Goal: Contribute content: Add original content to the website for others to see

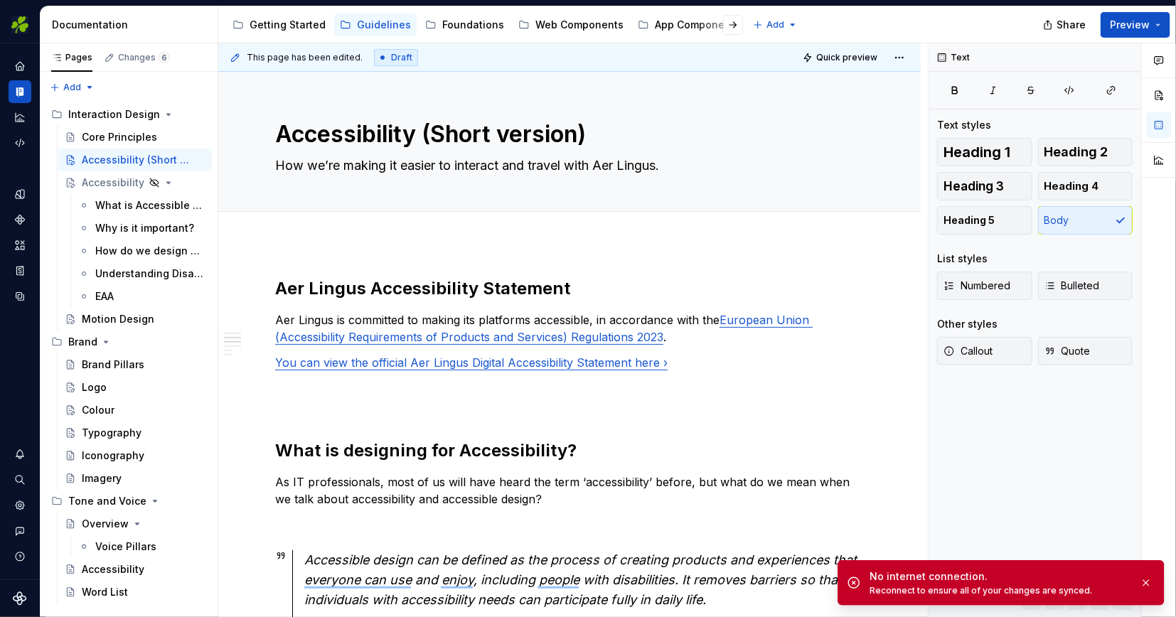
scroll to position [398, 0]
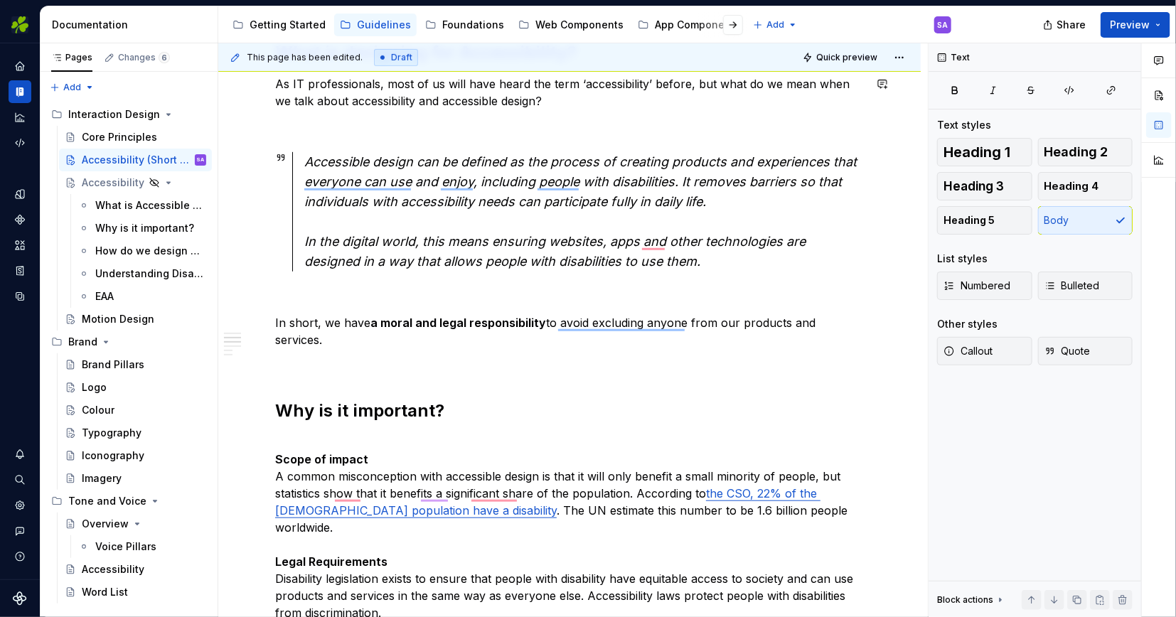
type textarea "*"
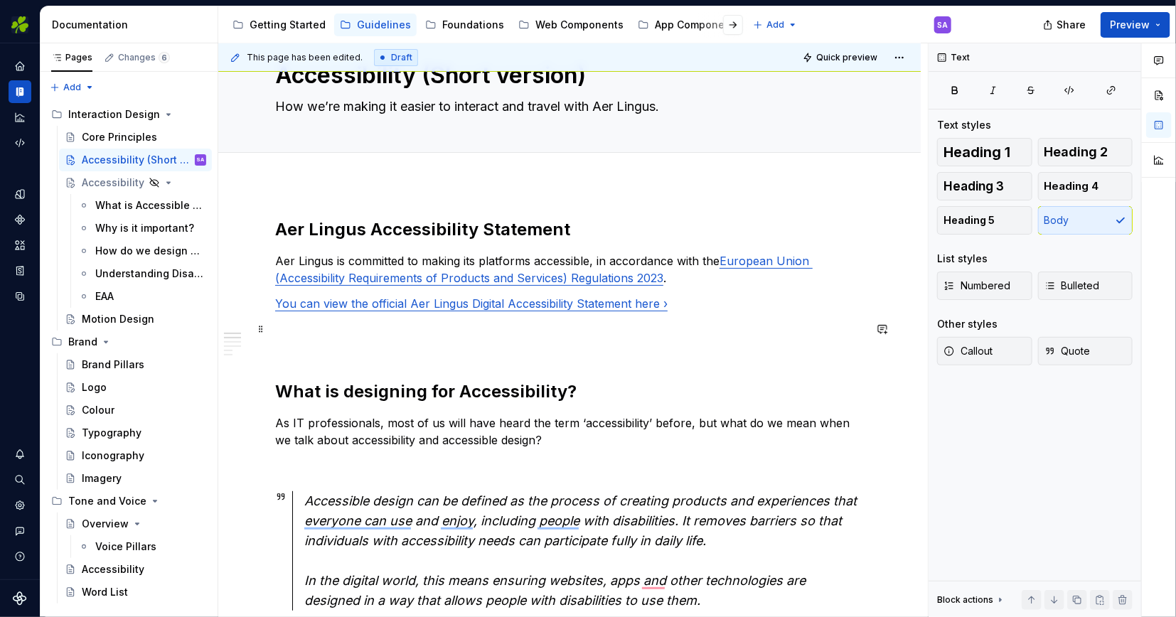
scroll to position [0, 0]
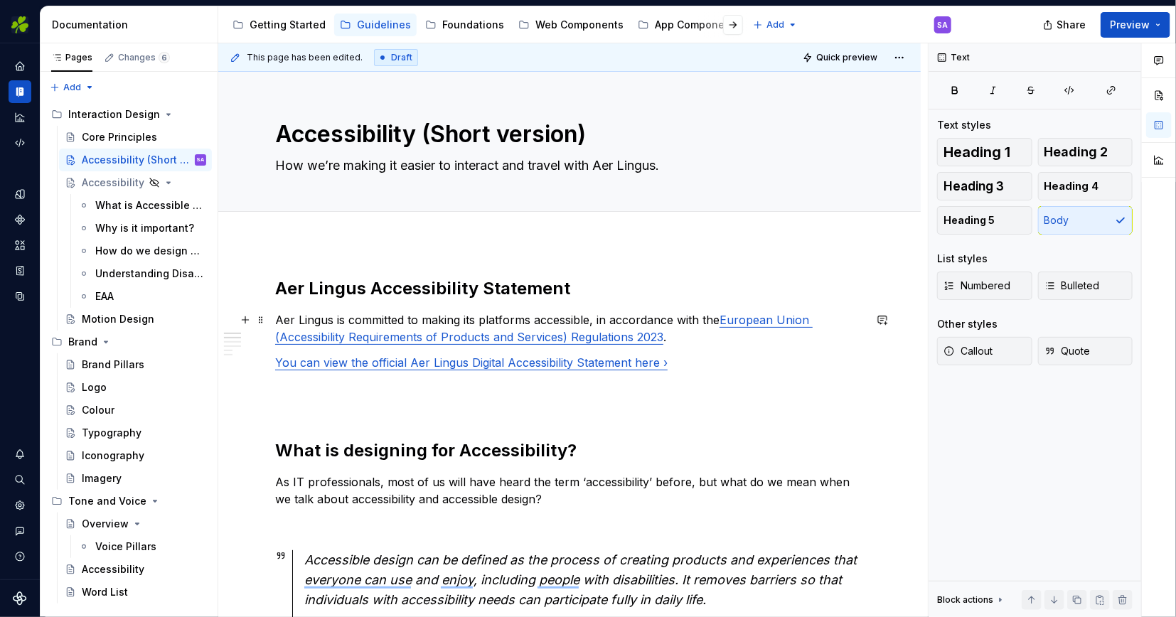
click at [284, 316] on p "Aer Lingus is committed to making its platforms accessible, in accordance with …" at bounding box center [569, 328] width 589 height 34
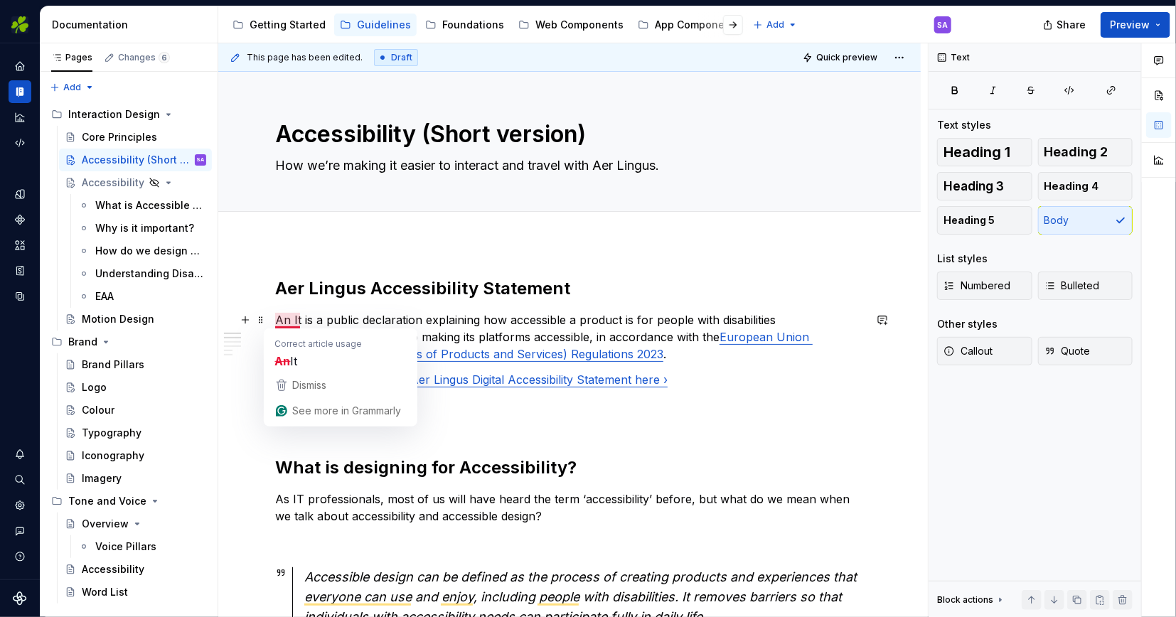
click at [309, 316] on p "An It is a public declaration explaining how accessible a product is for people…" at bounding box center [569, 336] width 589 height 51
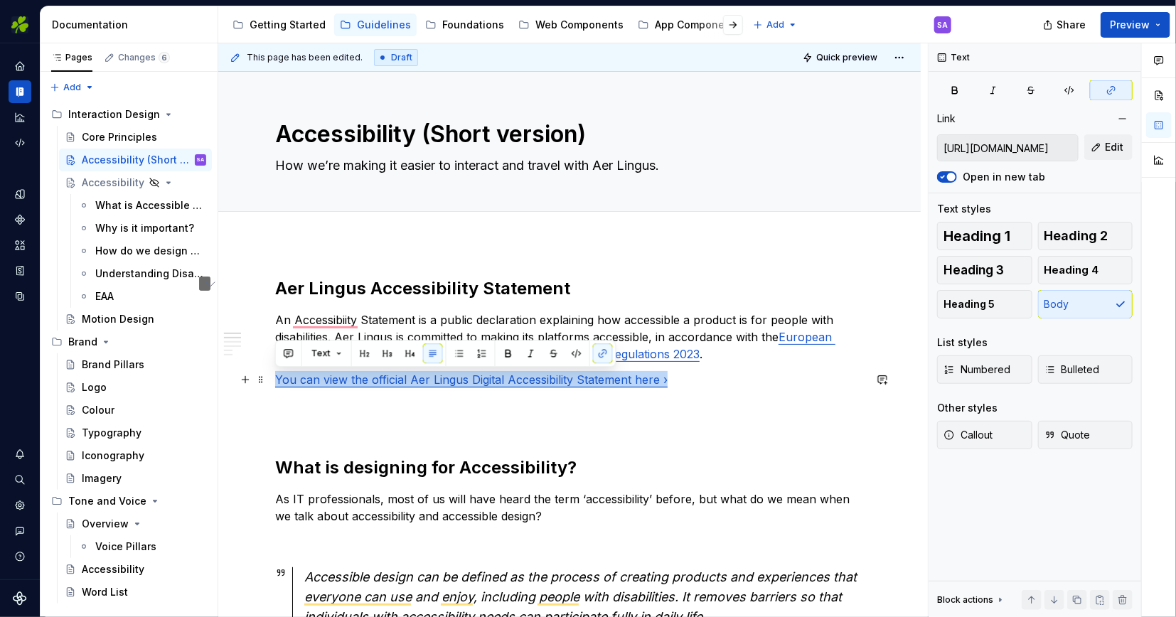
drag, startPoint x: 679, startPoint y: 378, endPoint x: 277, endPoint y: 375, distance: 401.8
click at [277, 375] on p "You can view the official Aer Lingus Digital Accessibility Statement here ›" at bounding box center [569, 379] width 589 height 17
click at [603, 351] on button "button" at bounding box center [603, 353] width 20 height 20
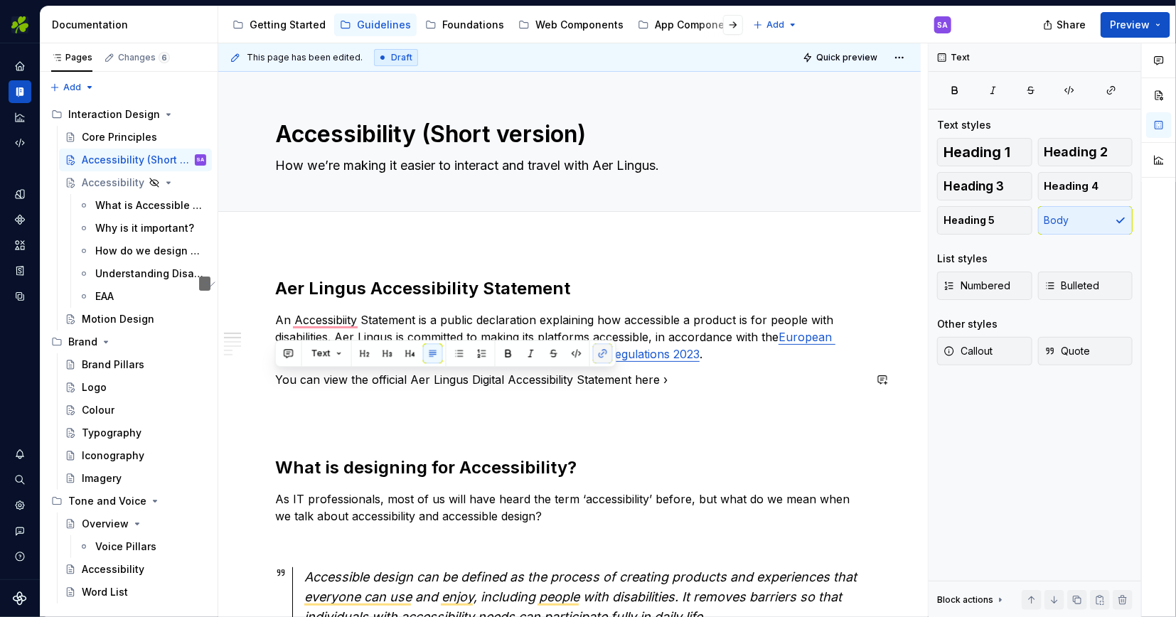
click at [603, 351] on button "button" at bounding box center [603, 353] width 20 height 20
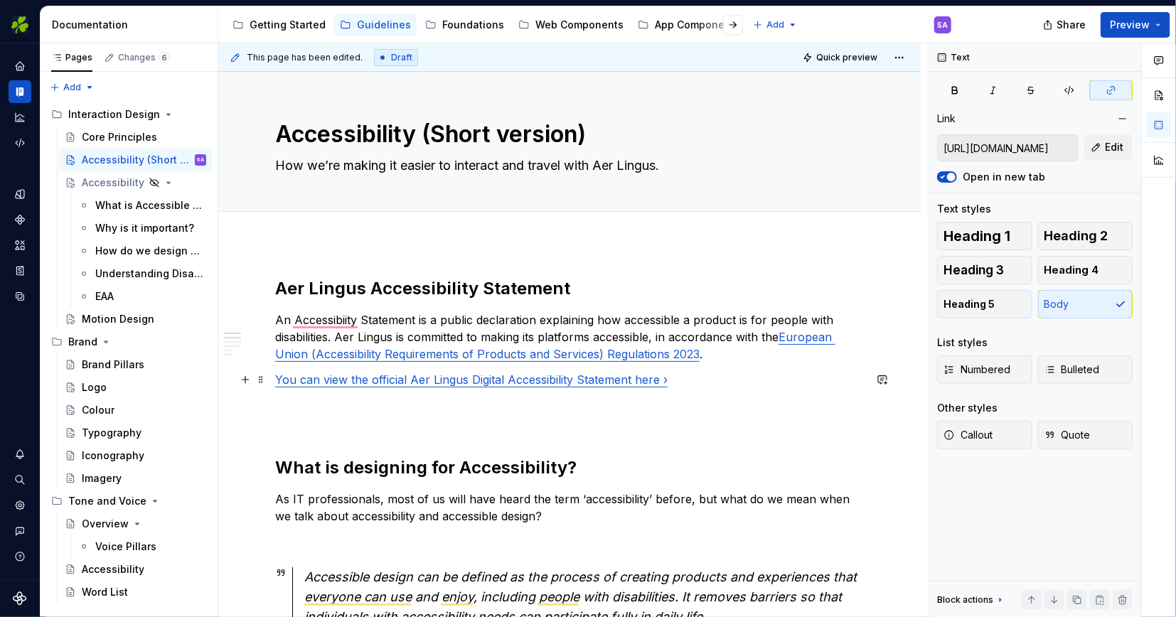
click at [632, 380] on link "You can view the official Aer Lingus Digital Accessibility Statement here ›" at bounding box center [471, 380] width 393 height 14
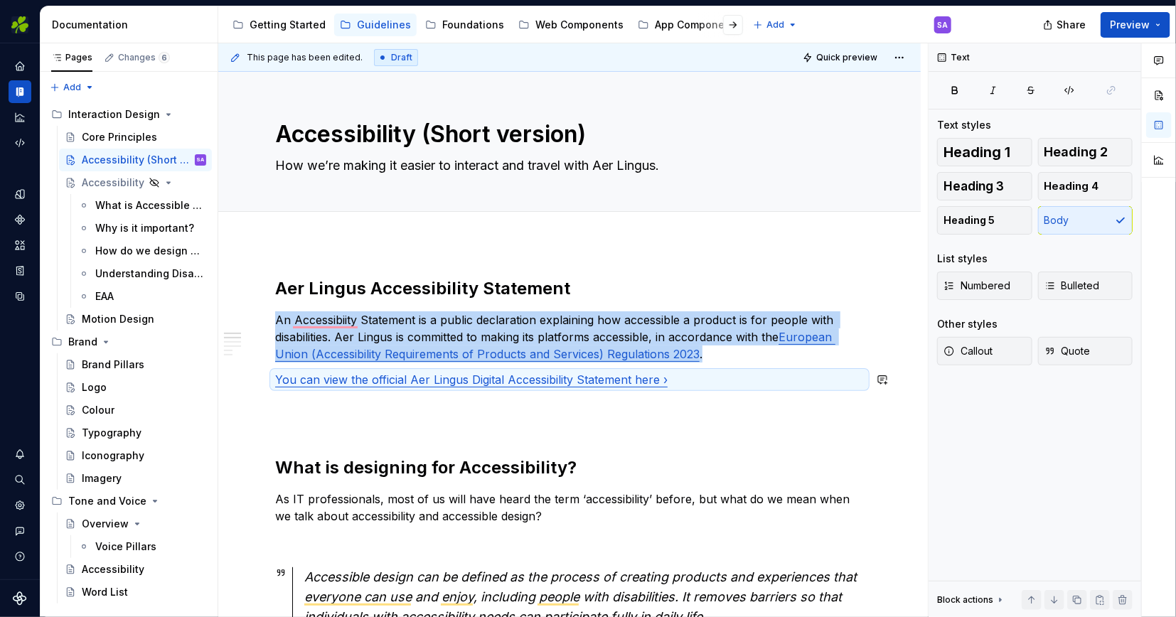
click at [607, 380] on link "You can view the official Aer Lingus Digital Accessibility Statement here ›" at bounding box center [471, 380] width 393 height 14
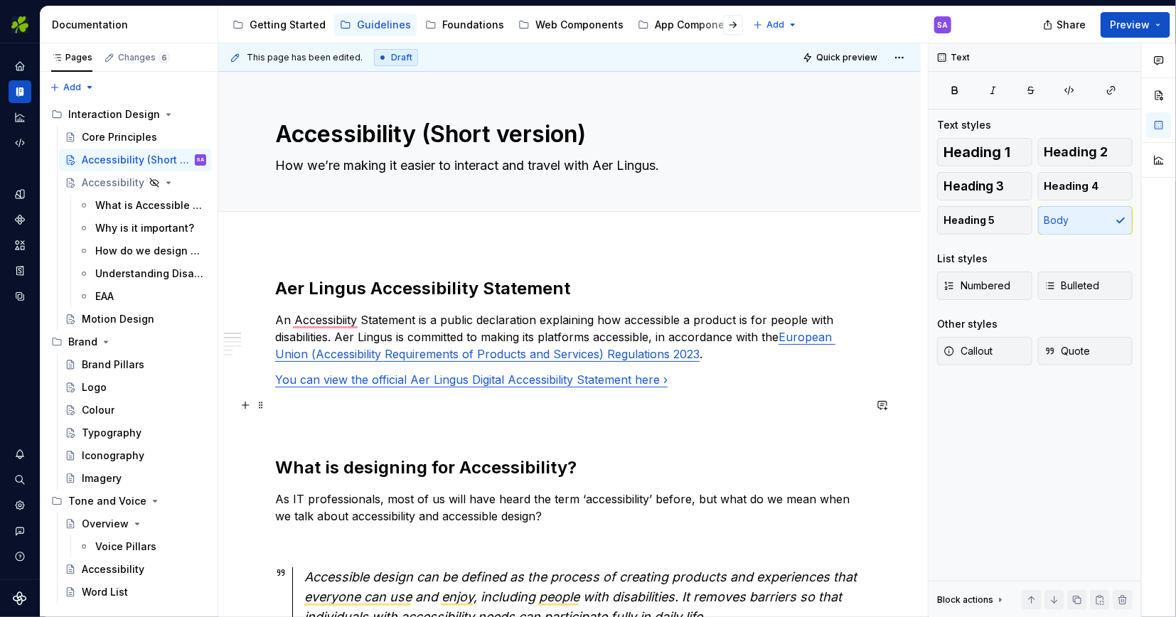
click at [600, 425] on p "To enrich screen reader interactions, please activate Accessibility in Grammarl…" at bounding box center [569, 414] width 589 height 34
click at [592, 380] on link "You can view the official Aer Lingus Digital Accessibility Statement here ›" at bounding box center [471, 380] width 393 height 14
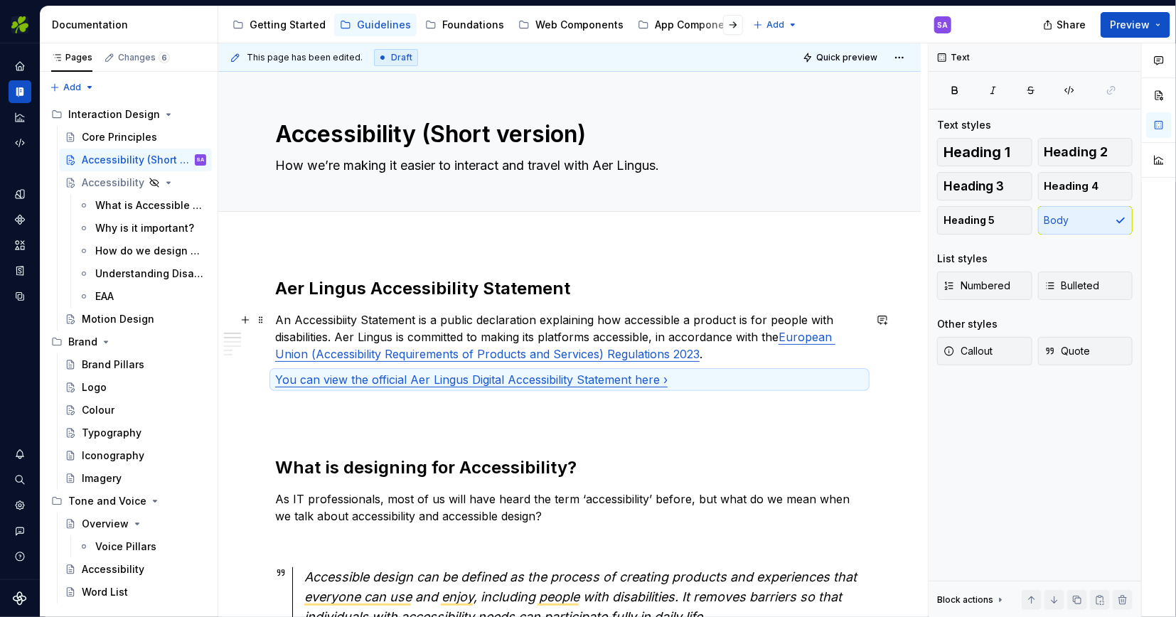
click at [720, 351] on p "An Accessibiity Statement is a public declaration explaining how accessible a p…" at bounding box center [569, 336] width 589 height 51
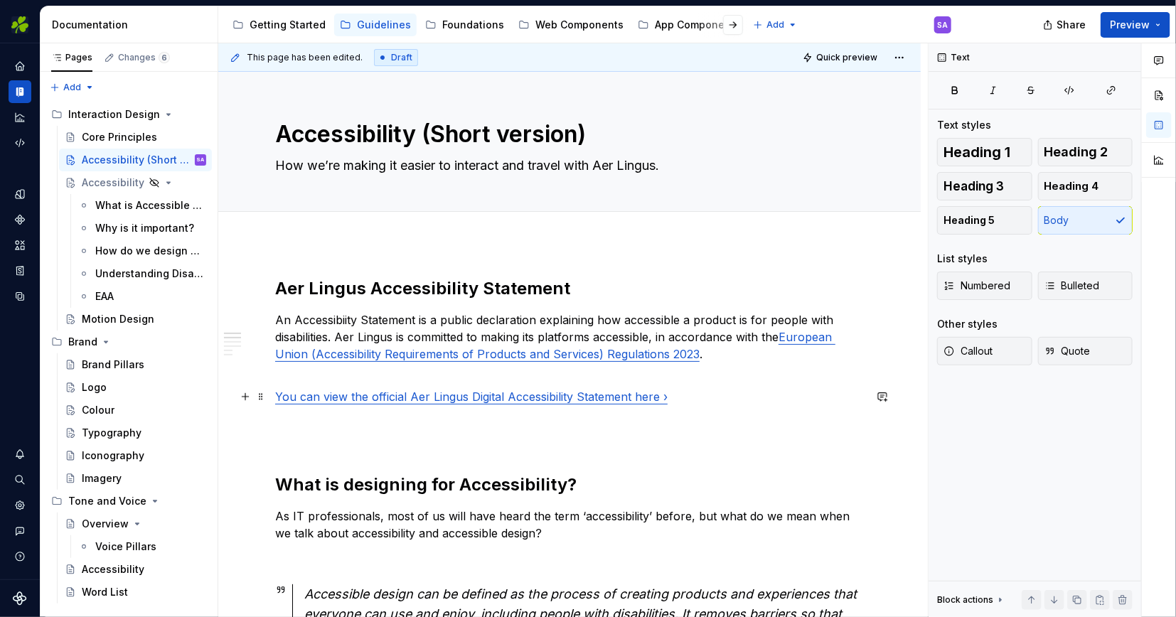
click at [720, 400] on p "You can view the official Aer Lingus Digital Accessibility Statement here ›" at bounding box center [569, 396] width 589 height 17
click at [262, 423] on span at bounding box center [260, 422] width 11 height 20
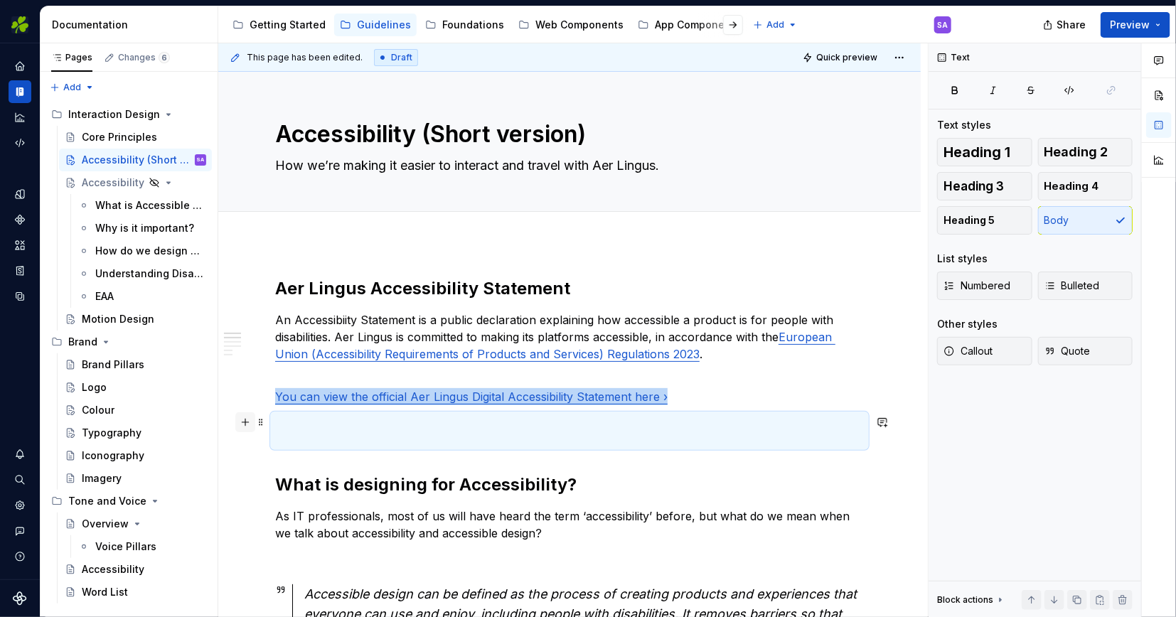
click at [245, 424] on button "button" at bounding box center [245, 422] width 20 height 20
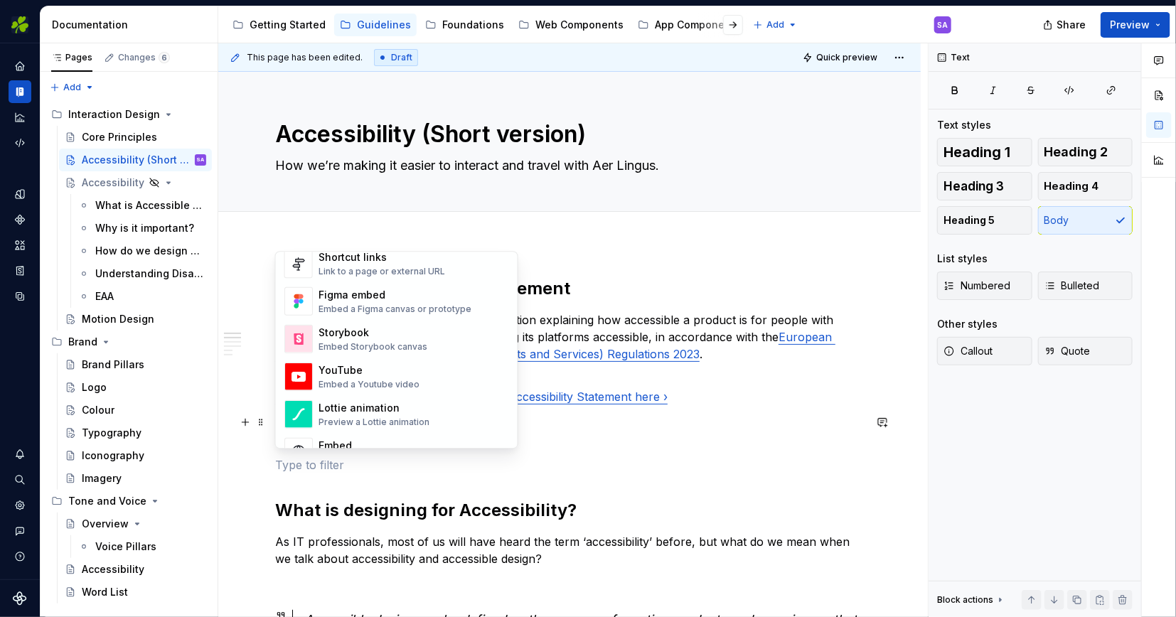
type textarea "*"
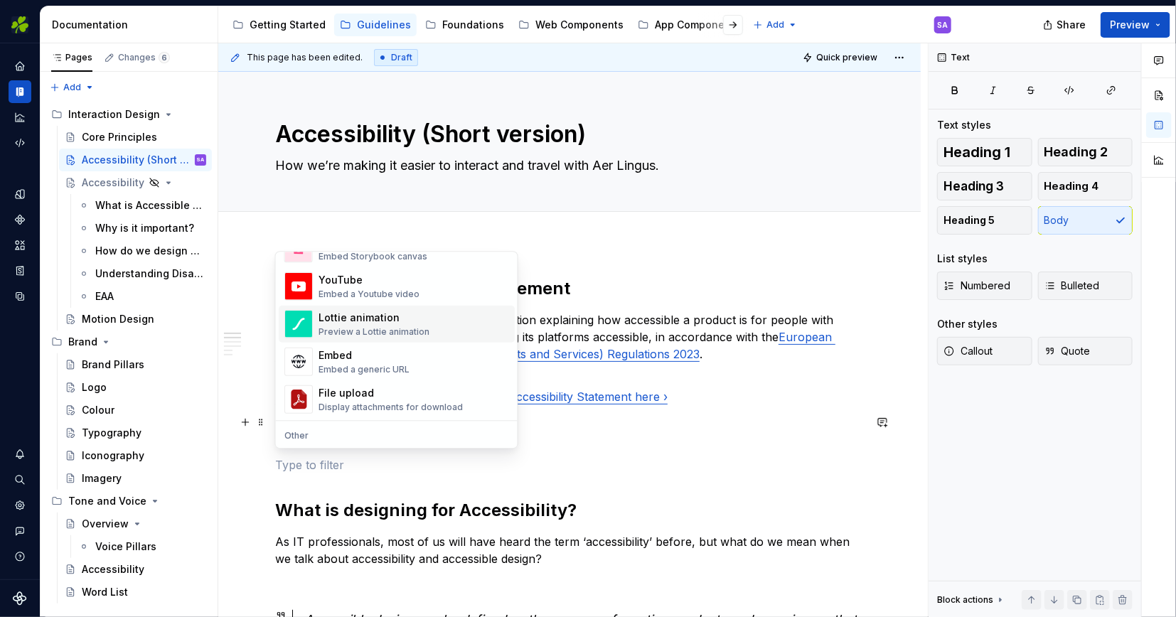
scroll to position [773, 0]
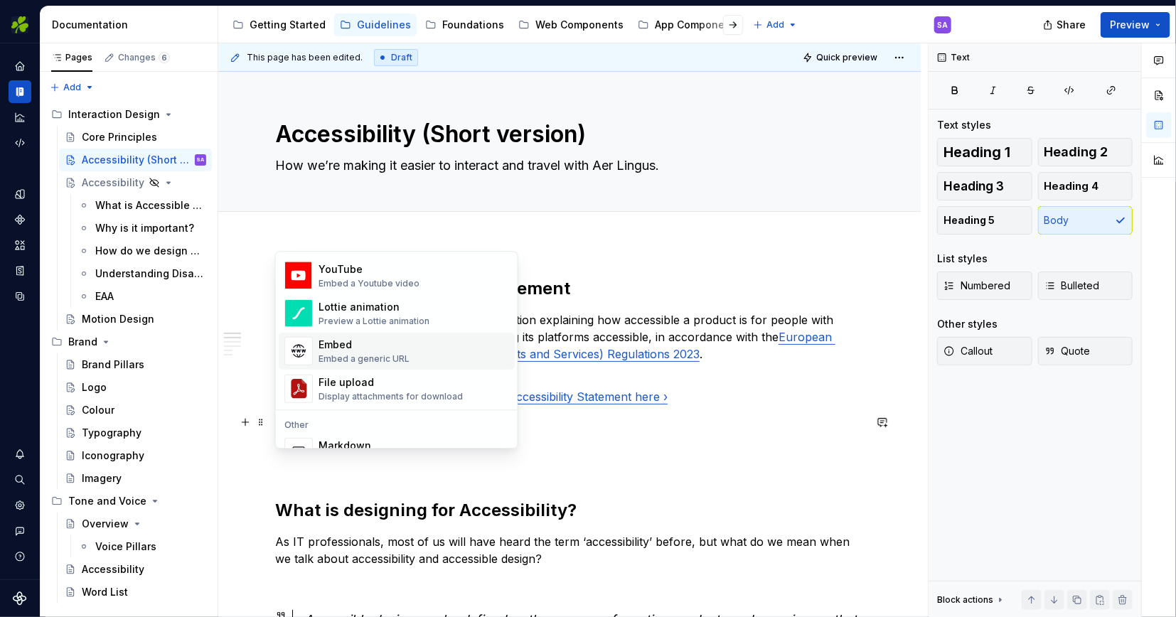
click at [364, 344] on div "Embed" at bounding box center [364, 344] width 91 height 14
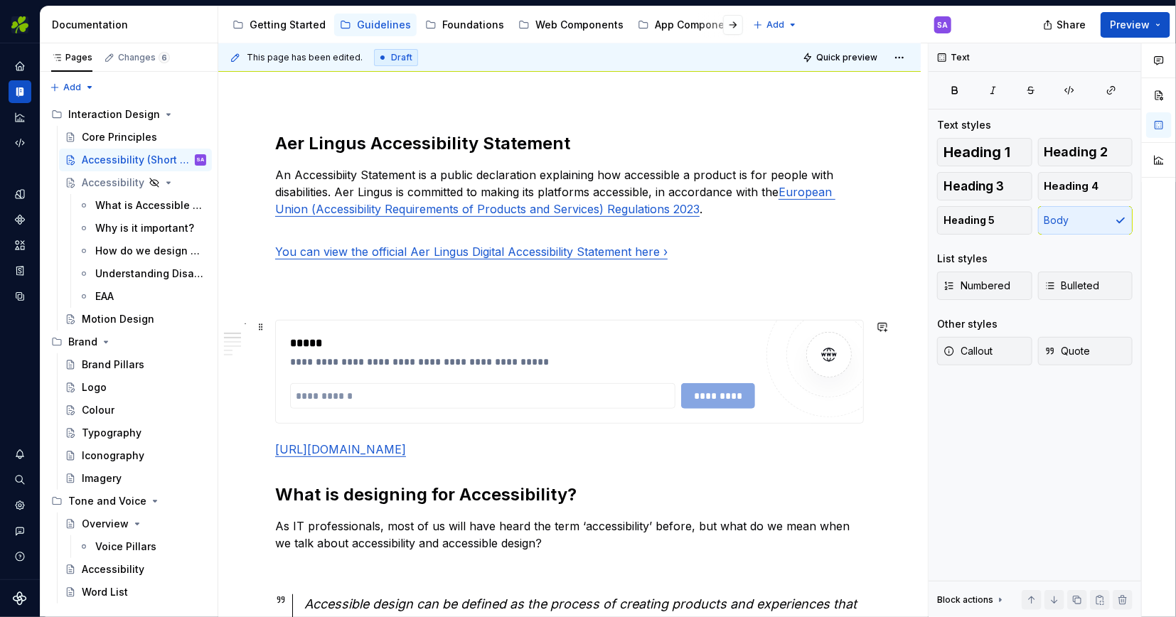
scroll to position [164, 0]
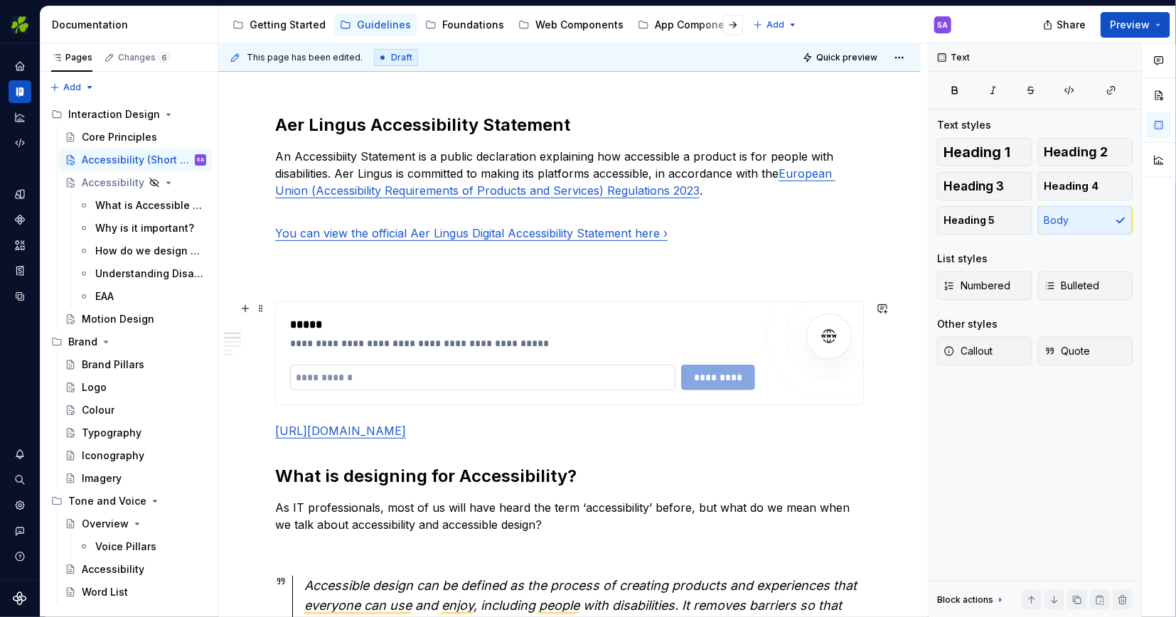
click at [367, 373] on input "To enrich screen reader interactions, please activate Accessibility in Grammarl…" at bounding box center [482, 378] width 385 height 26
click at [359, 374] on input "To enrich screen reader interactions, please activate Accessibility in Grammarl…" at bounding box center [482, 378] width 385 height 26
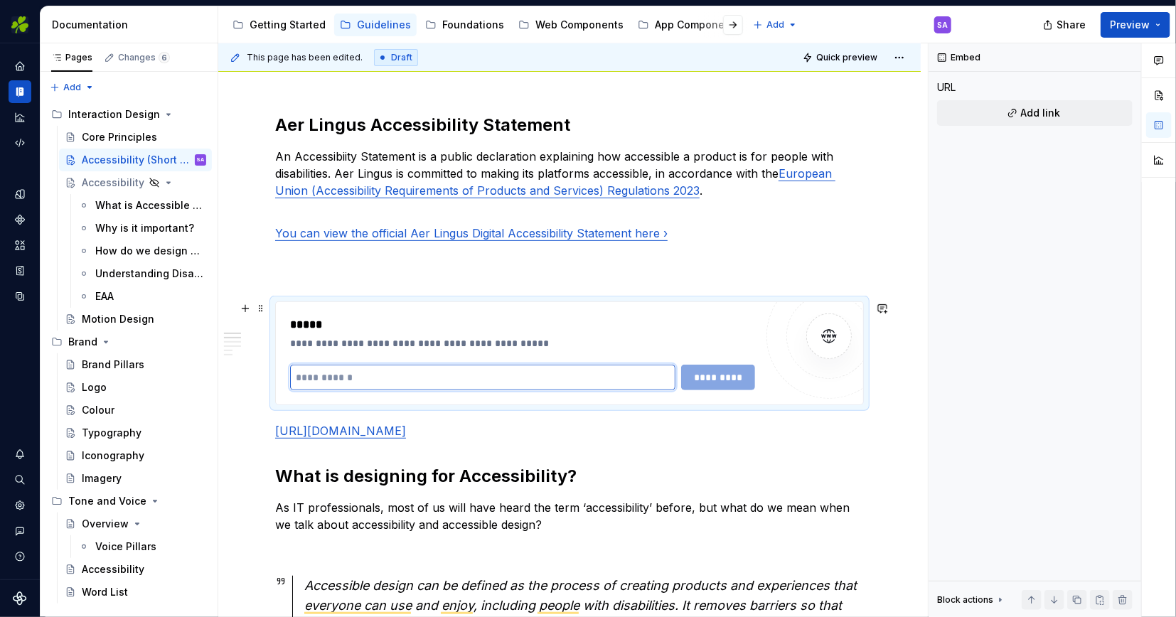
click at [359, 374] on input "To enrich screen reader interactions, please activate Accessibility in Grammarl…" at bounding box center [482, 378] width 385 height 26
paste input "**********"
type input "**********"
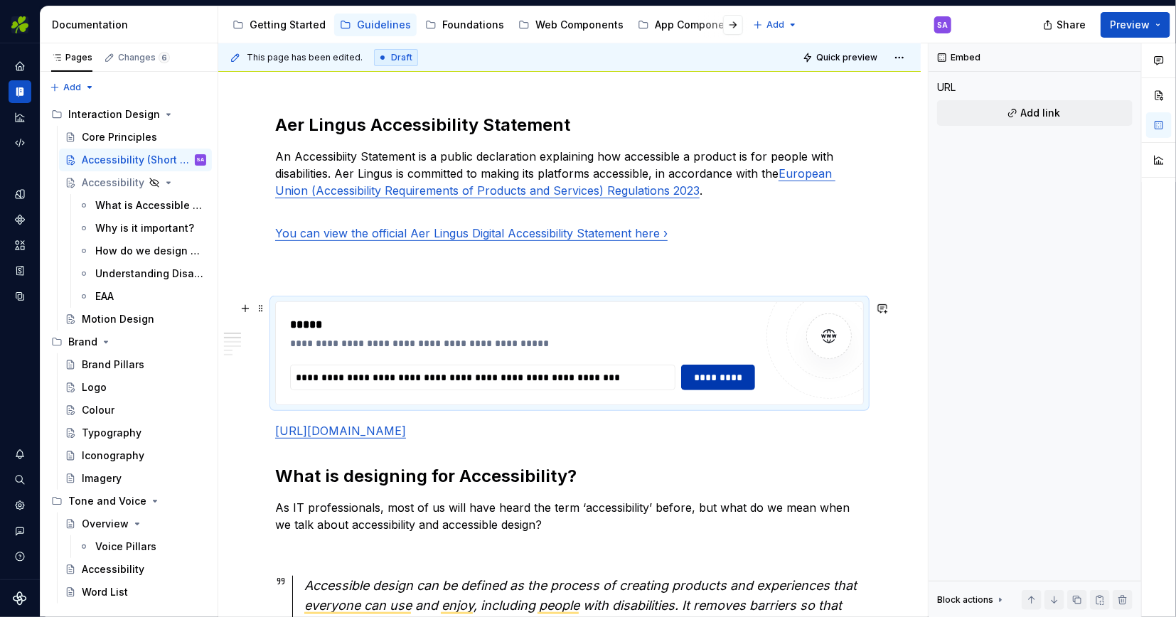
click at [719, 375] on span "*********" at bounding box center [717, 377] width 55 height 14
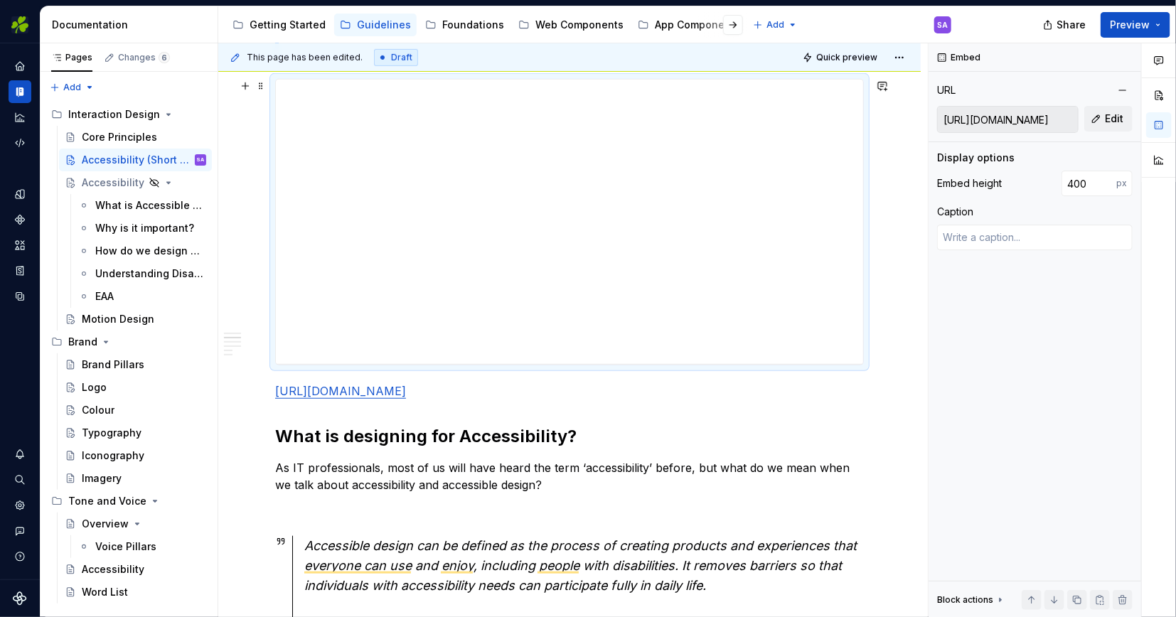
scroll to position [399, 0]
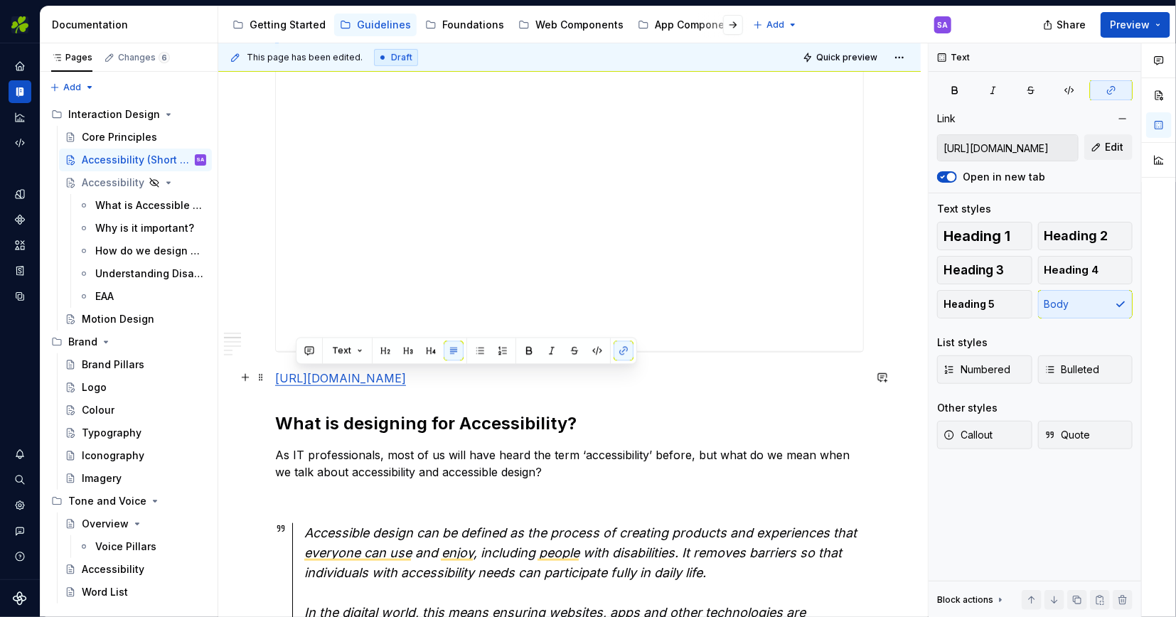
drag, startPoint x: 657, startPoint y: 375, endPoint x: 299, endPoint y: 379, distance: 358.4
click at [299, 379] on p "[URL][DOMAIN_NAME]" at bounding box center [569, 378] width 589 height 17
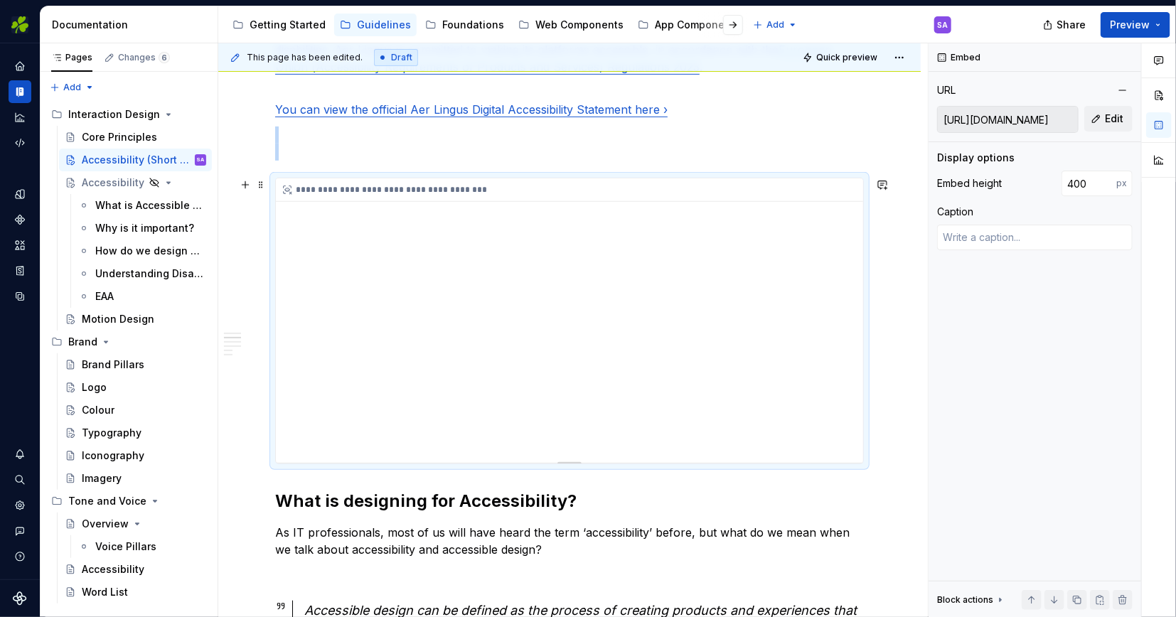
scroll to position [254, 0]
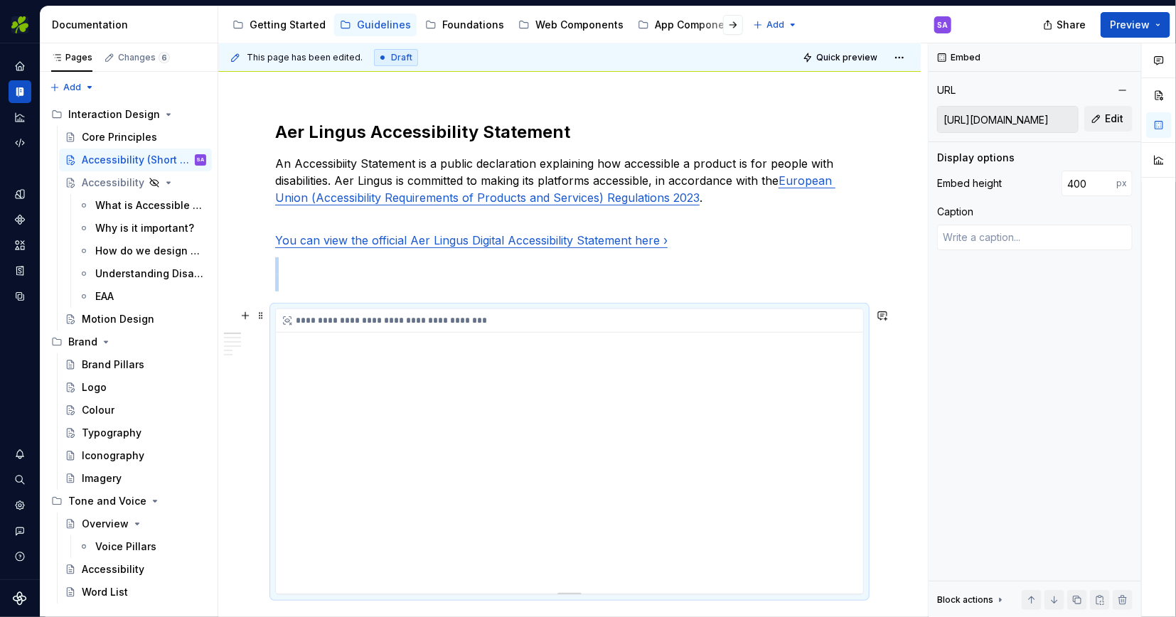
scroll to position [144, 0]
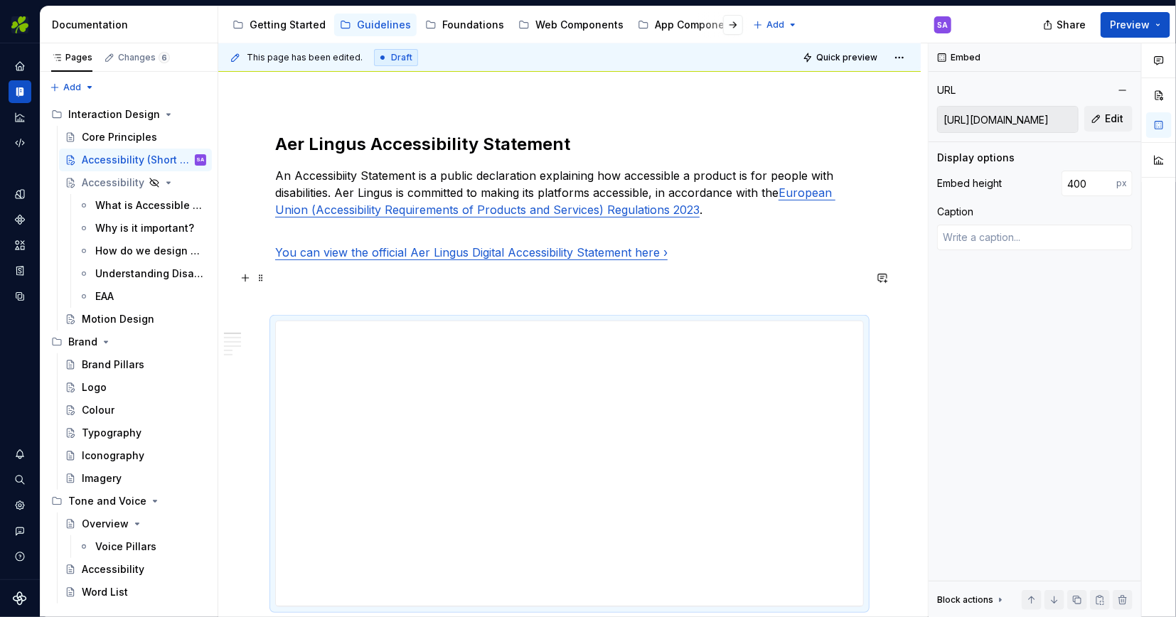
click at [565, 277] on p "To enrich screen reader interactions, please activate Accessibility in Grammarl…" at bounding box center [569, 287] width 589 height 34
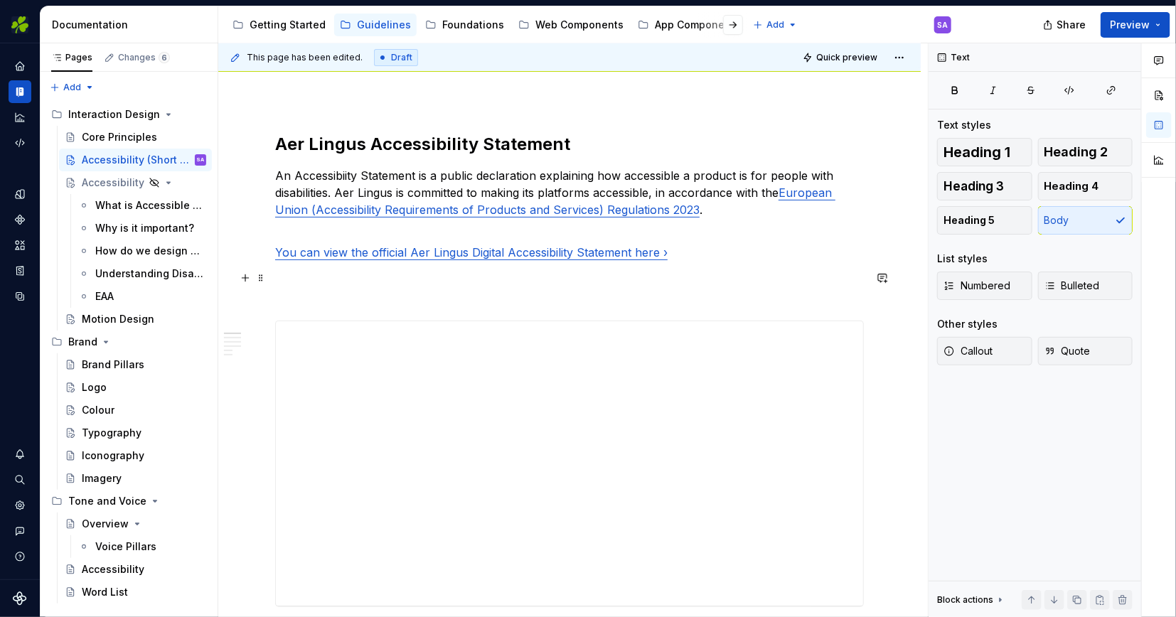
type textarea "*"
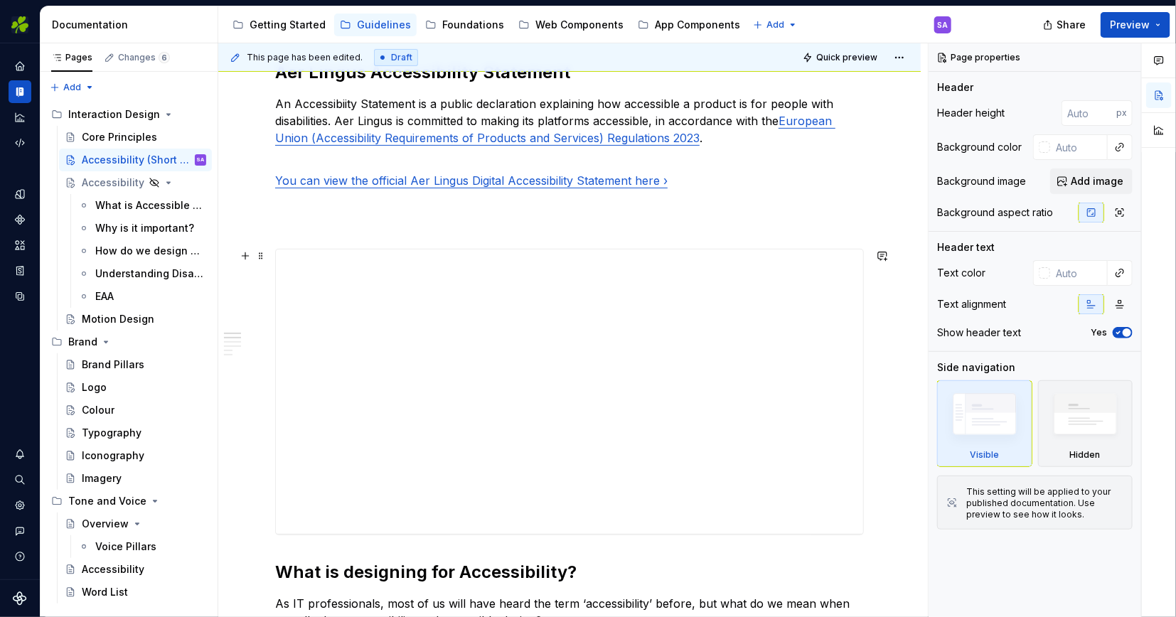
scroll to position [219, 0]
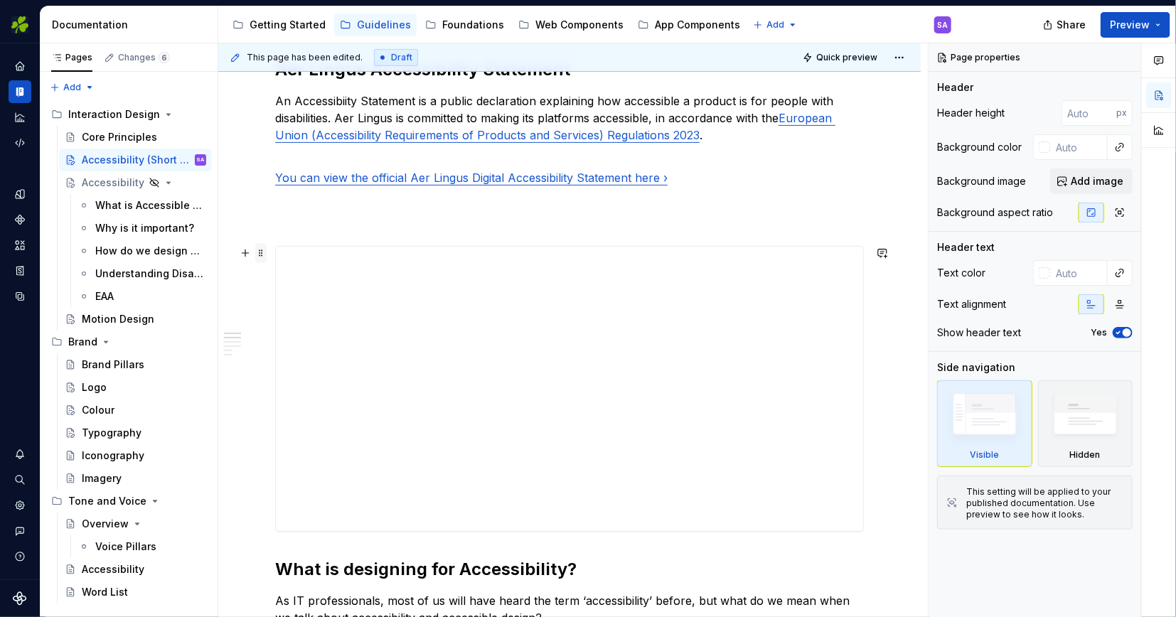
click at [262, 252] on span at bounding box center [260, 253] width 11 height 20
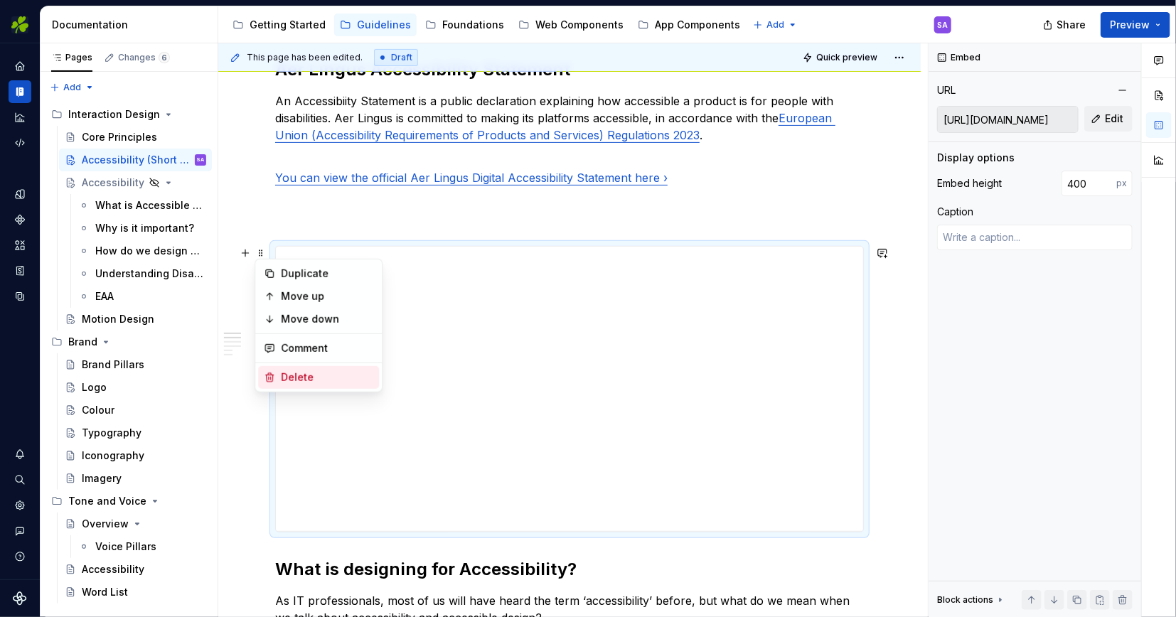
click at [293, 375] on div "Delete" at bounding box center [327, 377] width 92 height 14
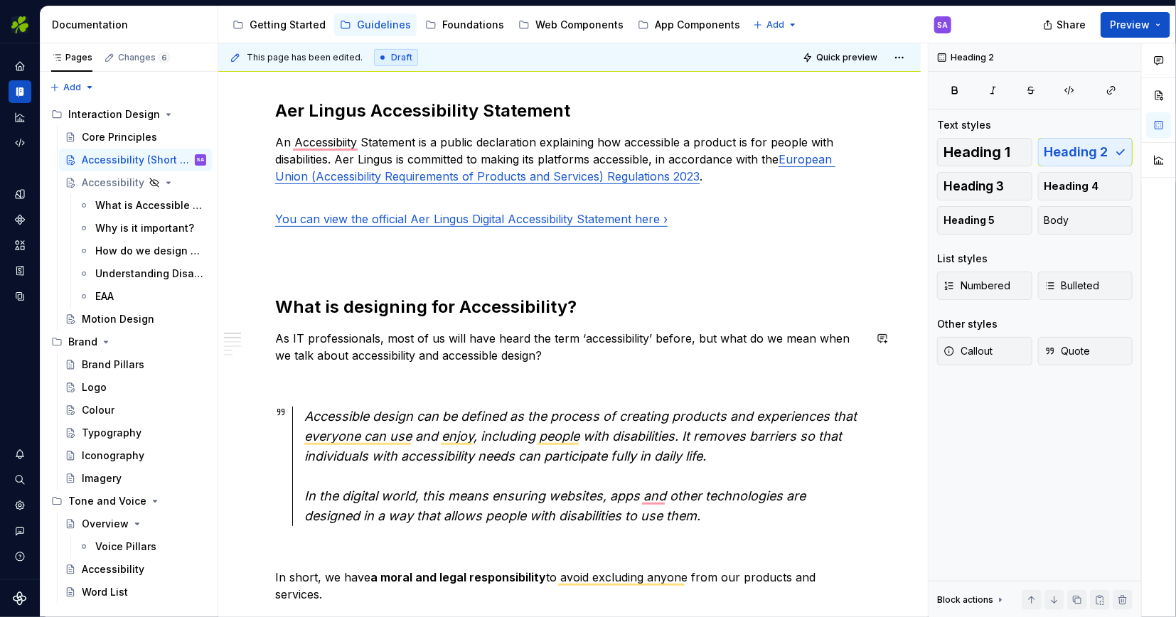
scroll to position [0, 0]
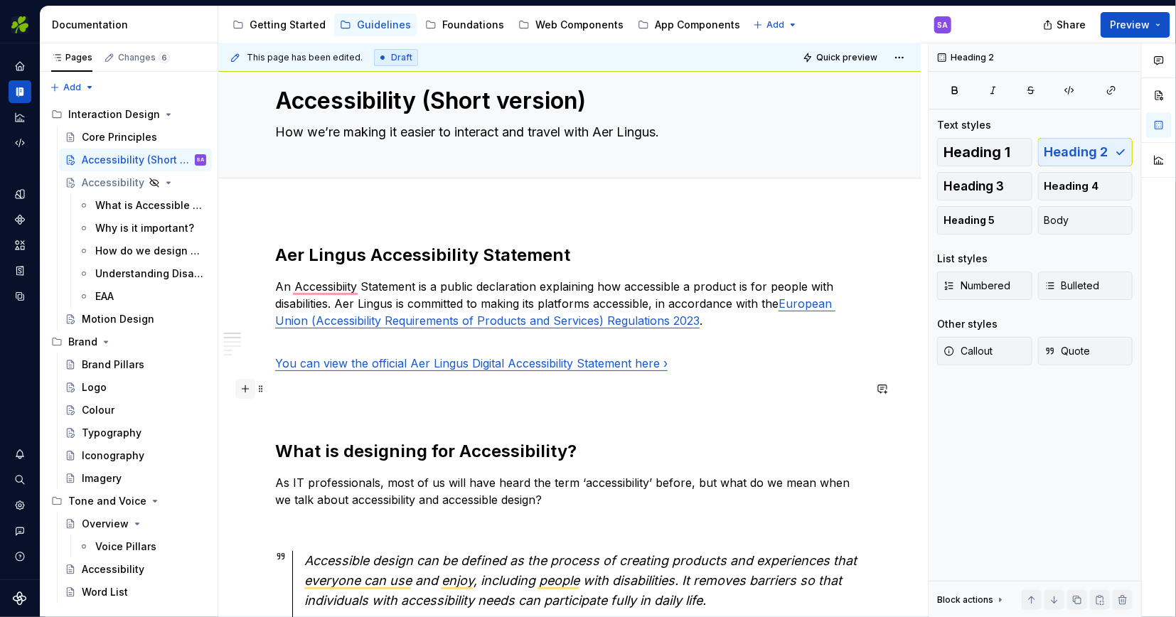
click at [246, 389] on button "button" at bounding box center [245, 389] width 20 height 20
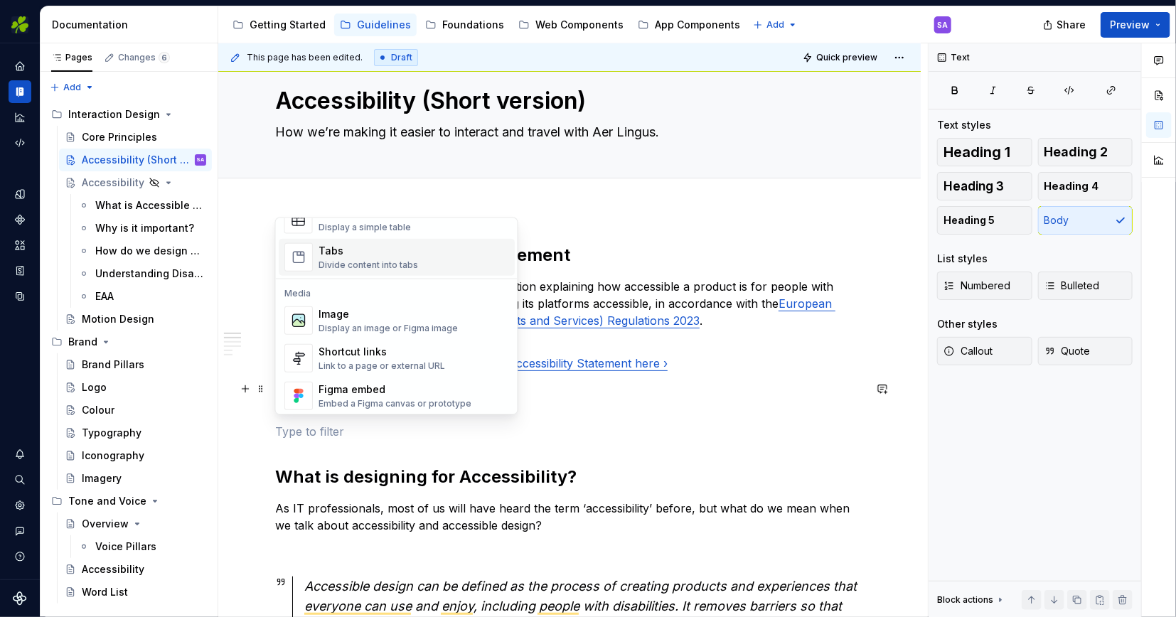
scroll to position [549, 0]
click at [353, 350] on div "Shortcut links" at bounding box center [382, 346] width 127 height 14
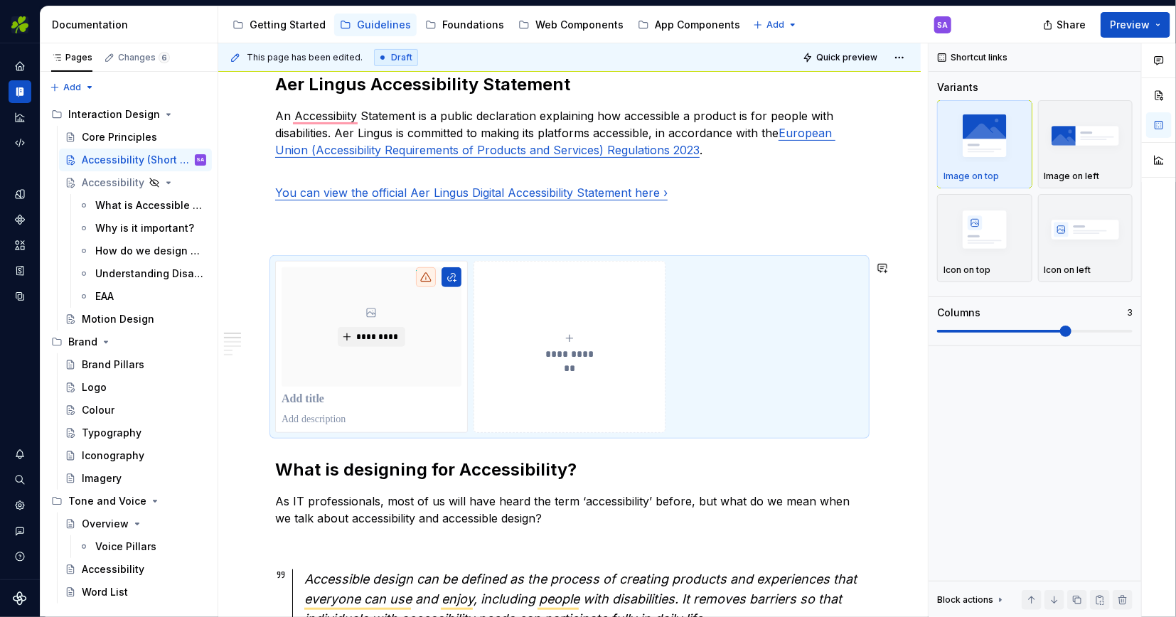
scroll to position [209, 0]
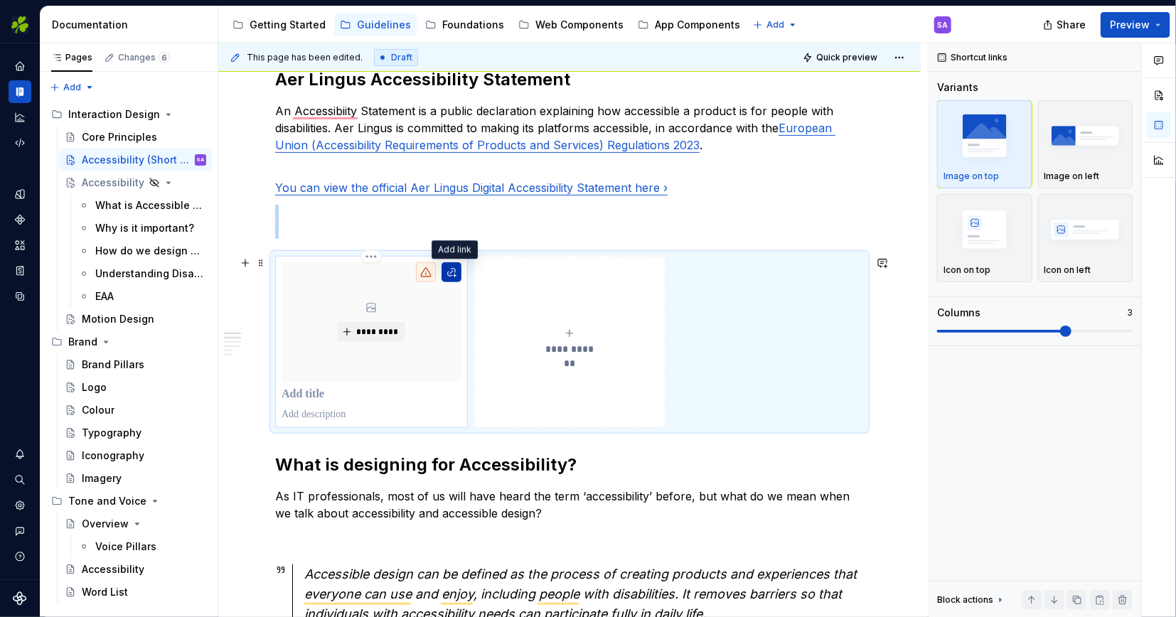
click at [455, 267] on button "To enrich screen reader interactions, please activate Accessibility in Grammarl…" at bounding box center [452, 272] width 20 height 20
type textarea "*"
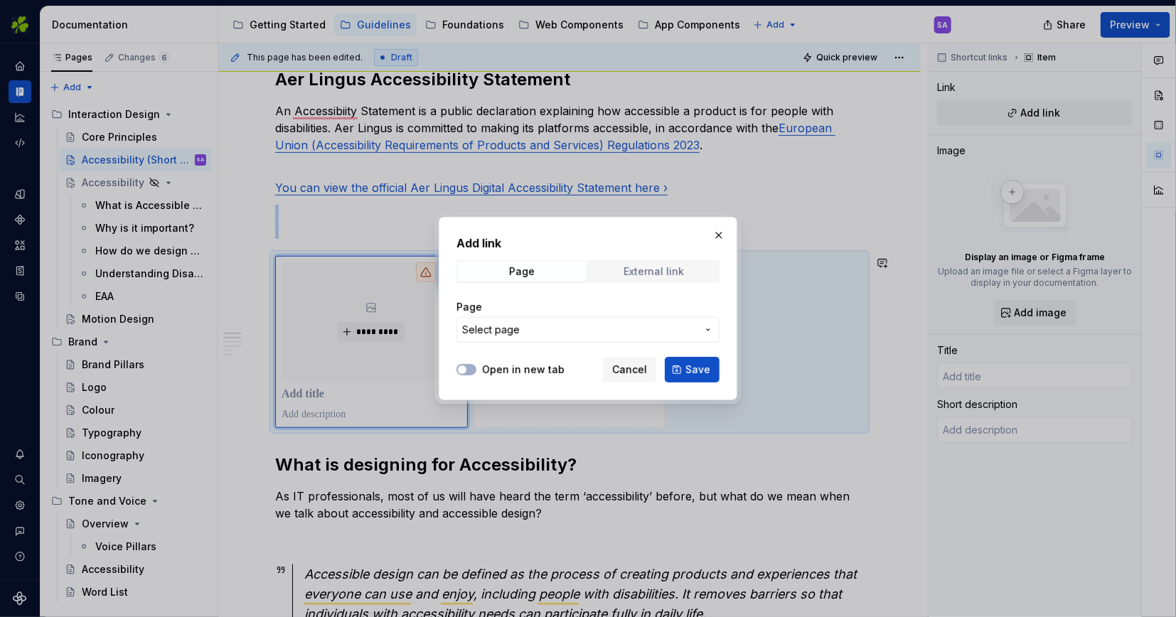
click at [640, 267] on div "External link" at bounding box center [654, 271] width 60 height 11
click at [509, 325] on input "URL" at bounding box center [588, 330] width 263 height 26
paste input "[URL][DOMAIN_NAME]"
type input "[URL][DOMAIN_NAME]"
click at [471, 369] on button "Open in new tab" at bounding box center [467, 369] width 20 height 11
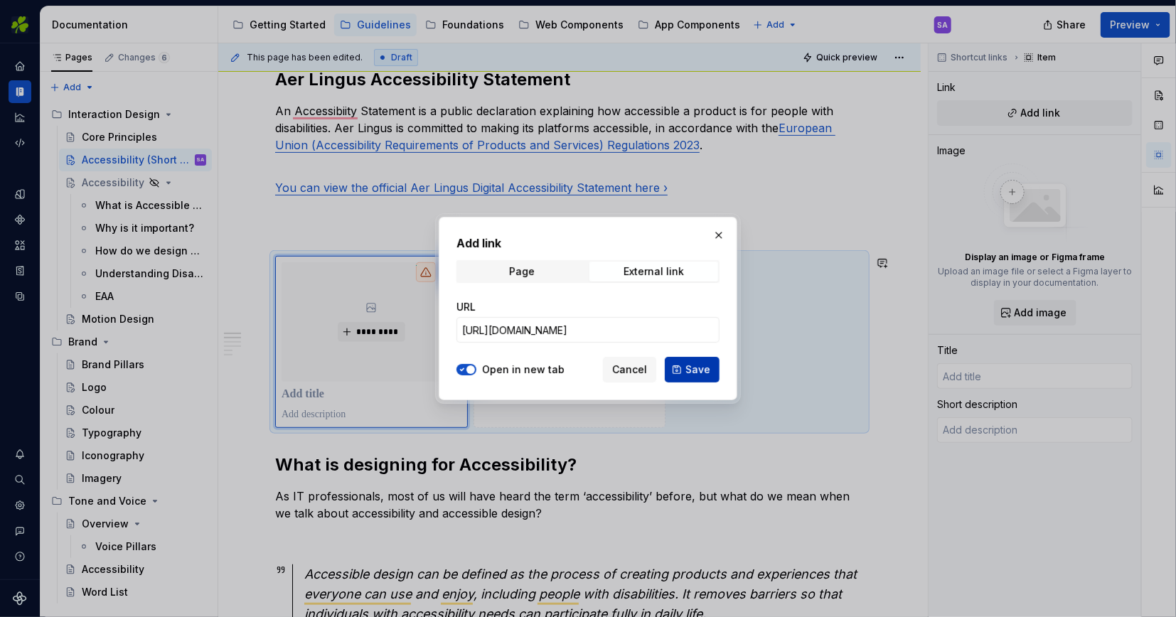
click at [704, 370] on span "Save" at bounding box center [698, 370] width 25 height 14
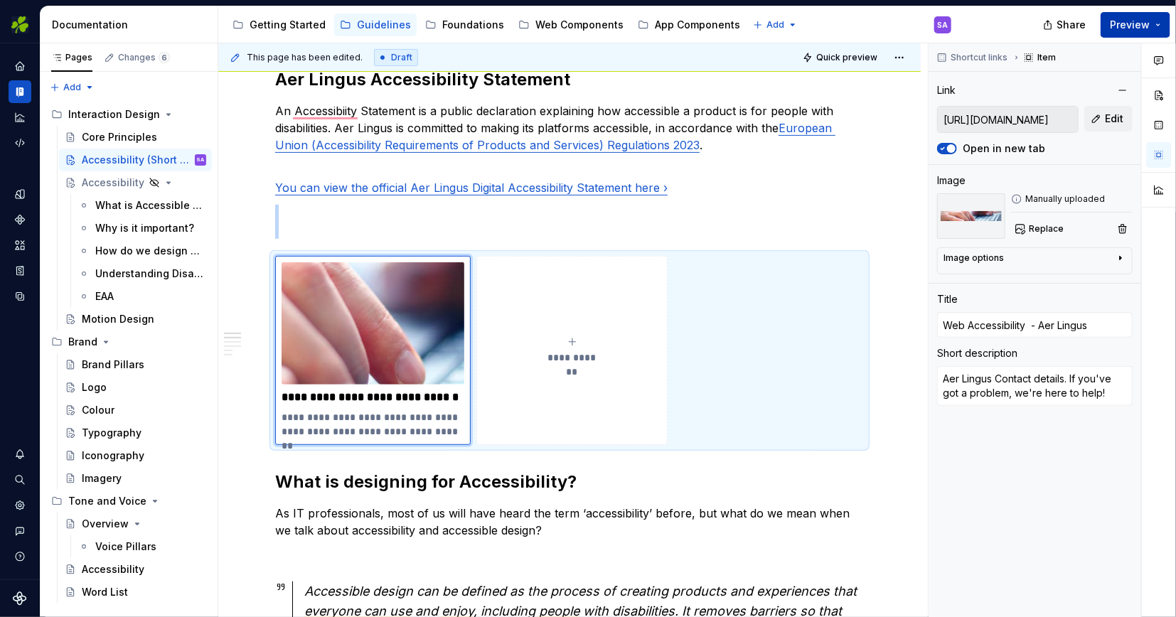
click at [1130, 23] on span "Preview" at bounding box center [1130, 25] width 40 height 14
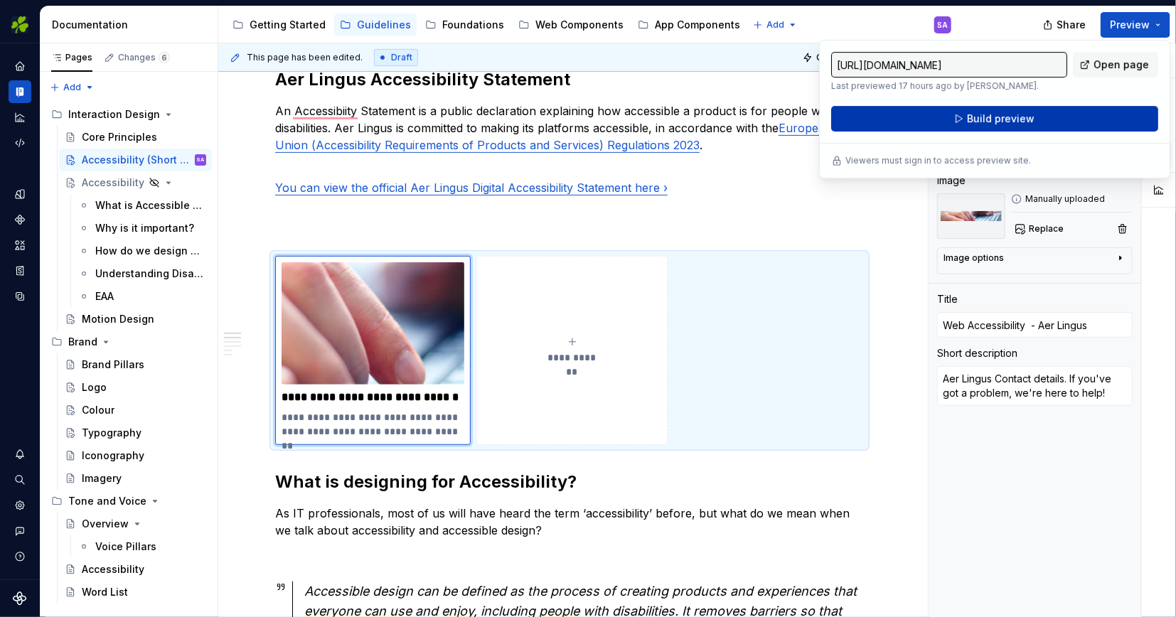
click at [986, 116] on span "Build preview" at bounding box center [1001, 119] width 68 height 14
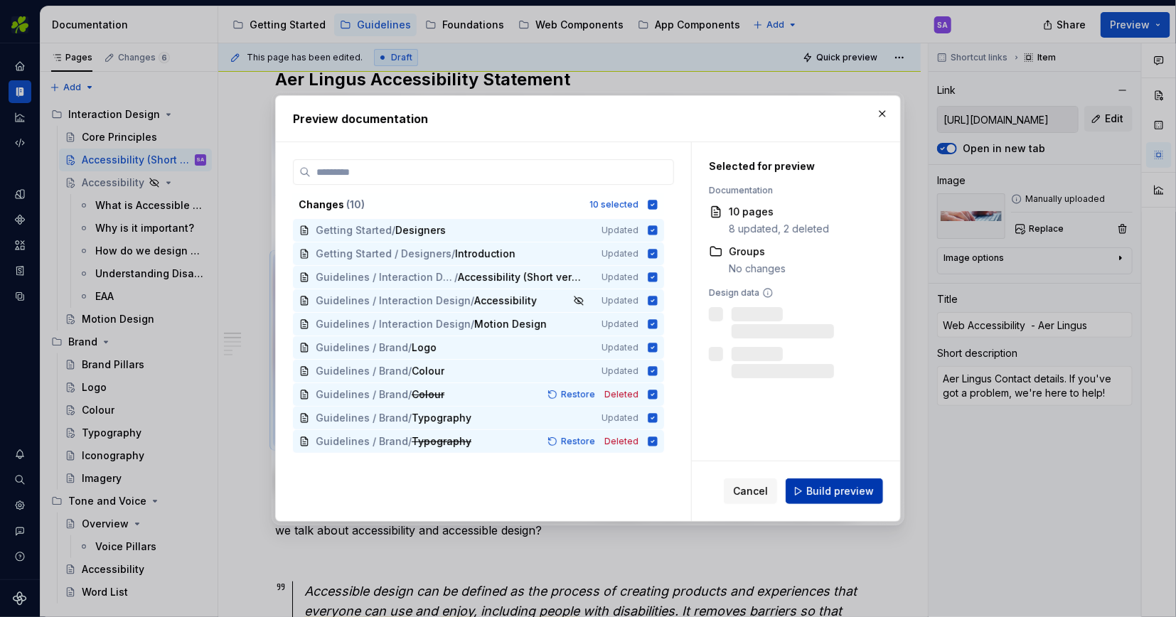
click at [831, 491] on span "Build preview" at bounding box center [840, 491] width 68 height 14
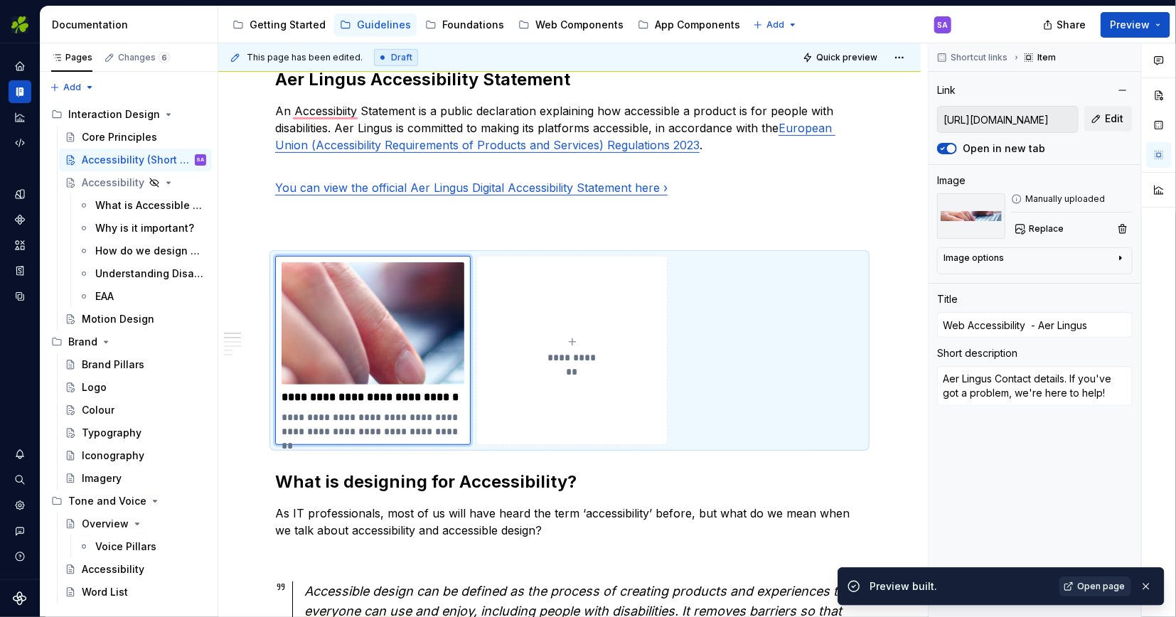
click at [1099, 581] on span "Open page" at bounding box center [1101, 586] width 48 height 11
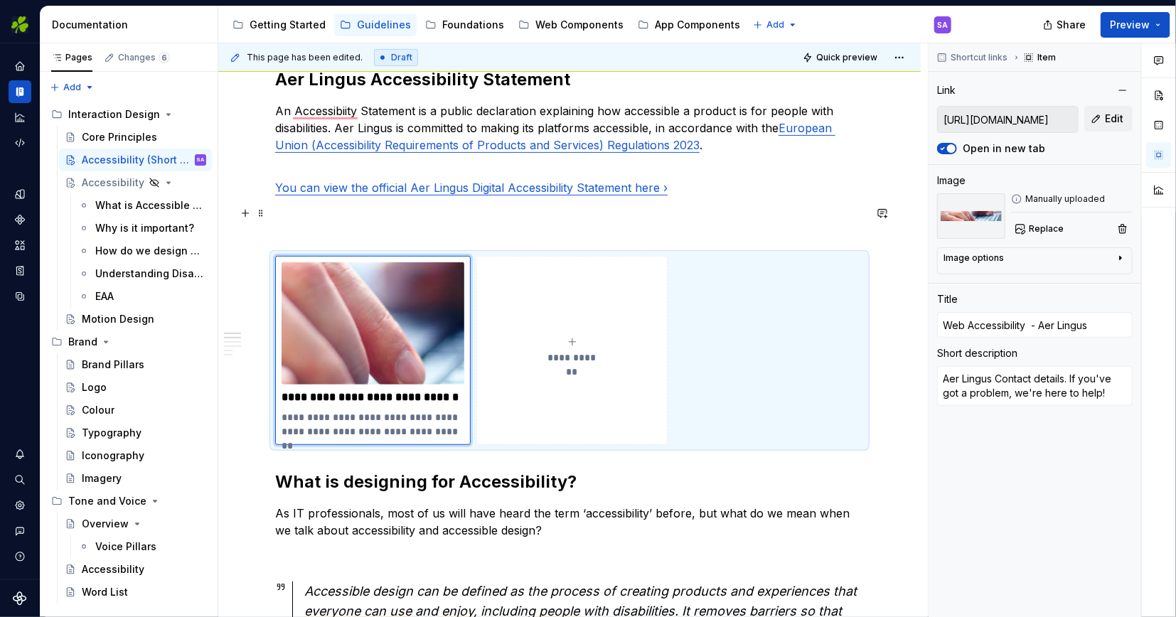
click at [386, 224] on p "To enrich screen reader interactions, please activate Accessibility in Grammarl…" at bounding box center [569, 222] width 589 height 34
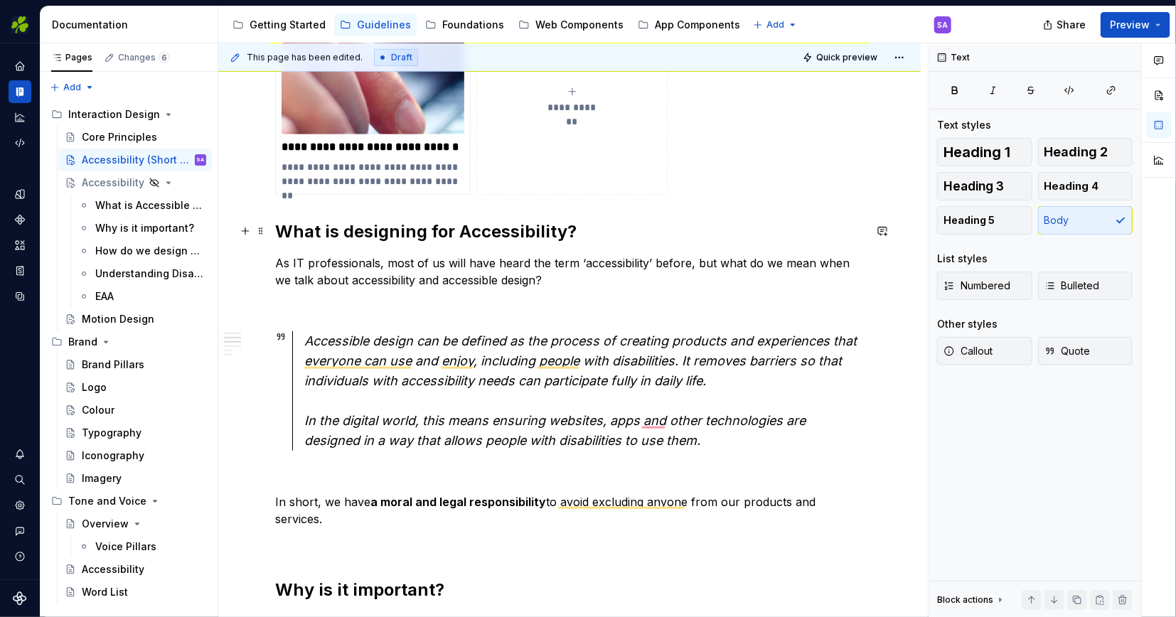
scroll to position [459, 0]
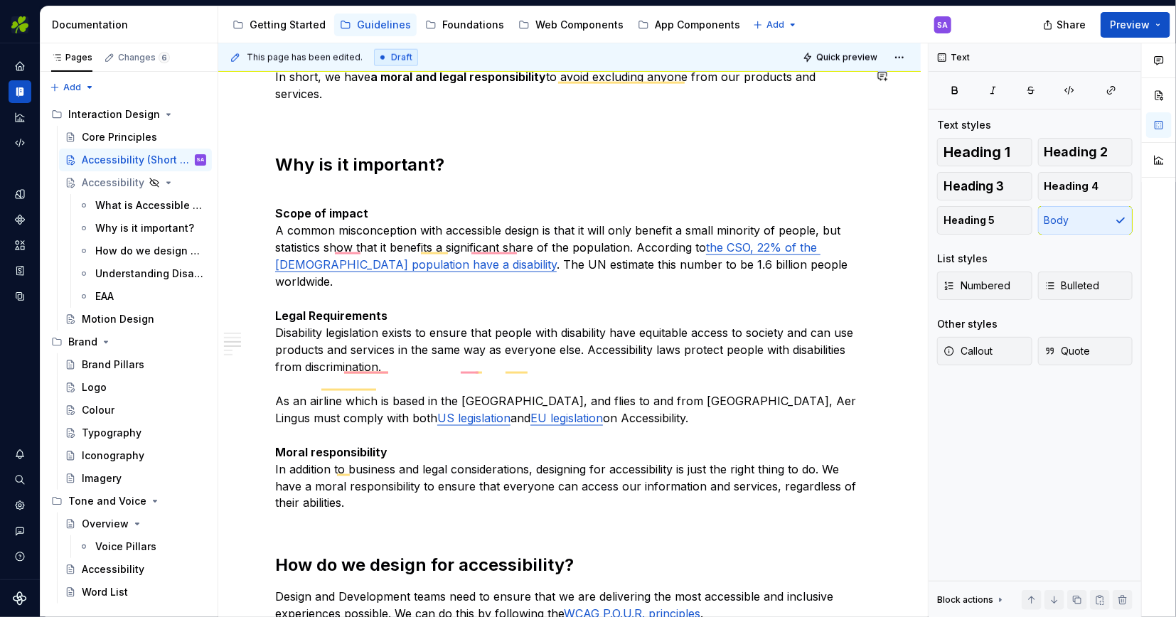
type textarea "*"
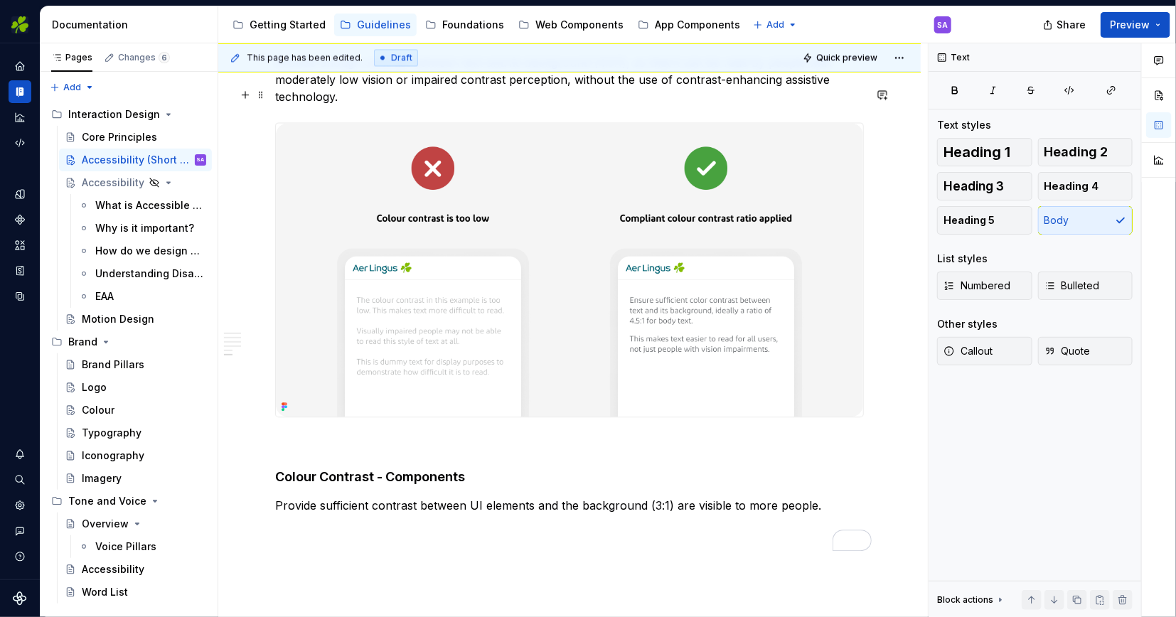
scroll to position [1562, 0]
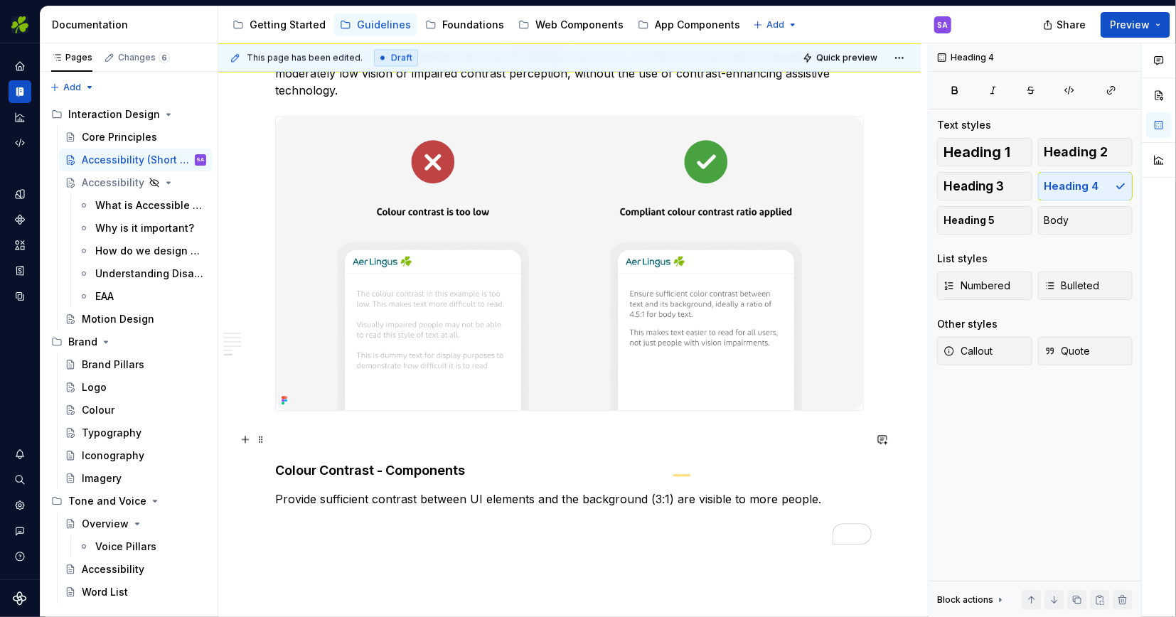
click at [367, 462] on h4 "Colour Contrast - Components" at bounding box center [569, 470] width 589 height 17
click at [388, 491] on p "Provide sufficient contrast between UI elements and the background (3:1) are vi…" at bounding box center [569, 508] width 589 height 34
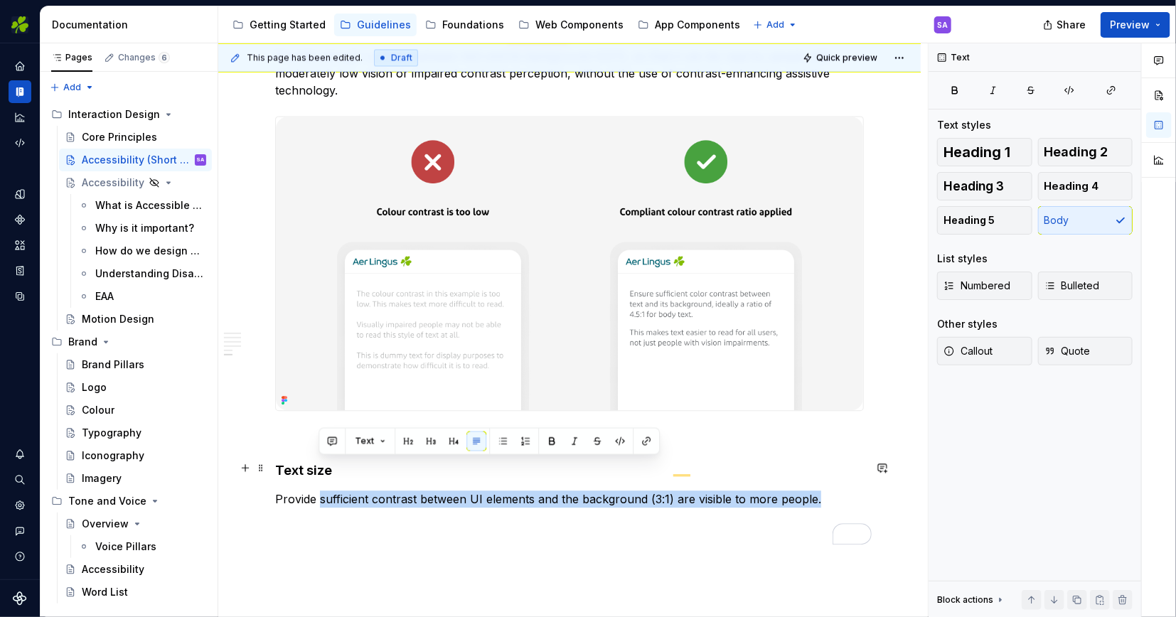
drag, startPoint x: 821, startPoint y: 467, endPoint x: 321, endPoint y: 466, distance: 499.9
click at [321, 491] on p "Provide sufficient contrast between UI elements and the background (3:1) are vi…" at bounding box center [569, 508] width 589 height 34
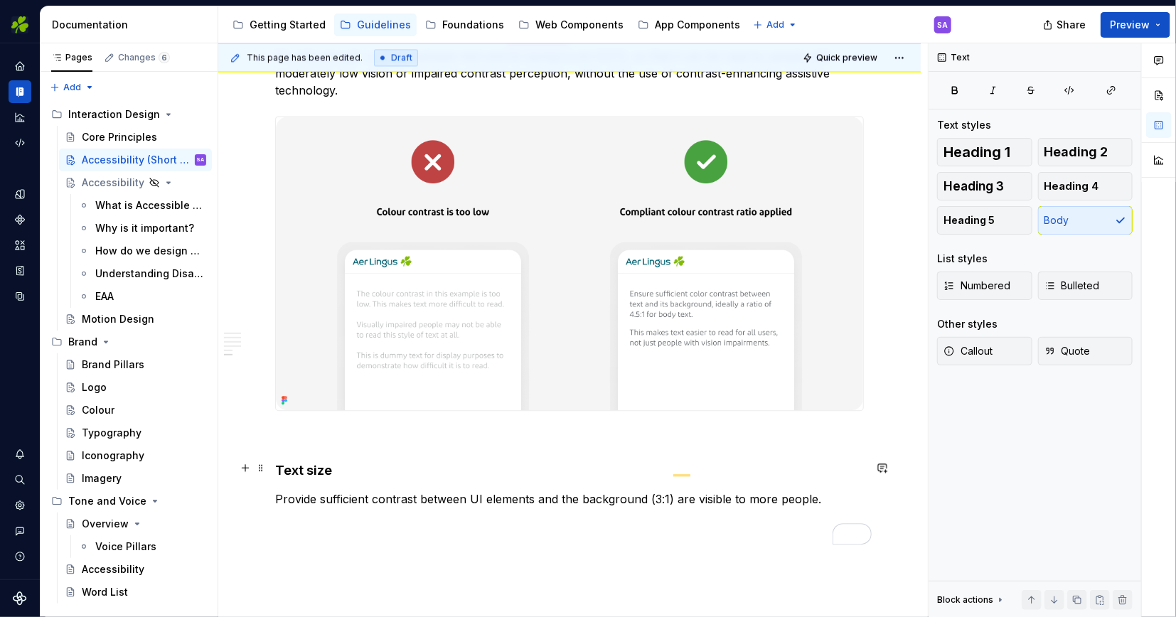
click at [833, 491] on p "Provide sufficient contrast between UI elements and the background (3:1) are vi…" at bounding box center [569, 508] width 589 height 34
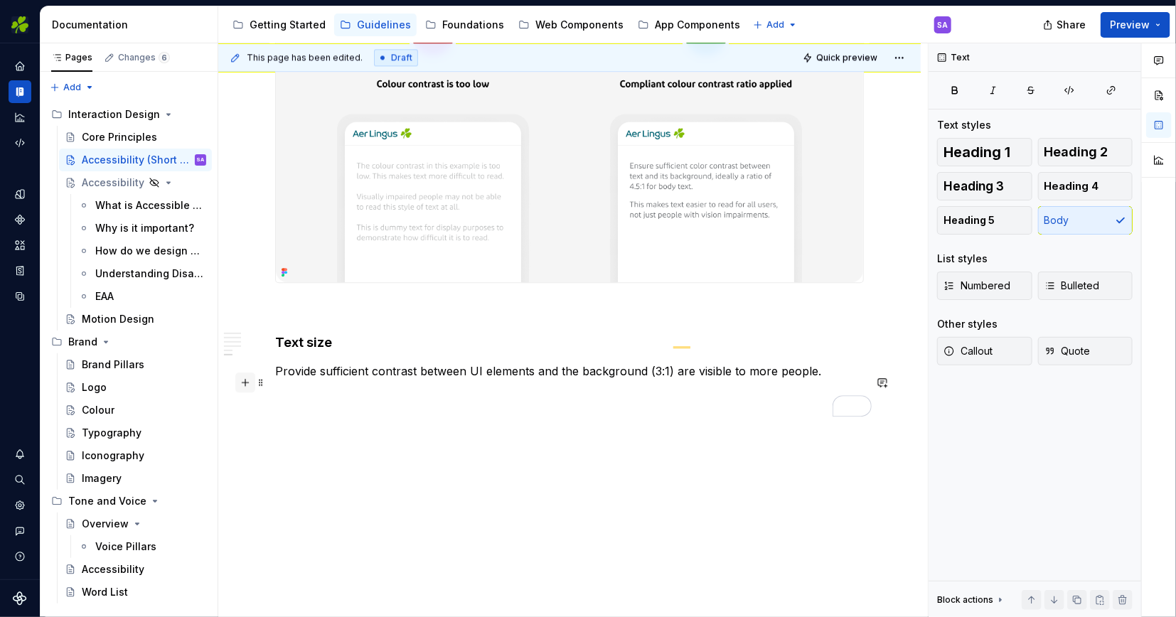
click at [247, 382] on button "button" at bounding box center [245, 383] width 20 height 20
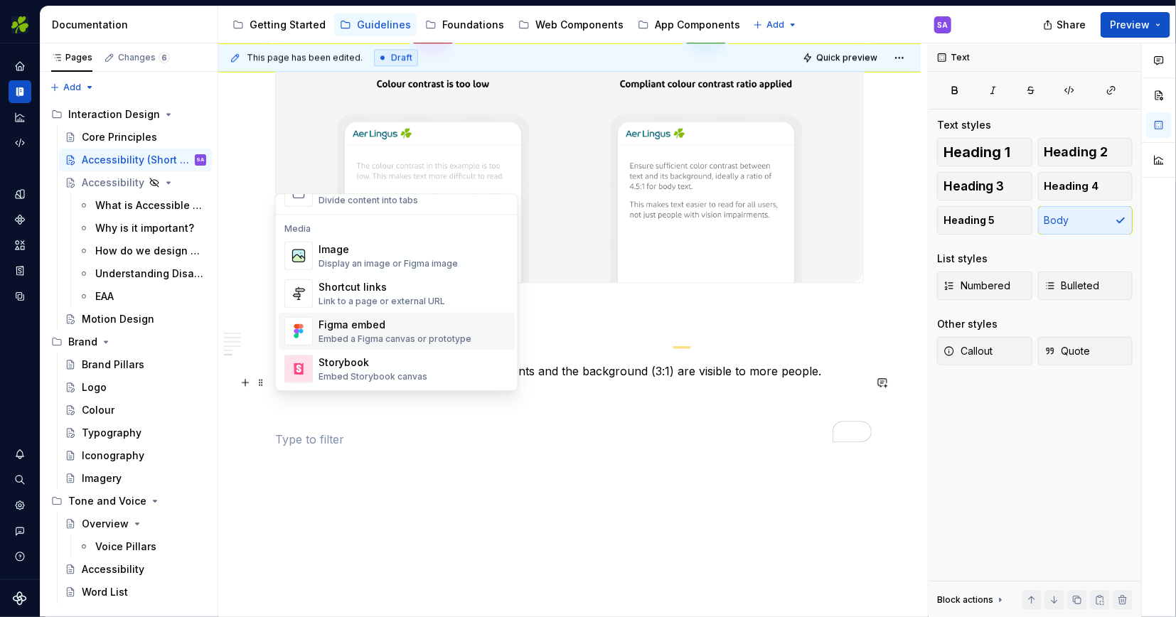
click at [362, 335] on div "Embed a Figma canvas or prototype" at bounding box center [395, 339] width 153 height 11
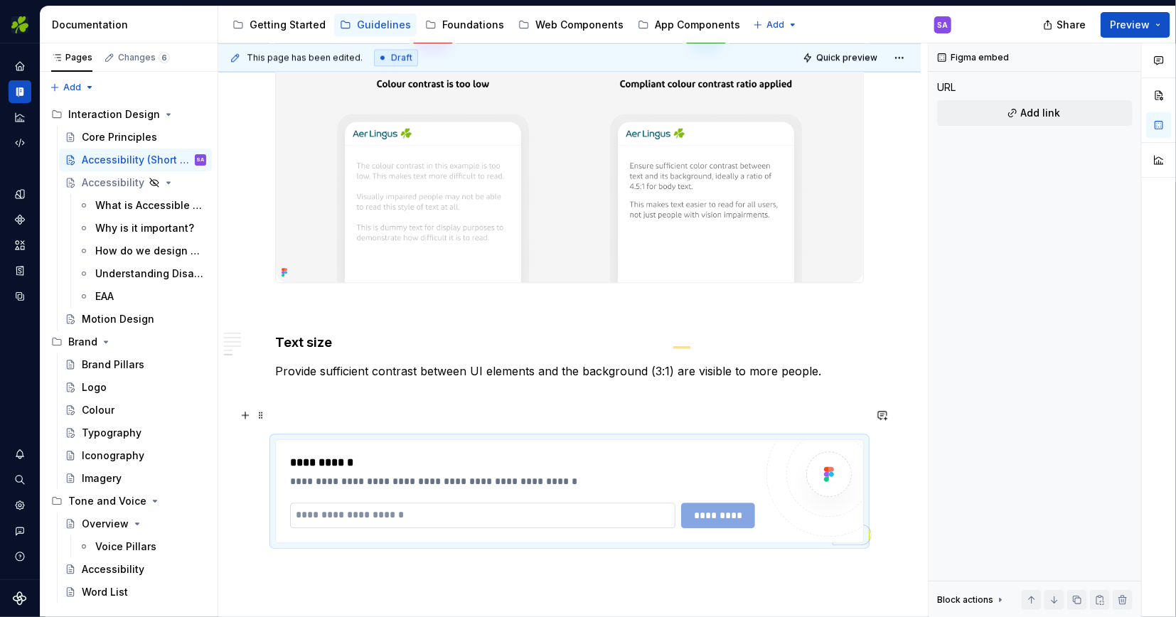
click at [405, 503] on input "To enrich screen reader interactions, please activate Accessibility in Grammarl…" at bounding box center [482, 516] width 385 height 26
paste input "**********"
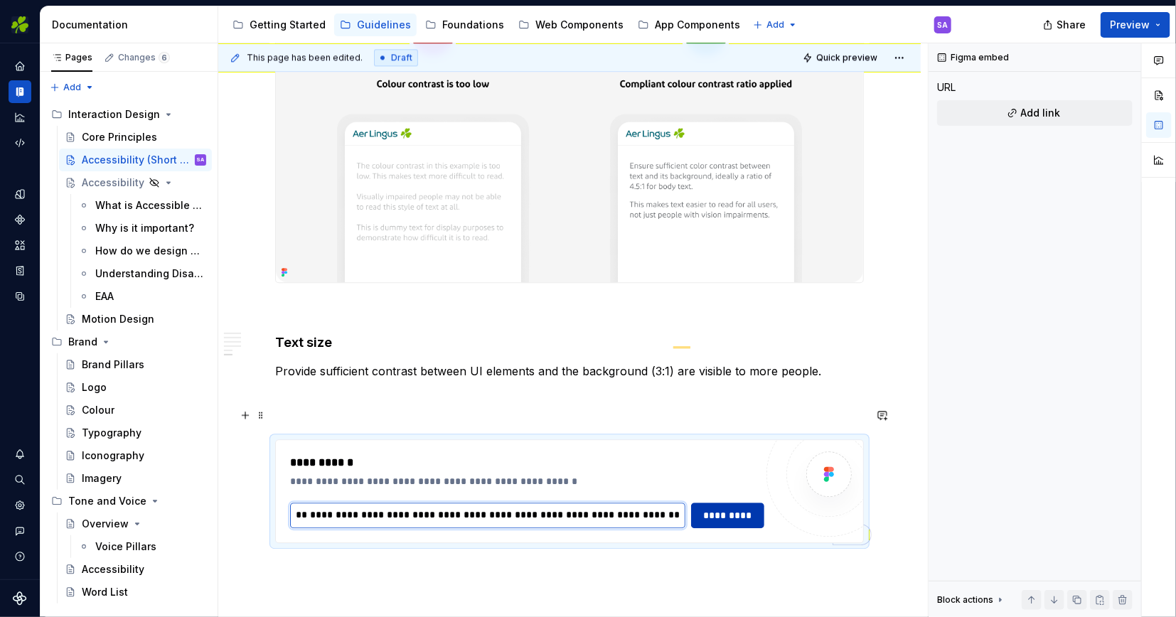
type input "**********"
click at [723, 508] on span "*********" at bounding box center [727, 515] width 55 height 14
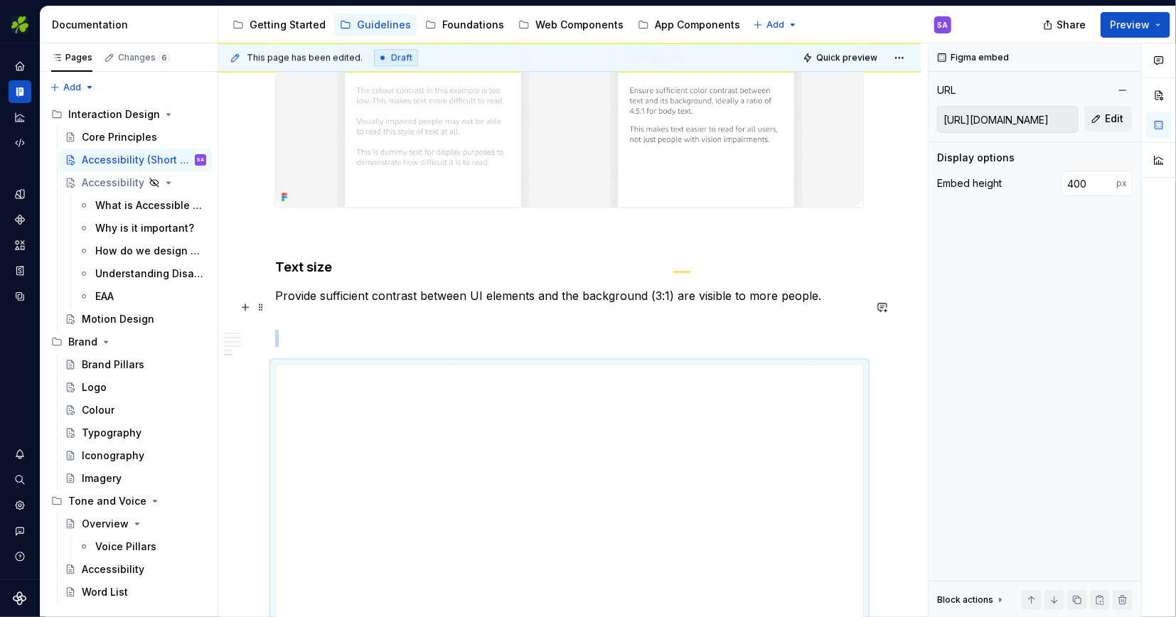
click at [661, 330] on p "To enrich screen reader interactions, please activate Accessibility in Grammarl…" at bounding box center [569, 338] width 589 height 17
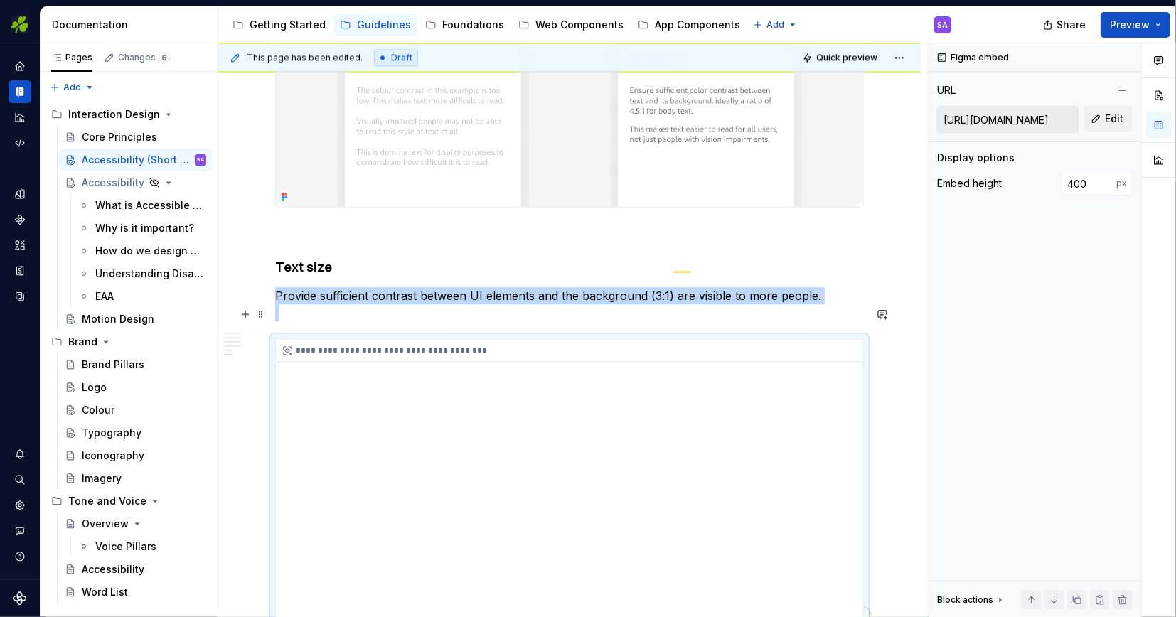
click at [590, 479] on div "**********" at bounding box center [569, 481] width 587 height 284
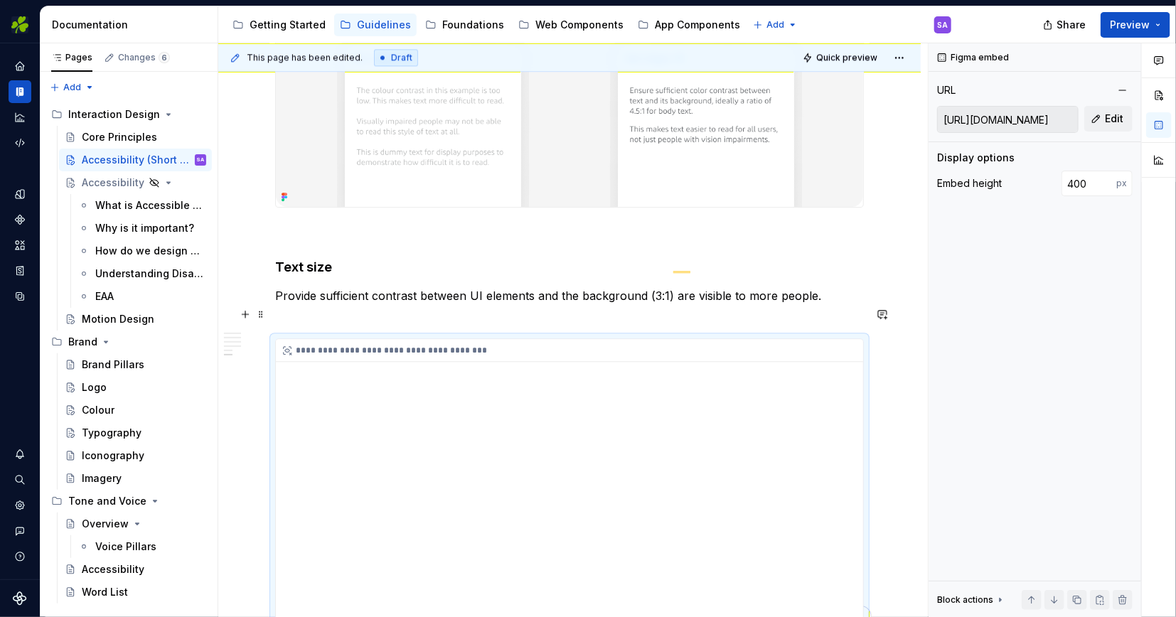
click at [580, 486] on div "**********" at bounding box center [569, 481] width 587 height 284
click at [568, 488] on div "**********" at bounding box center [569, 481] width 587 height 284
click at [581, 287] on p "Provide sufficient contrast between UI elements and the background (3:1) are vi…" at bounding box center [569, 304] width 589 height 34
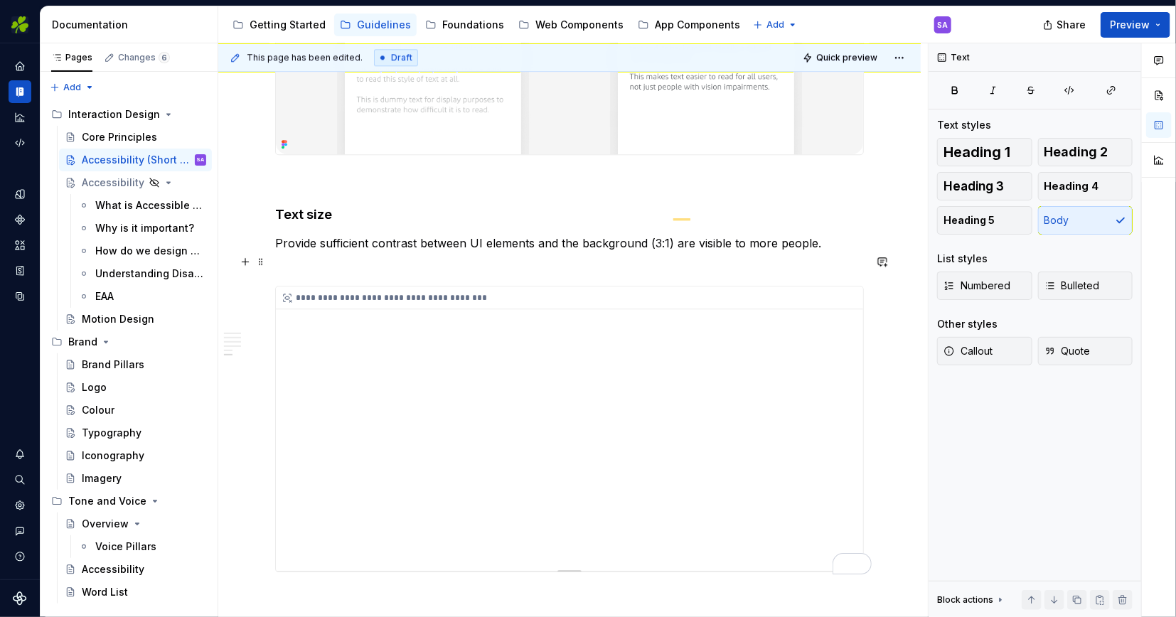
scroll to position [1862, 0]
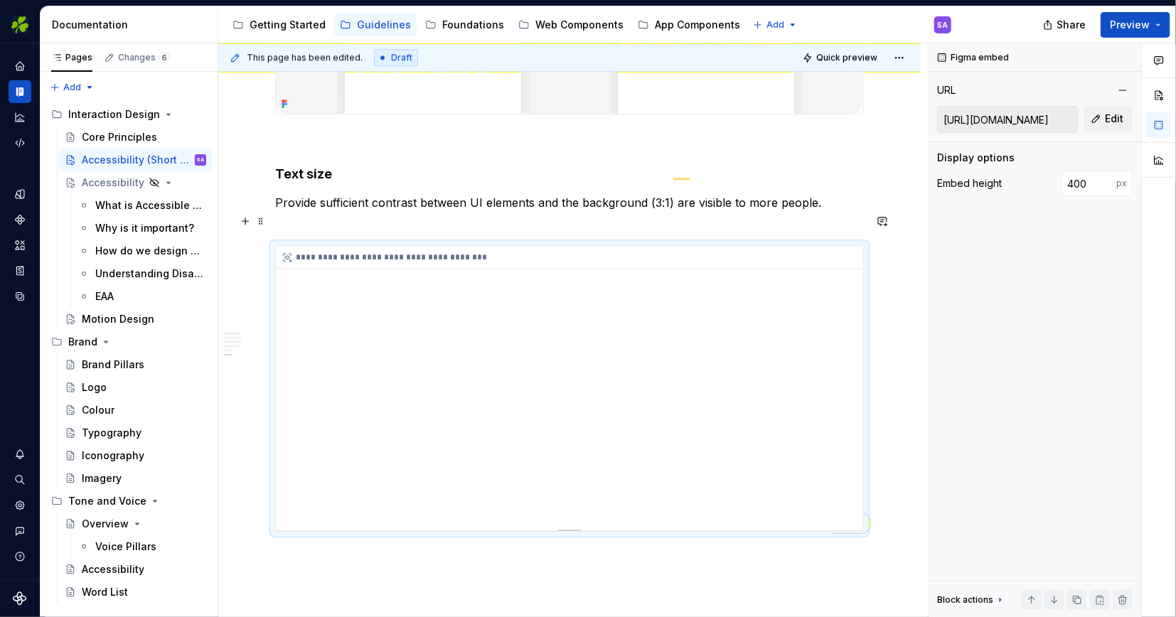
click at [556, 388] on div "**********" at bounding box center [569, 388] width 587 height 284
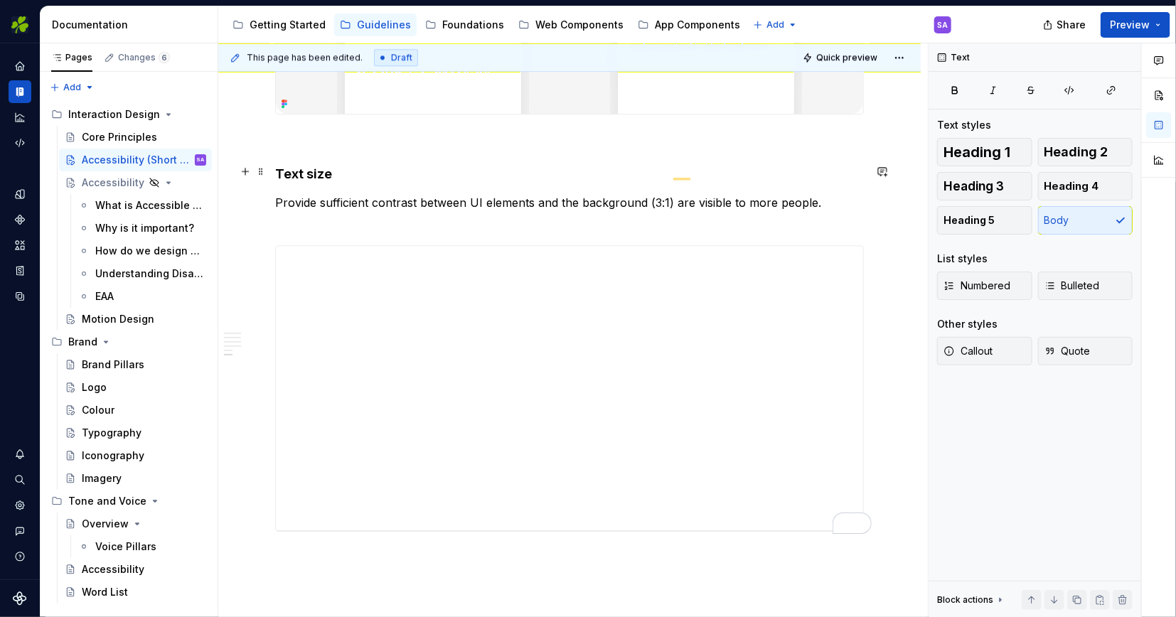
click at [607, 196] on p "Provide sufficient contrast between UI elements and the background (3:1) are vi…" at bounding box center [569, 211] width 589 height 34
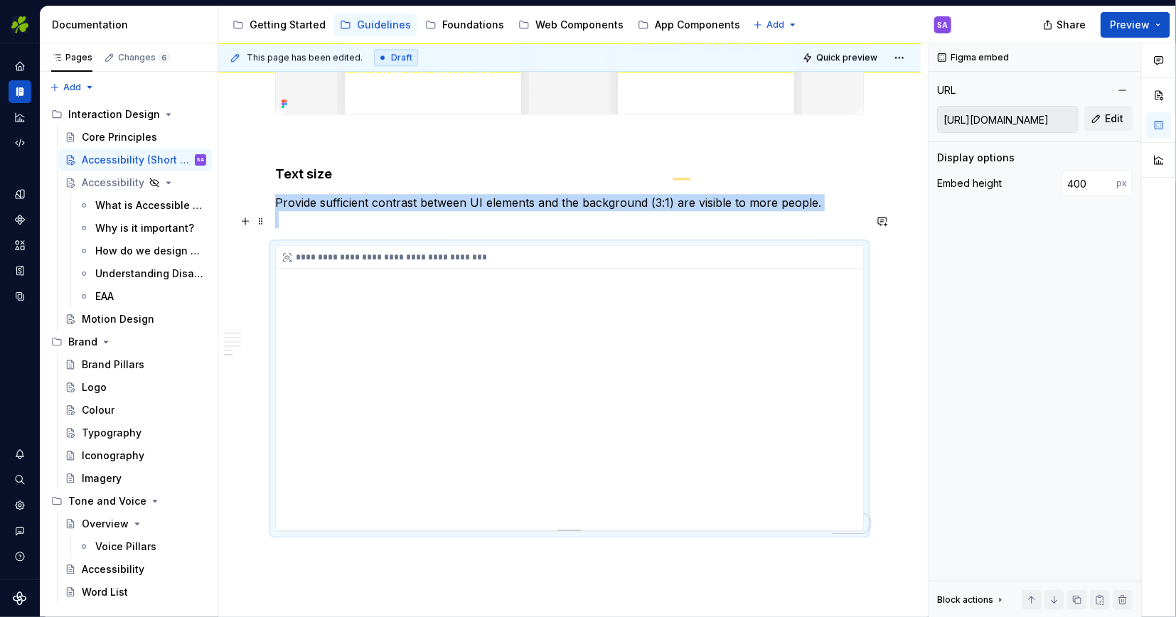
click at [363, 277] on div "**********" at bounding box center [569, 388] width 587 height 284
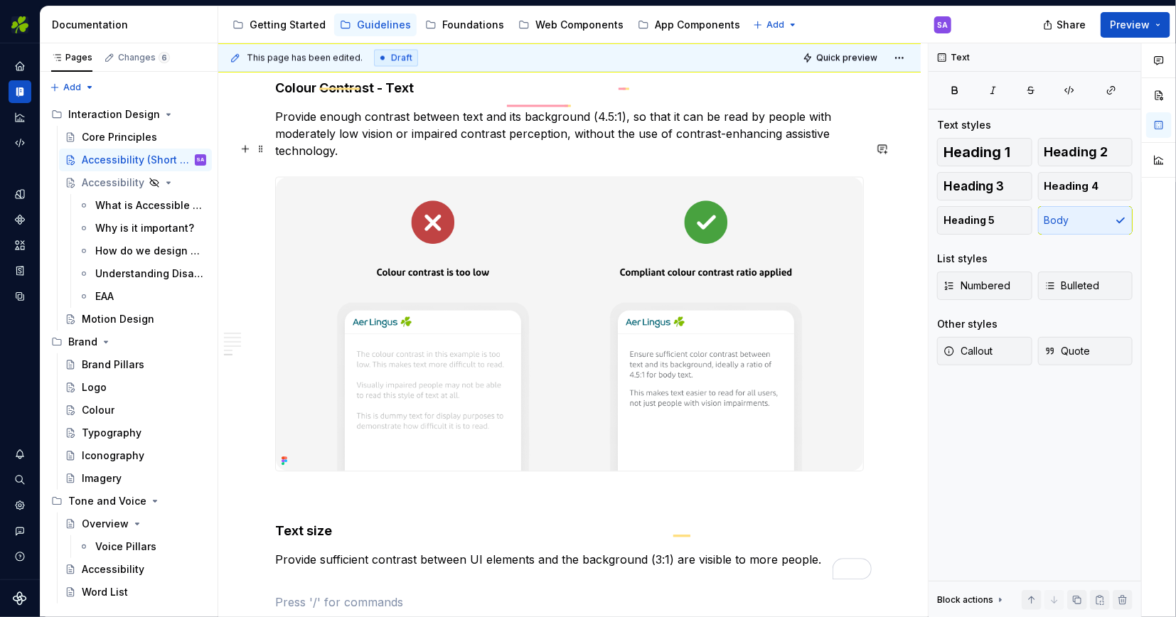
scroll to position [1498, 0]
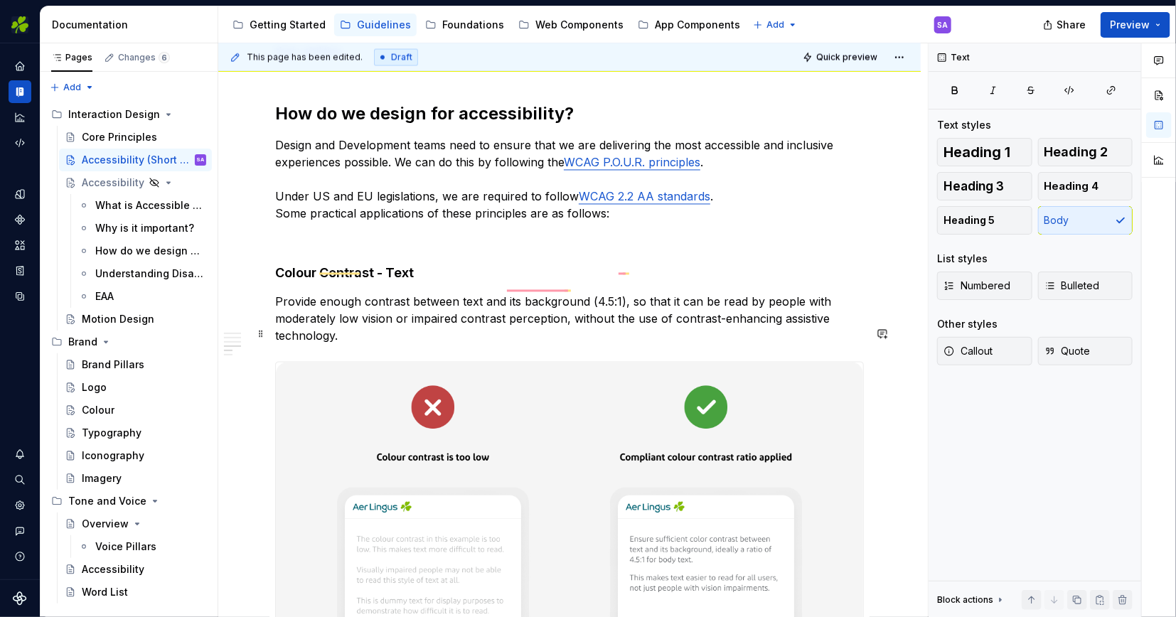
click at [362, 377] on img "To enrich screen reader interactions, please activate Accessibility in Grammarl…" at bounding box center [569, 510] width 587 height 294
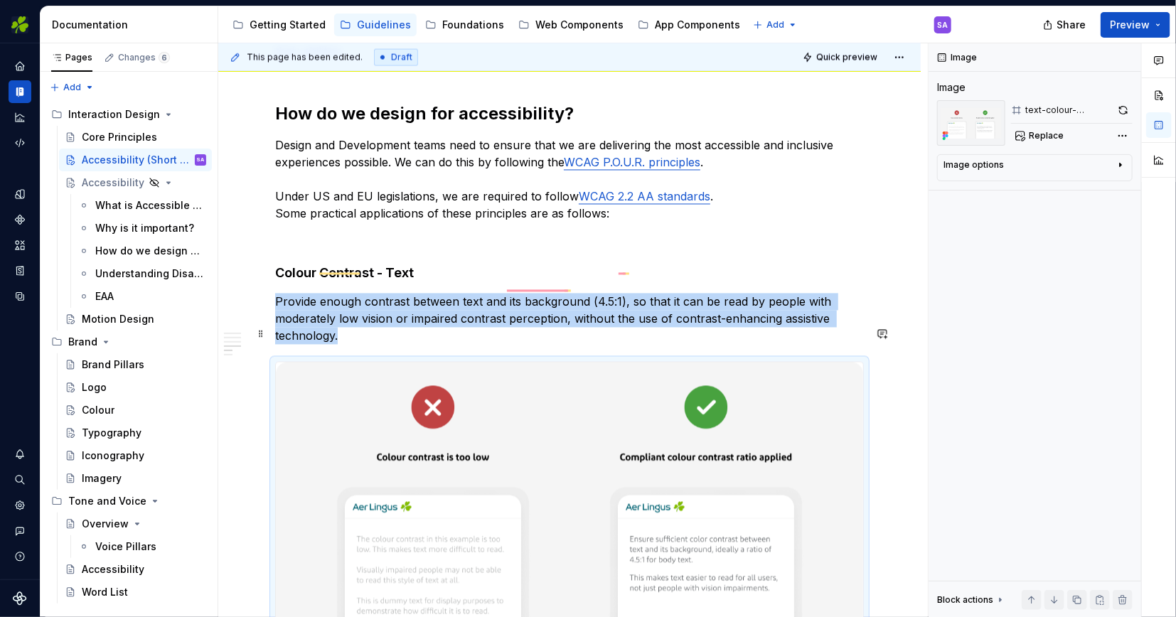
scroll to position [1338, 0]
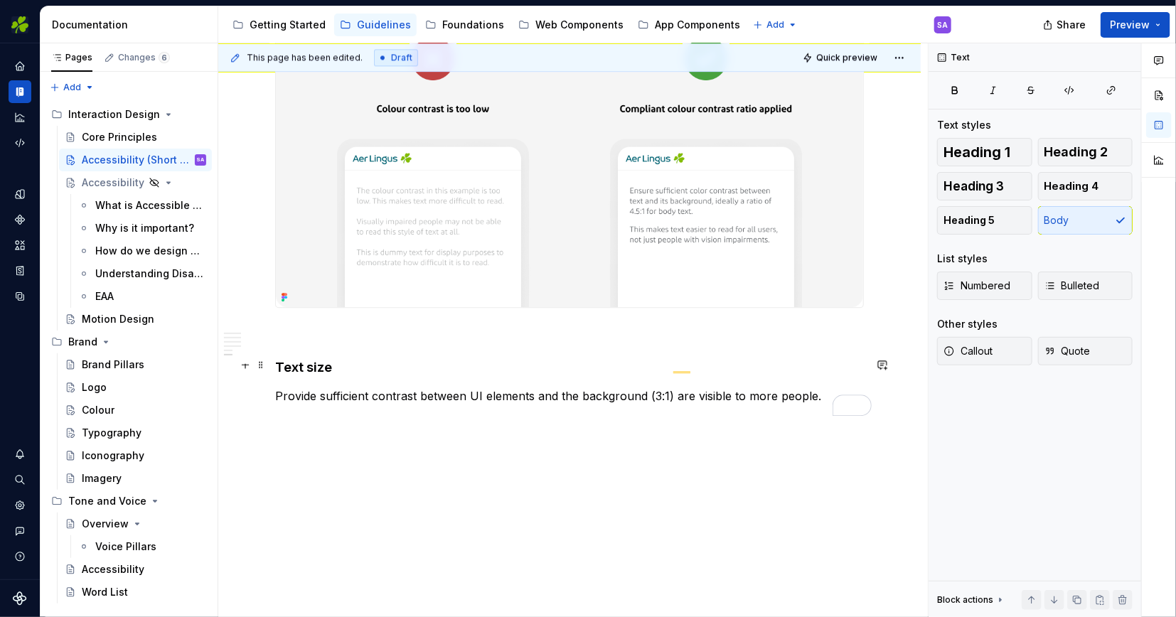
click at [377, 388] on p "Provide sufficient contrast between UI elements and the background (3:1) are vi…" at bounding box center [569, 405] width 589 height 34
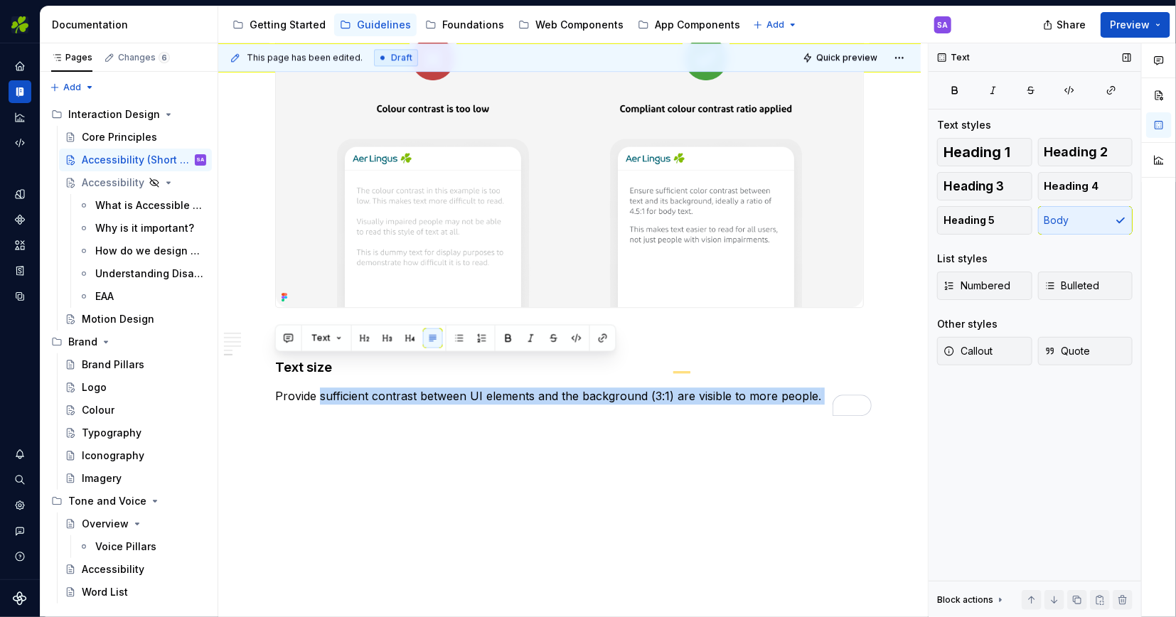
drag, startPoint x: 321, startPoint y: 363, endPoint x: 939, endPoint y: 383, distance: 619.0
click at [939, 383] on div "**********" at bounding box center [697, 330] width 958 height 575
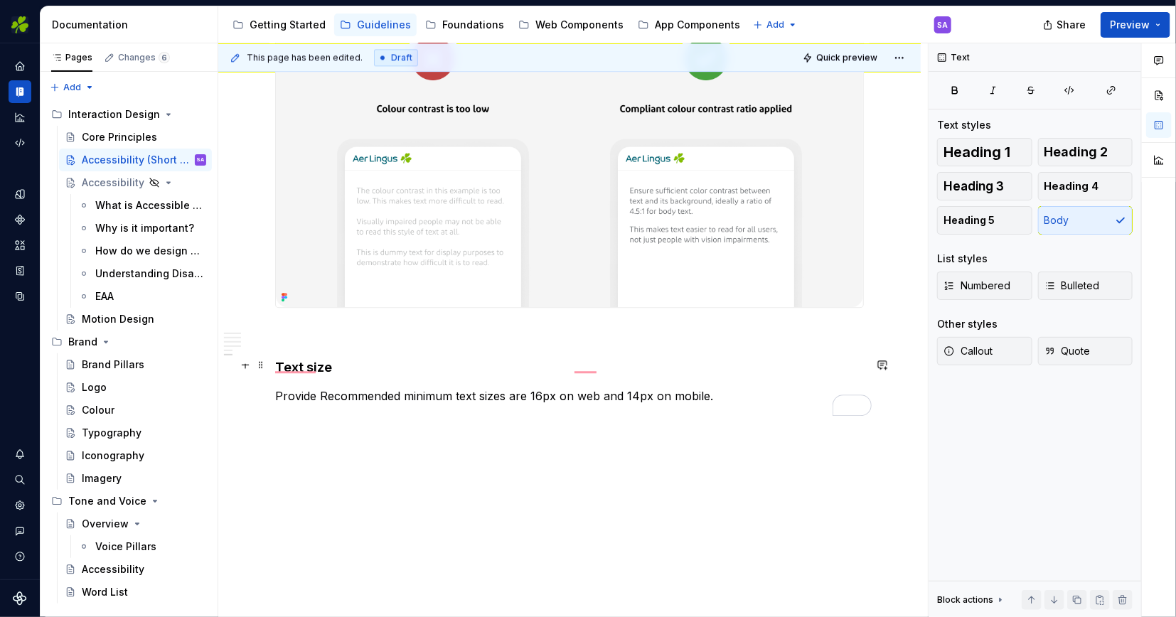
click at [319, 388] on p "Provide Recommended minimum text sizes are 16px on web and 14px on mobile." at bounding box center [569, 405] width 589 height 34
click at [669, 388] on p "Recommended minimum text sizes are 16px on web and 14px on mobile." at bounding box center [569, 405] width 589 height 34
click at [262, 406] on span at bounding box center [260, 408] width 11 height 20
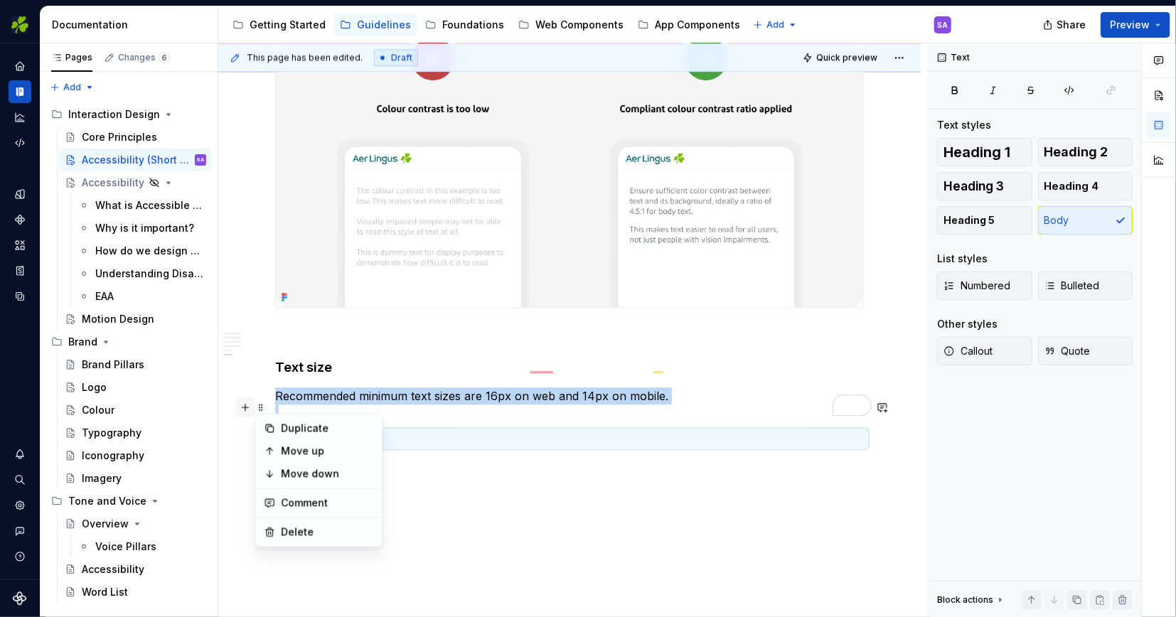
click at [246, 405] on button "button" at bounding box center [245, 408] width 20 height 20
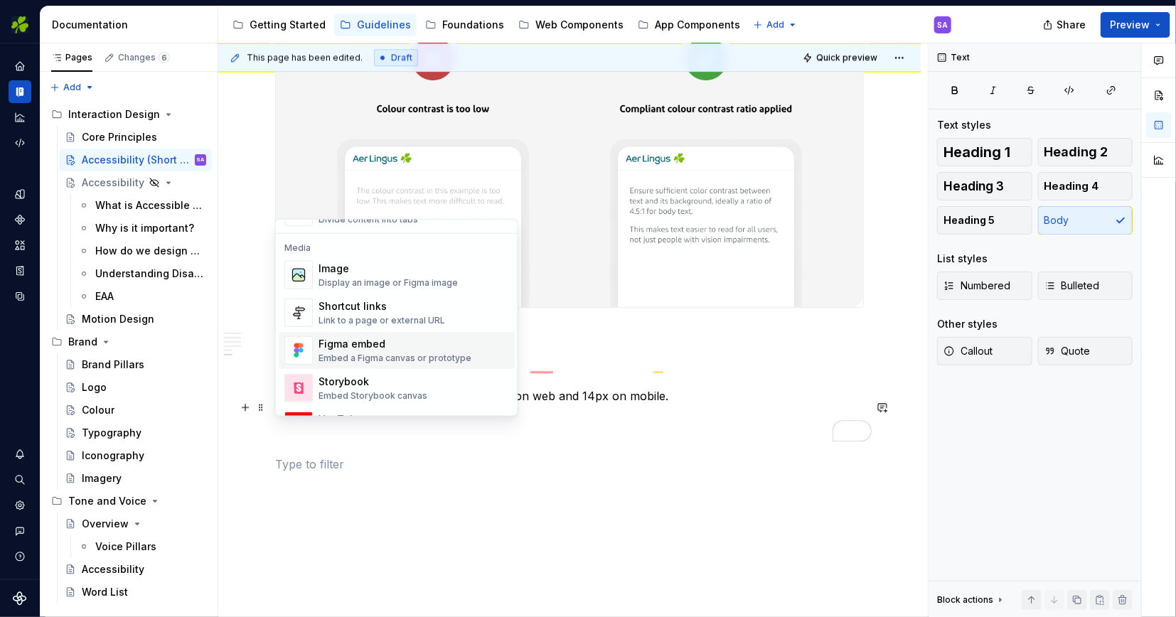
click at [361, 345] on div "Figma embed" at bounding box center [395, 344] width 153 height 14
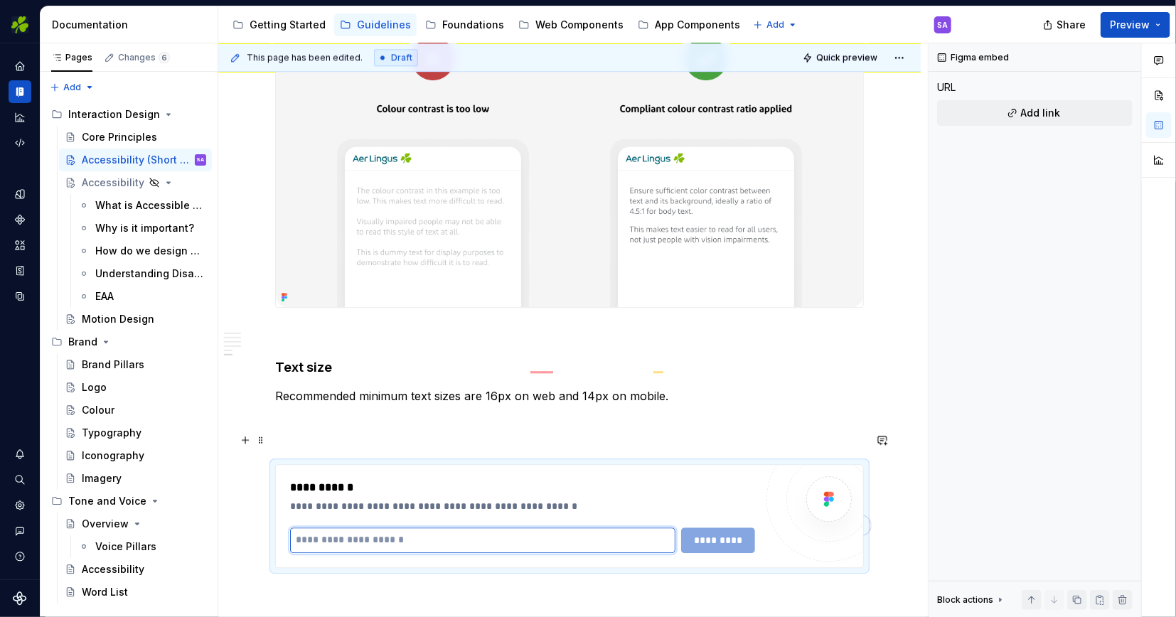
click at [397, 528] on input "To enrich screen reader interactions, please activate Accessibility in Grammarl…" at bounding box center [482, 541] width 385 height 26
type textarea "*"
paste input "**********"
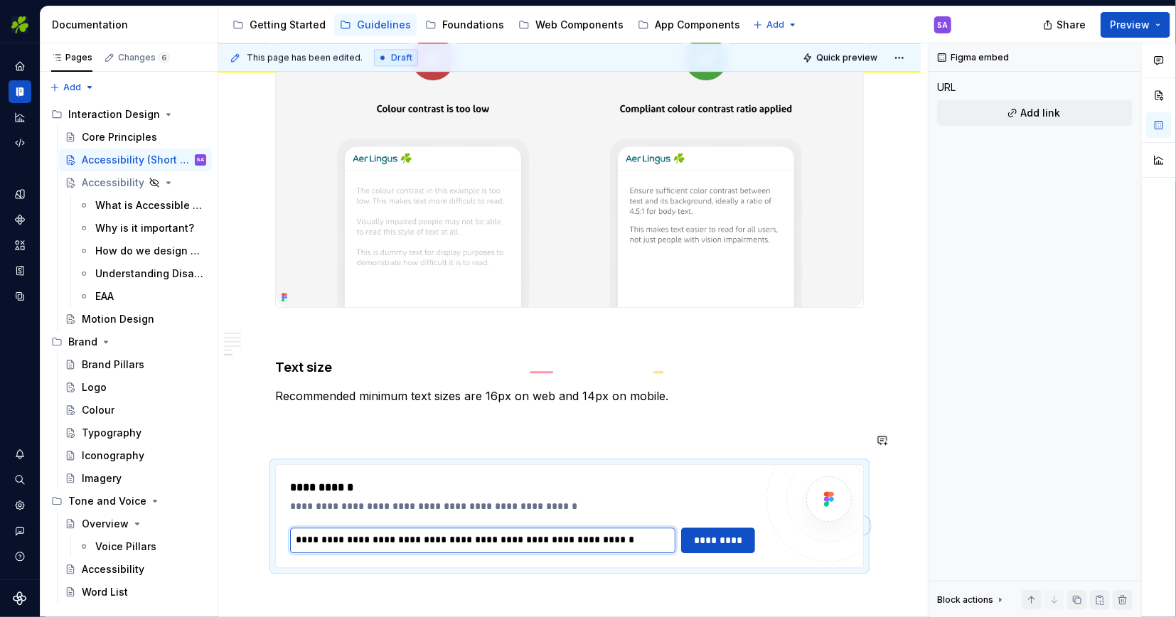
type input "**********"
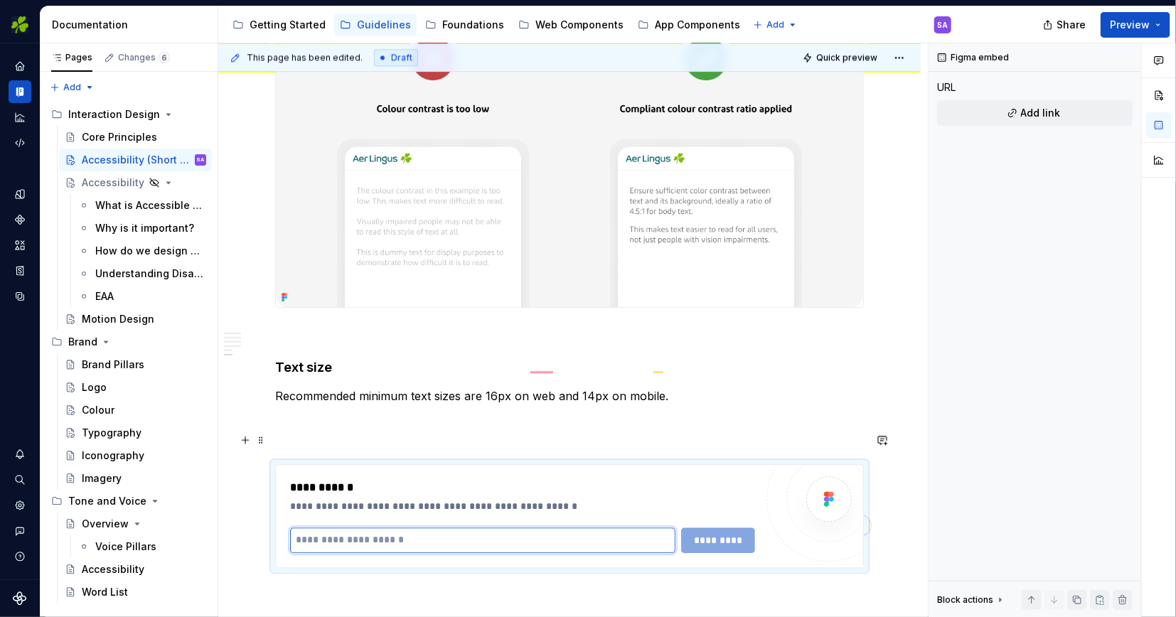
paste input "**********"
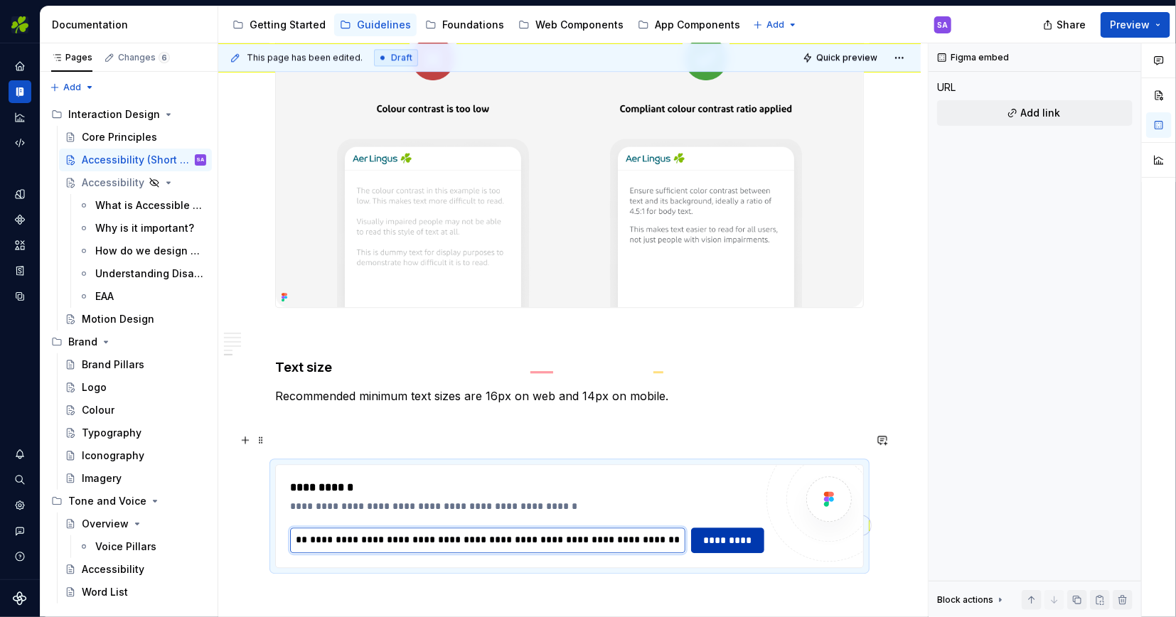
type input "**********"
click at [736, 533] on span "*********" at bounding box center [727, 540] width 55 height 14
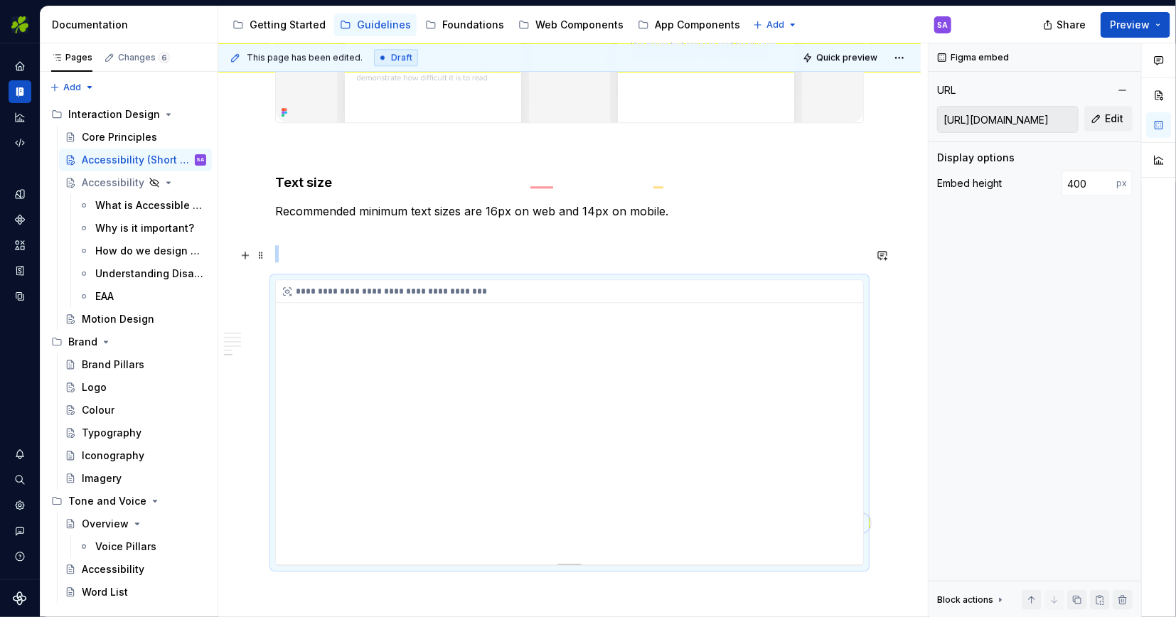
scroll to position [1857, 0]
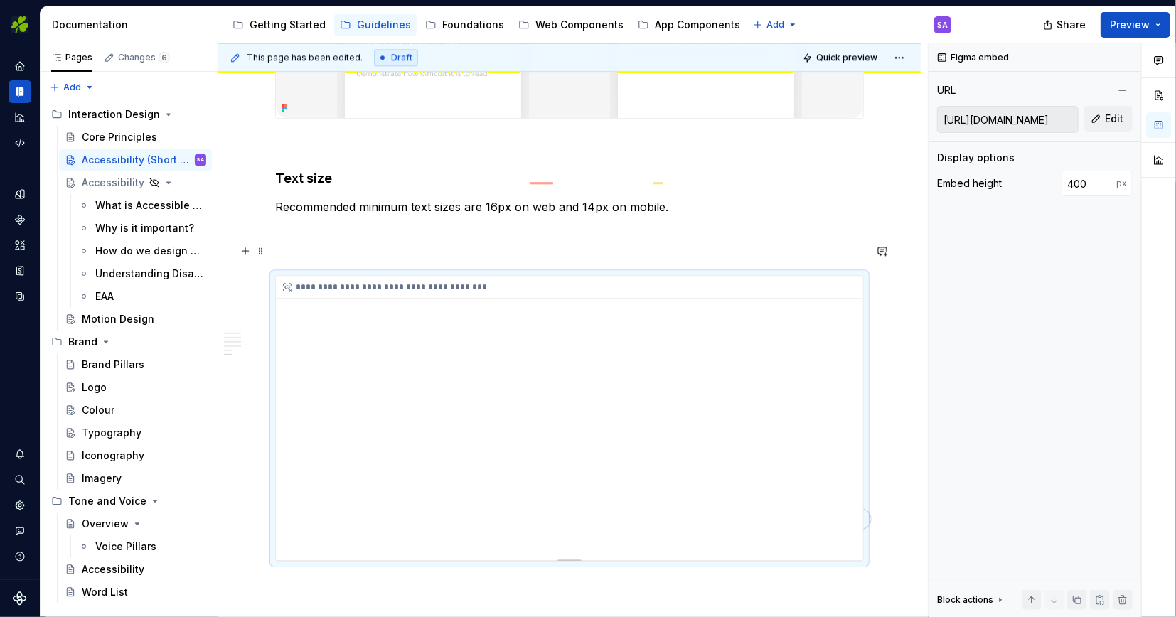
click at [551, 429] on div "**********" at bounding box center [569, 418] width 587 height 284
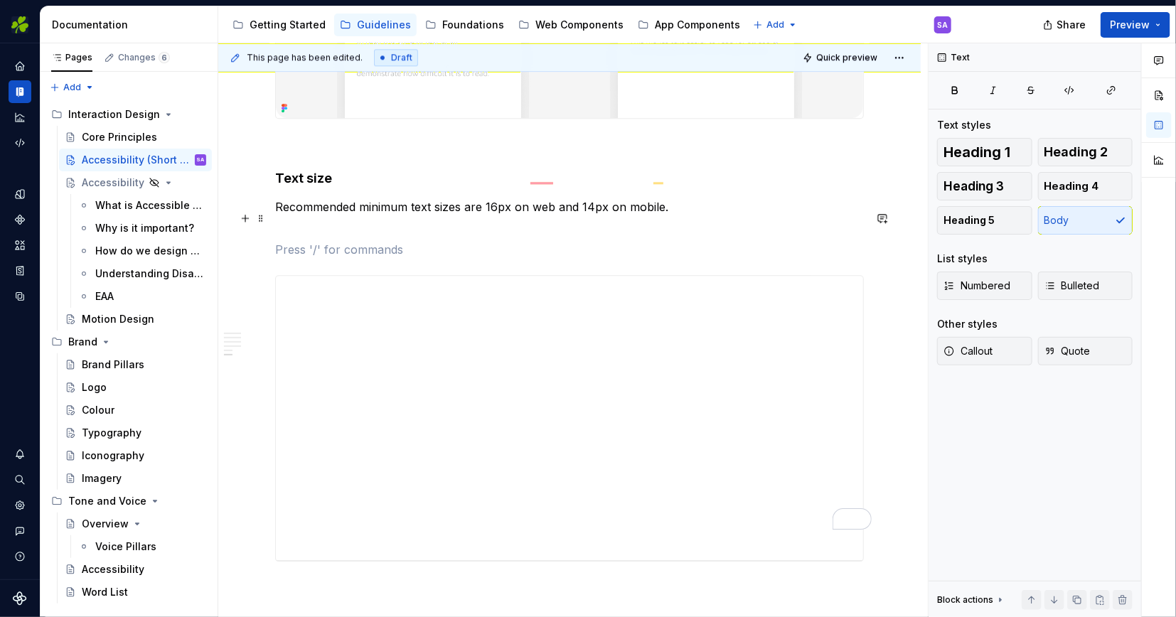
click at [577, 241] on p "To enrich screen reader interactions, please activate Accessibility in Grammarl…" at bounding box center [569, 249] width 589 height 17
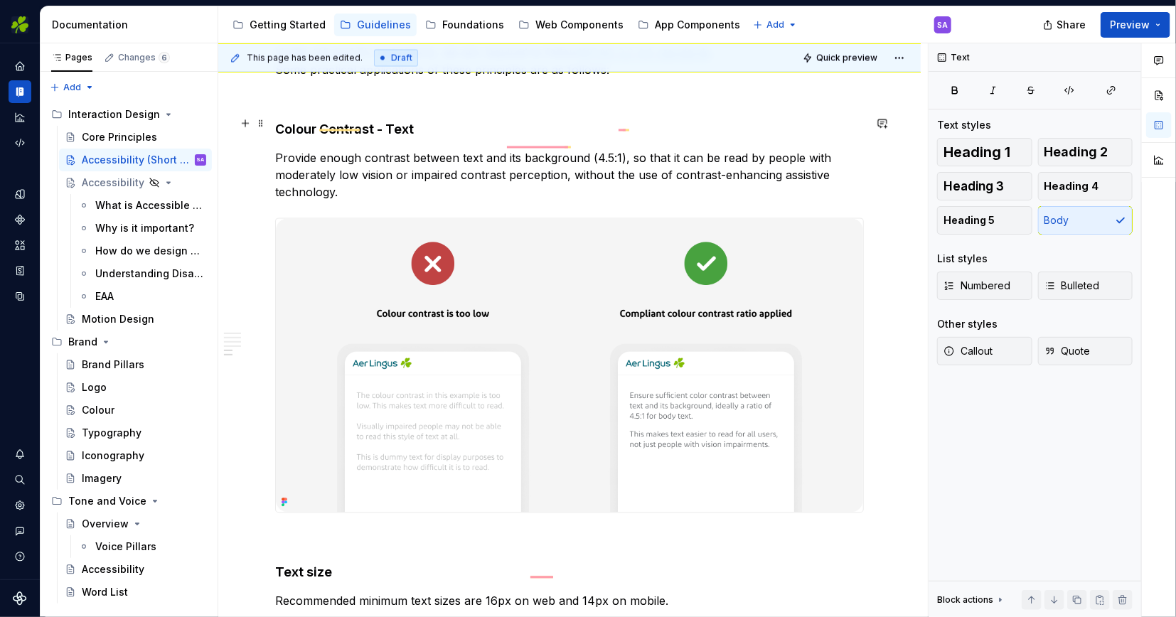
scroll to position [1429, 0]
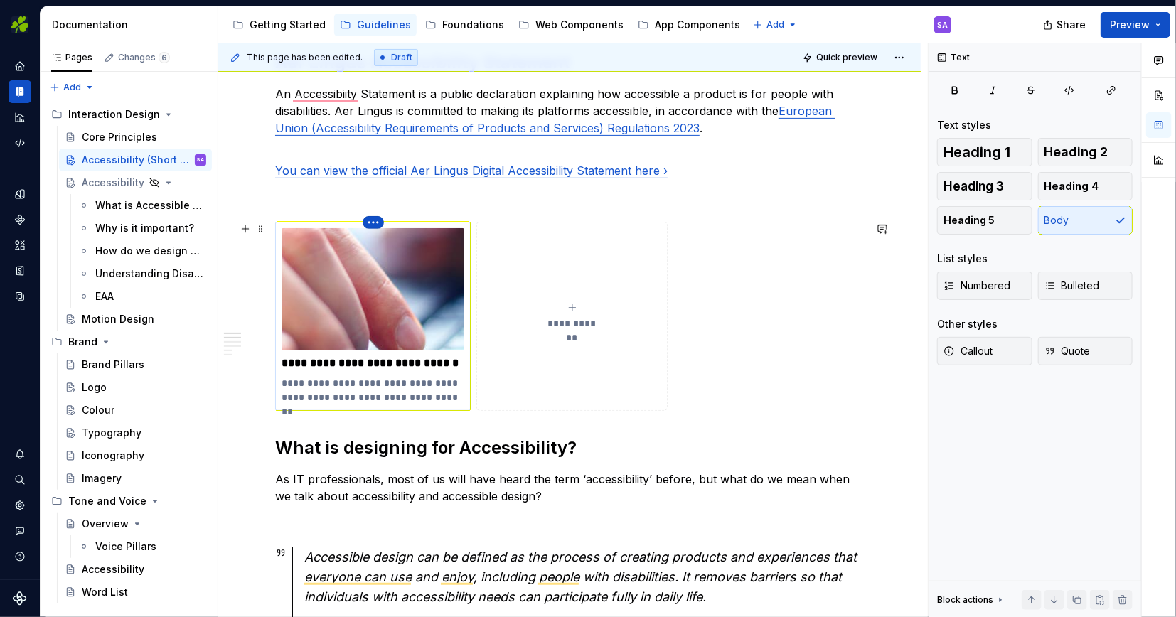
click at [373, 219] on html "EI Design SA Dataset Aer Lingus Documentation Accessibility guide for tree Page…" at bounding box center [588, 308] width 1176 height 617
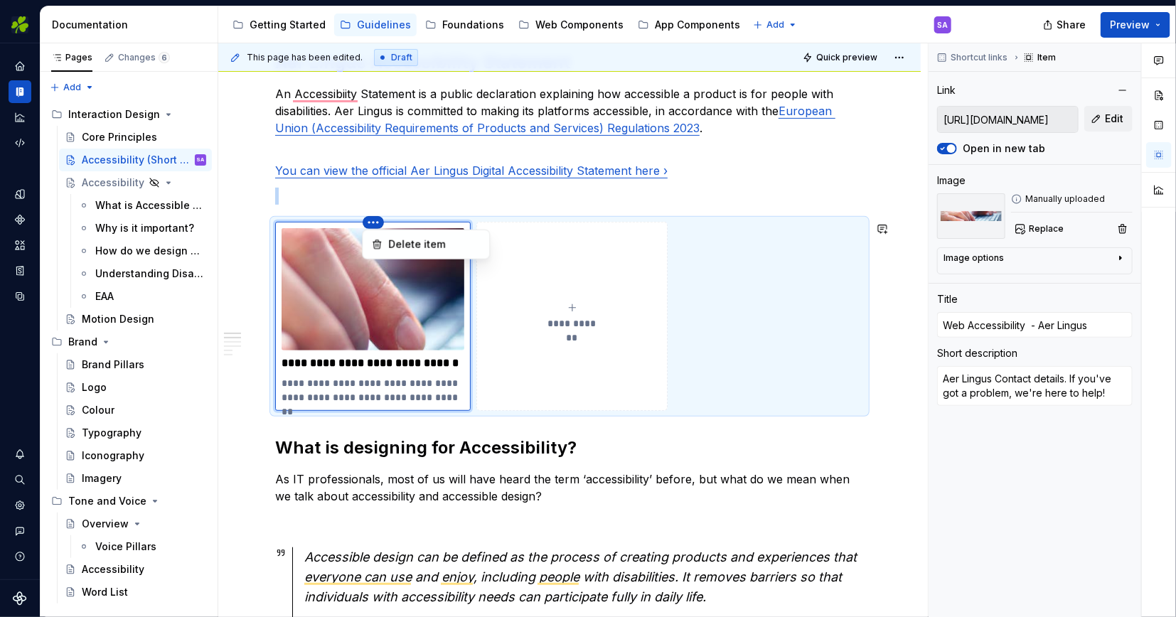
click at [582, 304] on html "EI Design SA Dataset Aer Lingus Documentation Accessibility guide for tree Page…" at bounding box center [588, 308] width 1176 height 617
click at [585, 250] on button "**********" at bounding box center [571, 316] width 191 height 189
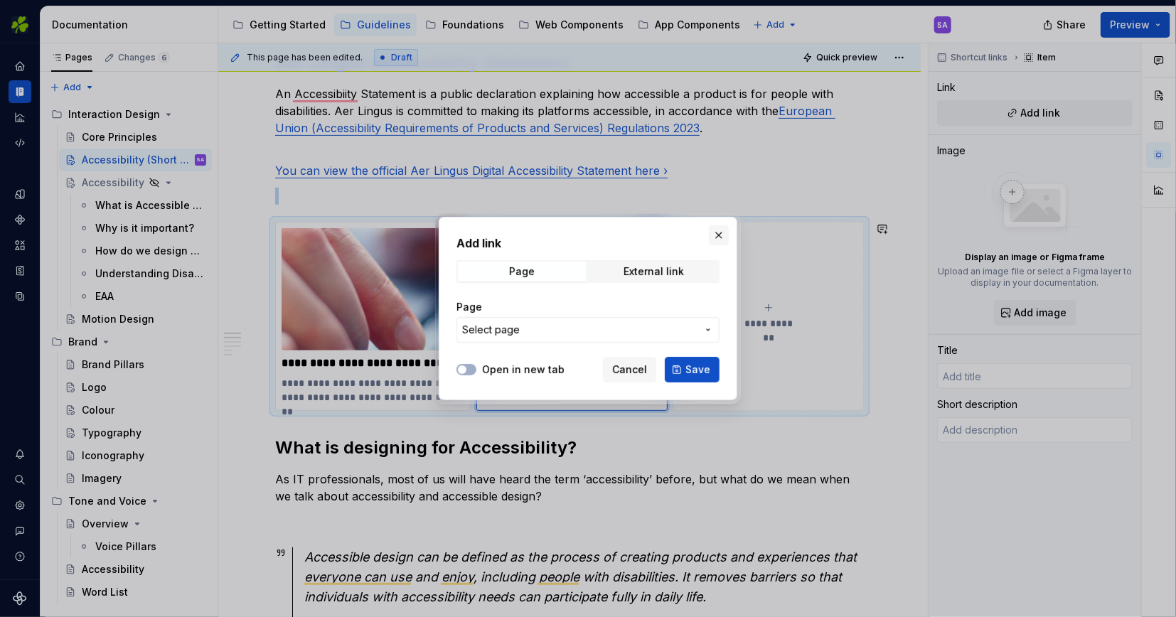
click at [721, 237] on button "button" at bounding box center [719, 235] width 20 height 20
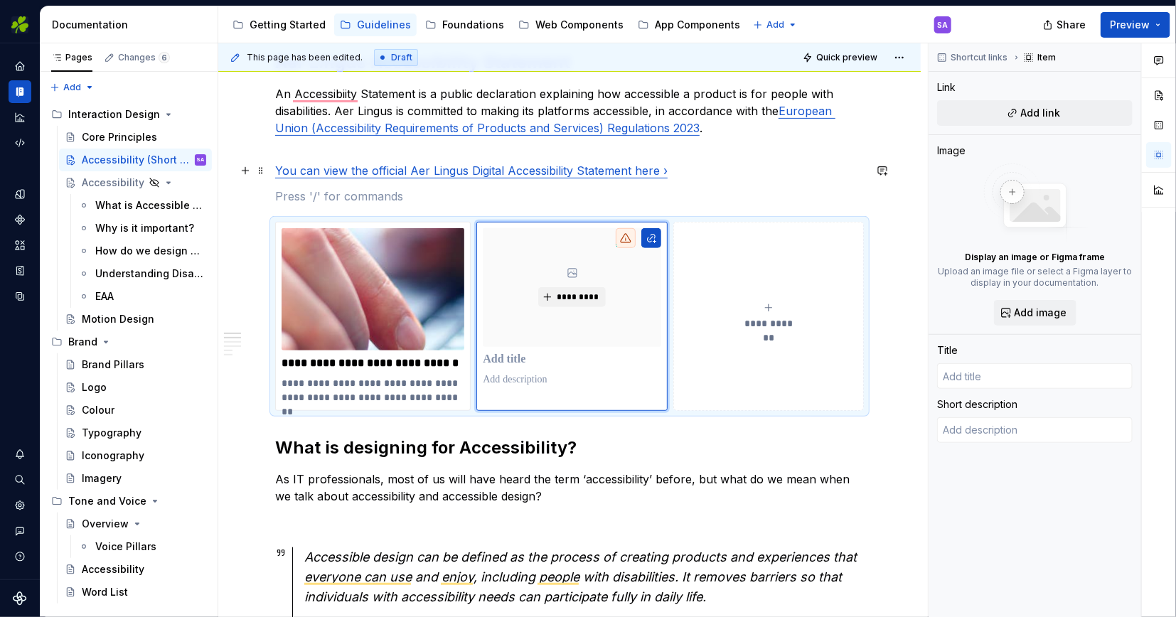
click at [607, 169] on link "You can view the official Aer Lingus Digital Accessibility Statement here ›" at bounding box center [471, 171] width 393 height 14
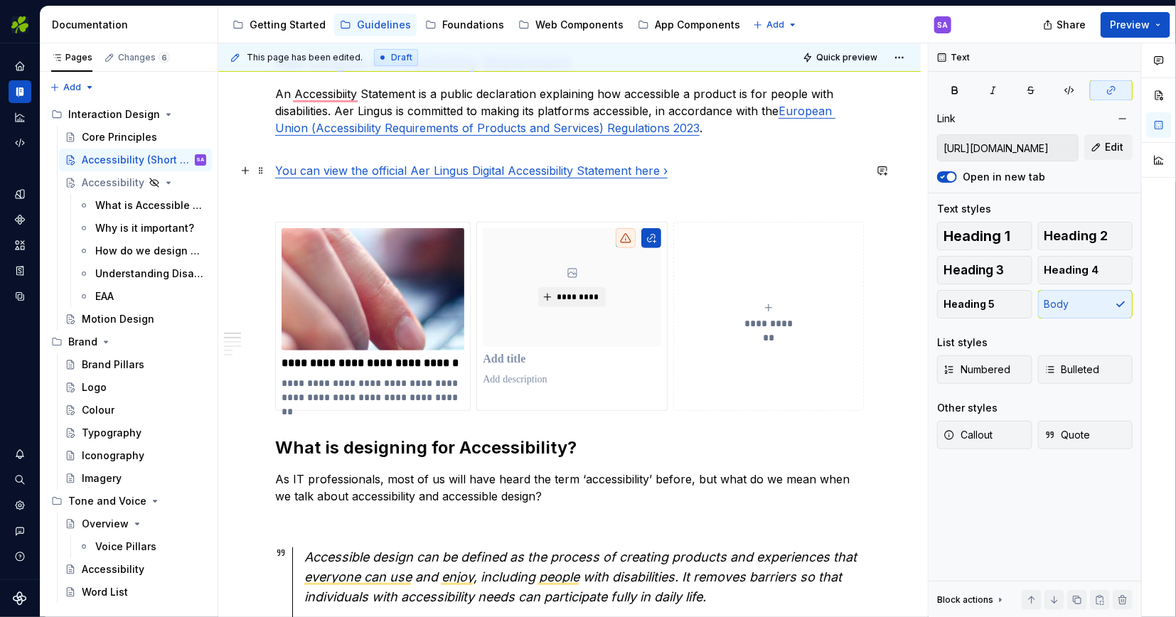
click at [607, 169] on link "You can view the official Aer Lingus Digital Accessibility Statement here ›" at bounding box center [471, 171] width 393 height 14
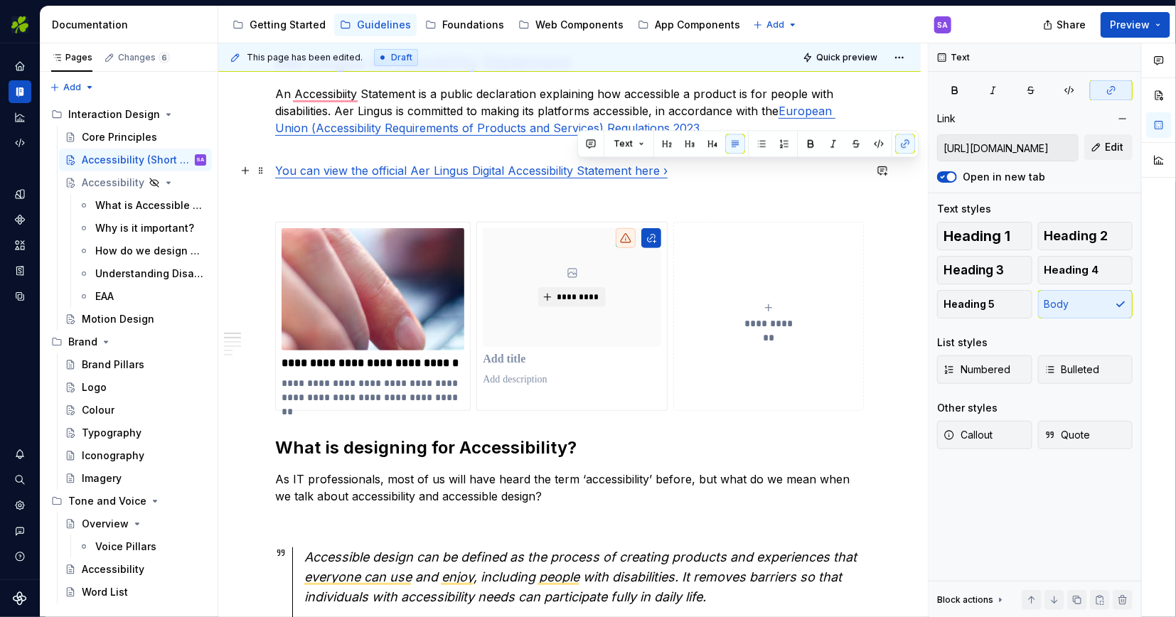
click at [688, 174] on p "You can view the official Aer Lingus Digital Accessibility Statement here ›" at bounding box center [569, 170] width 589 height 17
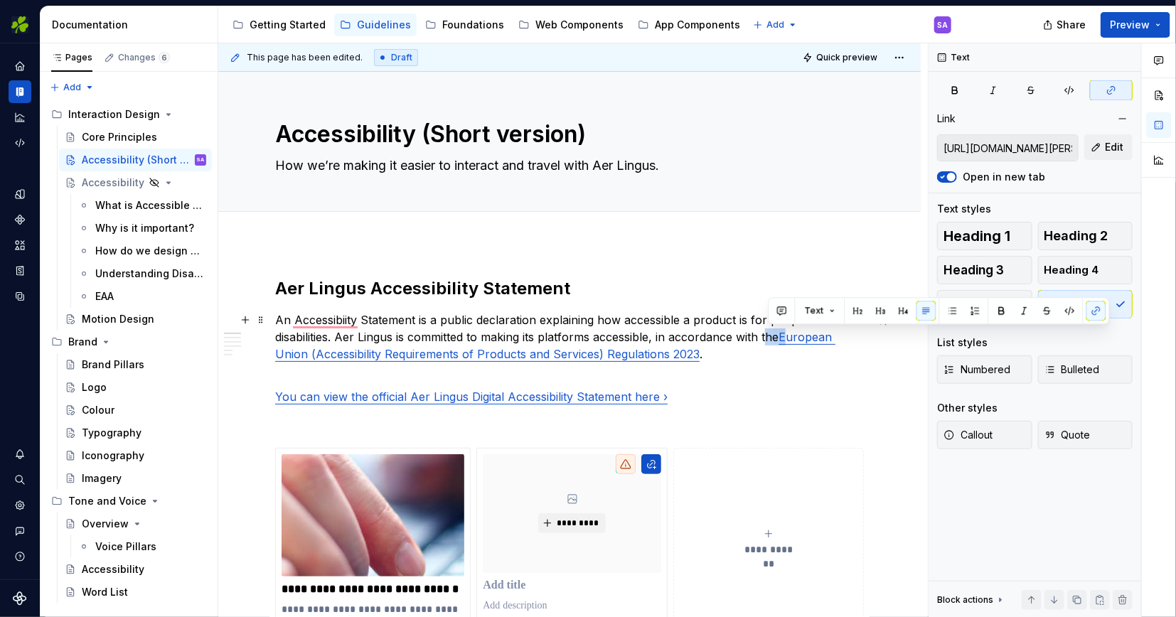
drag, startPoint x: 705, startPoint y: 124, endPoint x: 791, endPoint y: 340, distance: 232.0
click at [791, 340] on p "An Accessibiity Statement is a public declaration explaining how accessible a p…" at bounding box center [569, 345] width 589 height 68
click at [753, 365] on p "An Accessibiity Statement is a public declaration explaining how accessible a p…" at bounding box center [569, 345] width 589 height 68
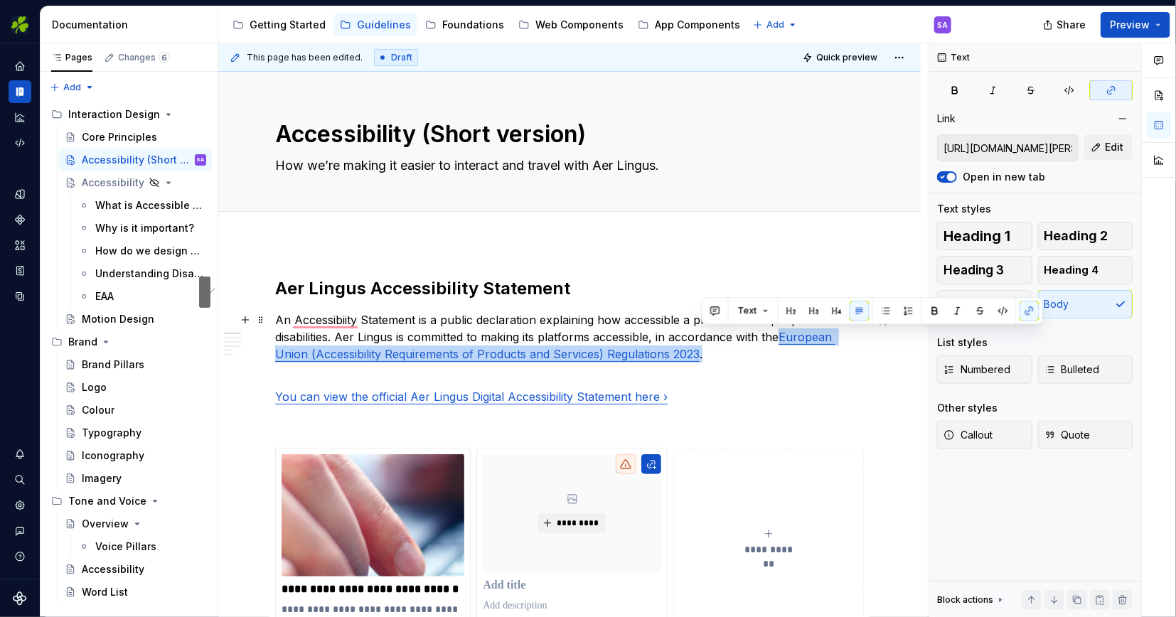
drag, startPoint x: 786, startPoint y: 337, endPoint x: 797, endPoint y: 358, distance: 23.9
click at [797, 358] on p "An Accessibiity Statement is a public declaration explaining how accessible a p…" at bounding box center [569, 345] width 589 height 68
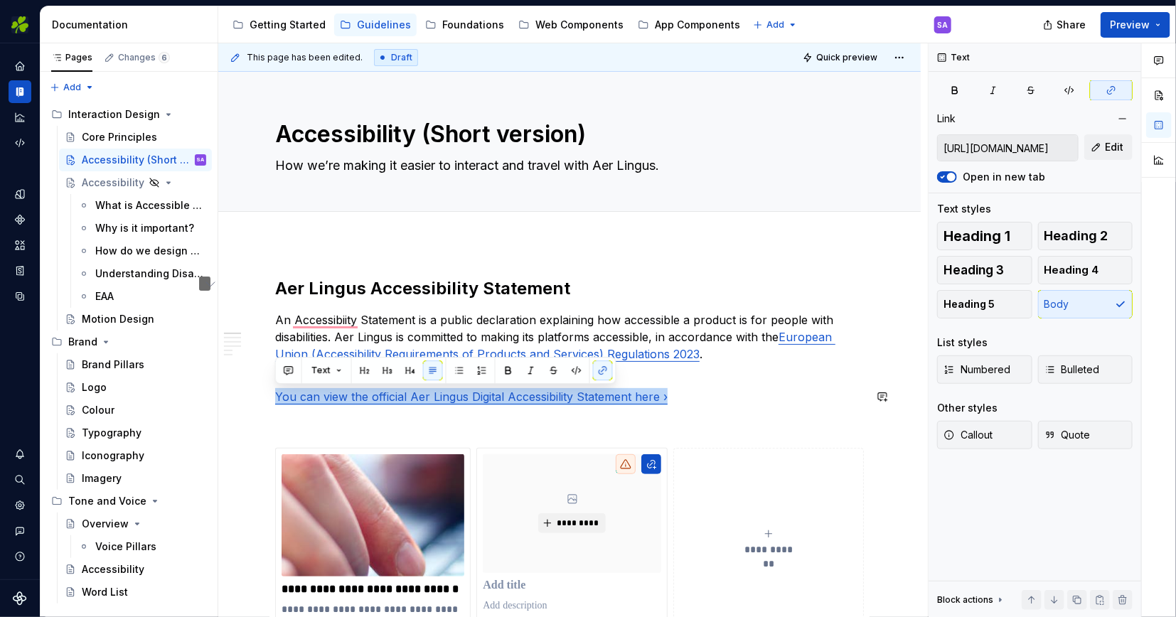
drag, startPoint x: 686, startPoint y: 398, endPoint x: 291, endPoint y: 384, distance: 394.9
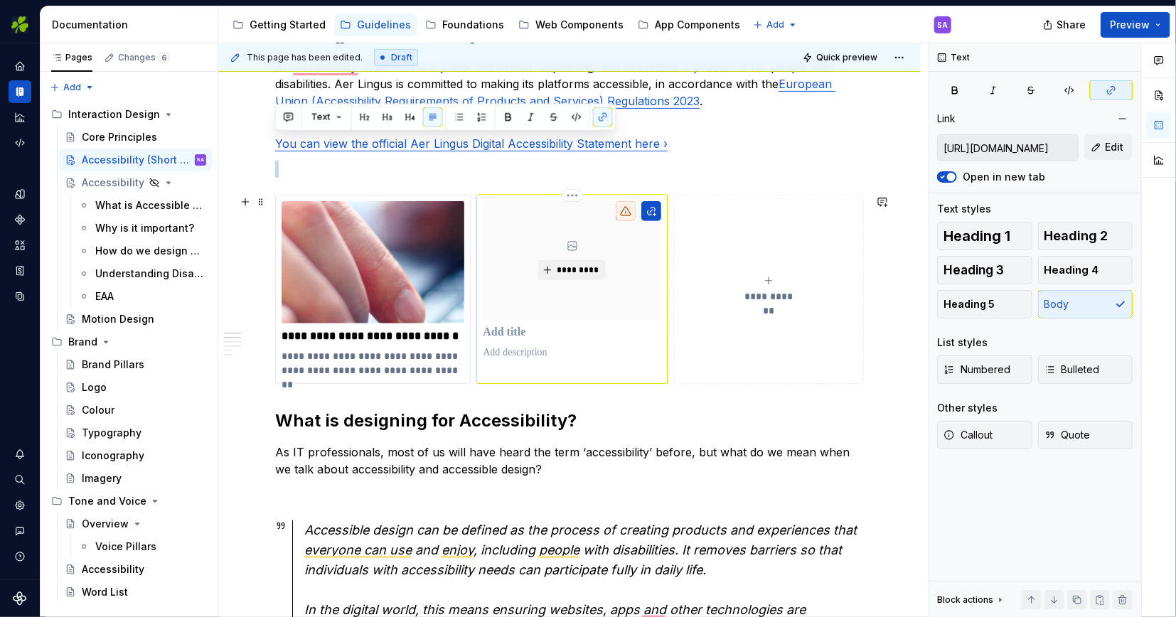
click at [623, 307] on div "*********" at bounding box center [572, 260] width 178 height 119
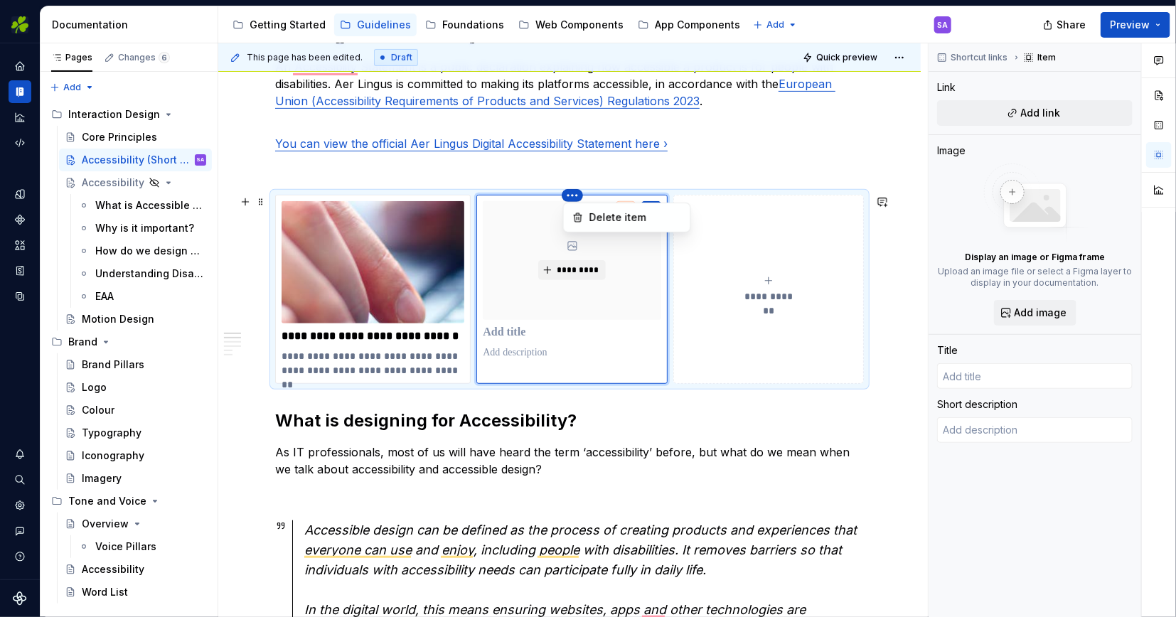
click at [575, 191] on html "EI Design SA Dataset Aer Lingus Documentation Accessibility guide for tree Page…" at bounding box center [588, 308] width 1176 height 617
click at [603, 223] on div "Delete item" at bounding box center [636, 217] width 92 height 14
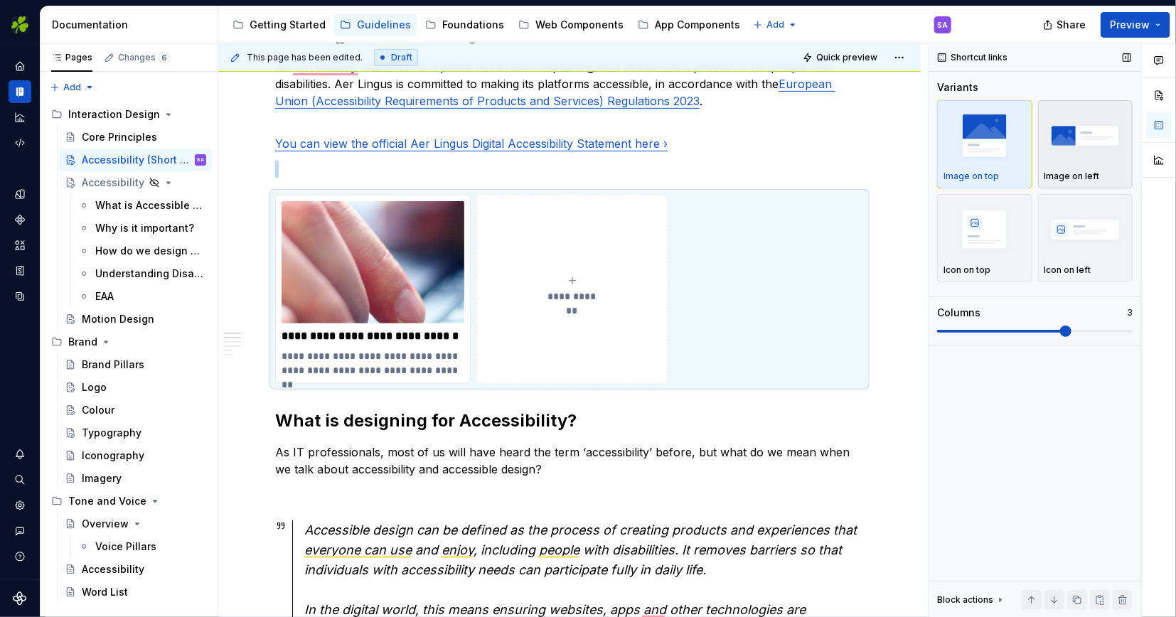
click at [1091, 149] on img "button" at bounding box center [1086, 136] width 82 height 52
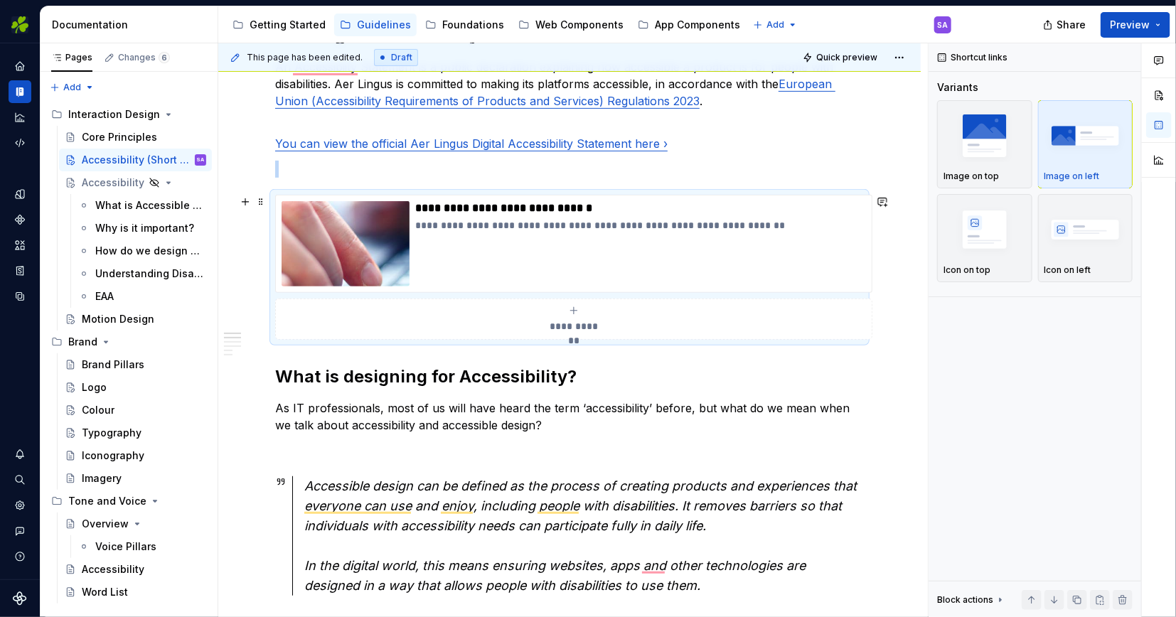
click at [1134, 20] on span "Preview" at bounding box center [1130, 25] width 40 height 14
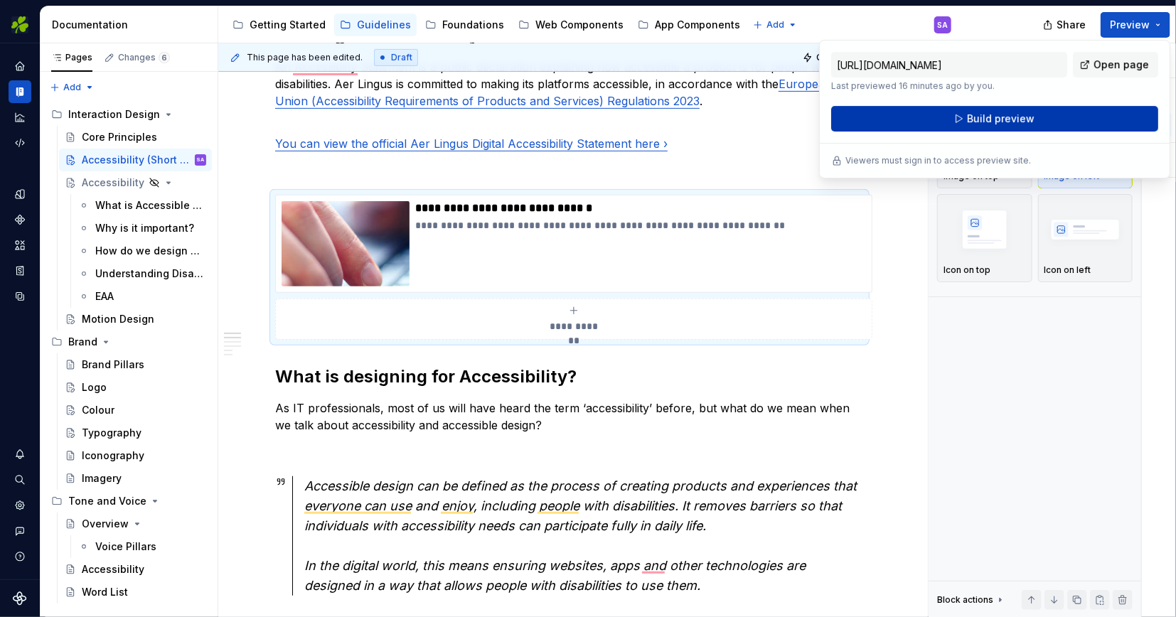
click at [1005, 117] on span "Build preview" at bounding box center [1001, 119] width 68 height 14
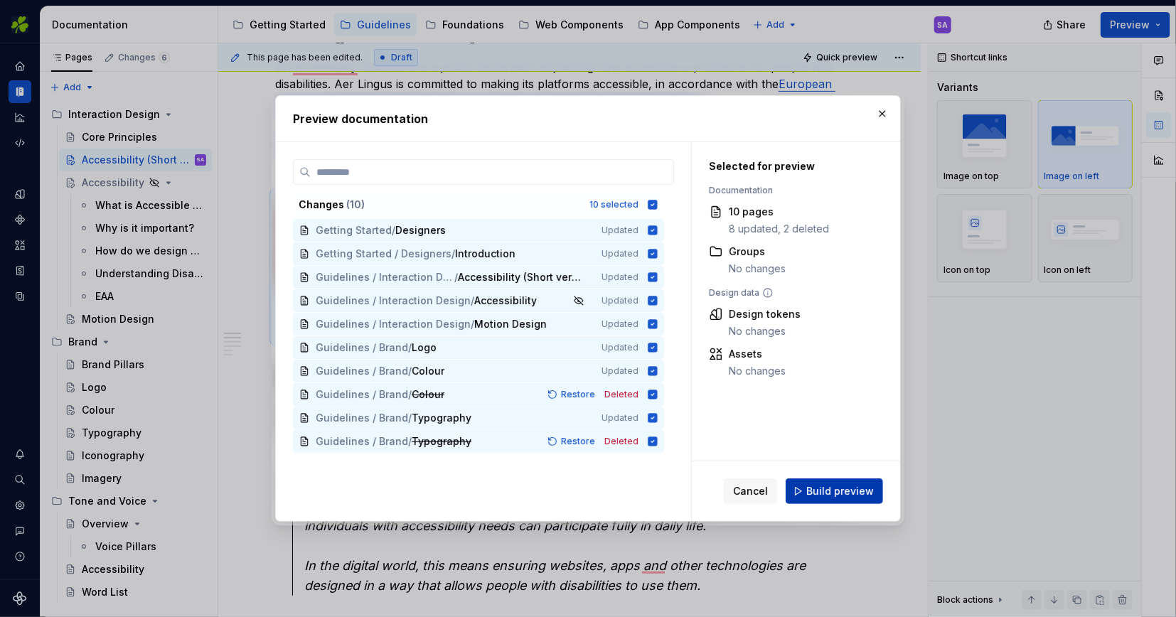
click at [838, 490] on span "Build preview" at bounding box center [840, 491] width 68 height 14
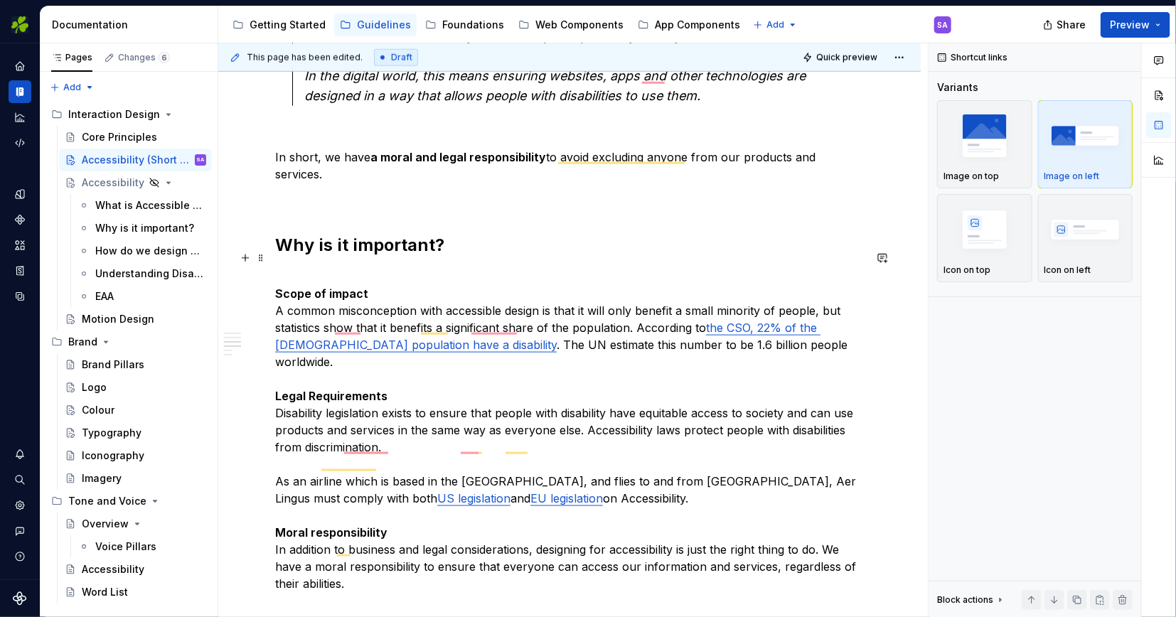
scroll to position [751, 0]
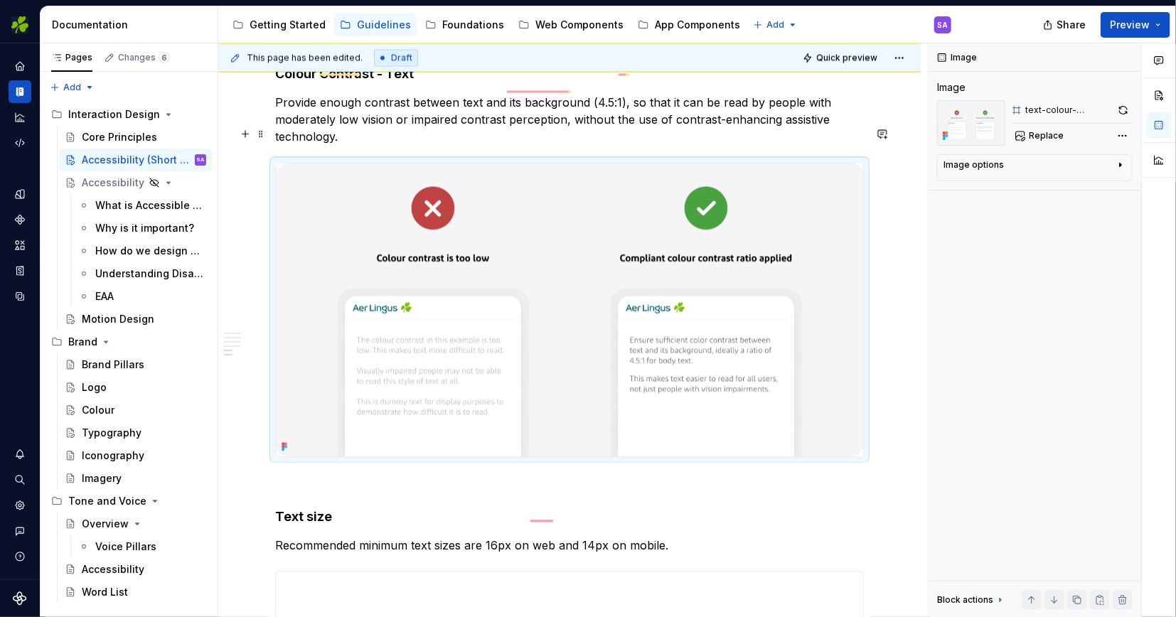
click at [484, 252] on img "To enrich screen reader interactions, please activate Accessibility in Grammarl…" at bounding box center [569, 310] width 587 height 294
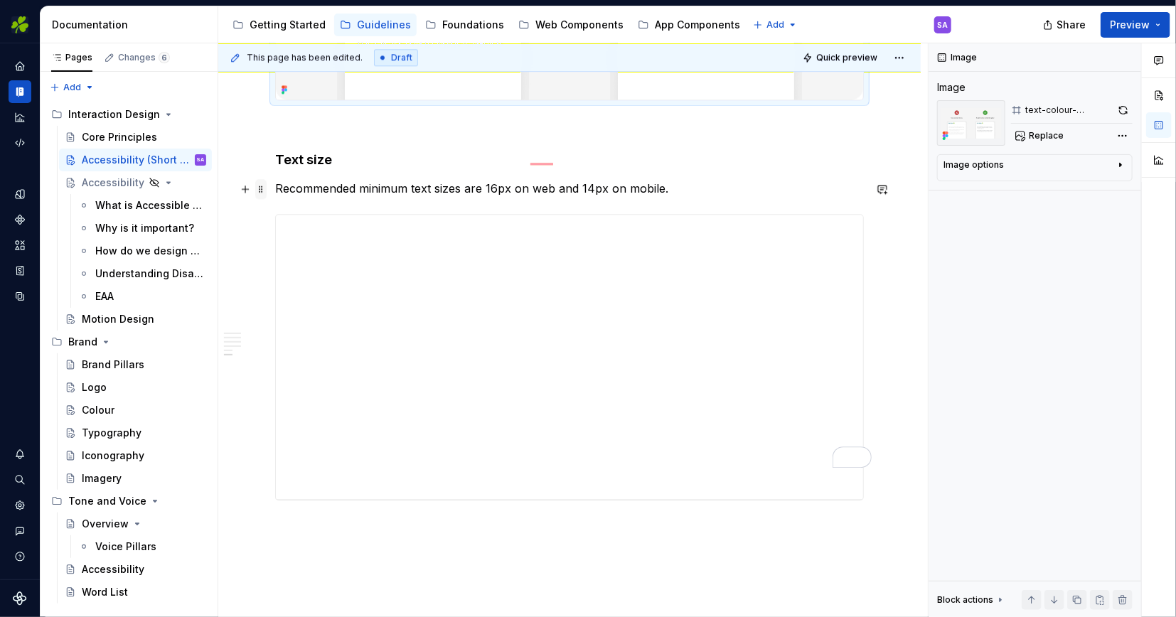
click at [263, 188] on span at bounding box center [260, 189] width 11 height 20
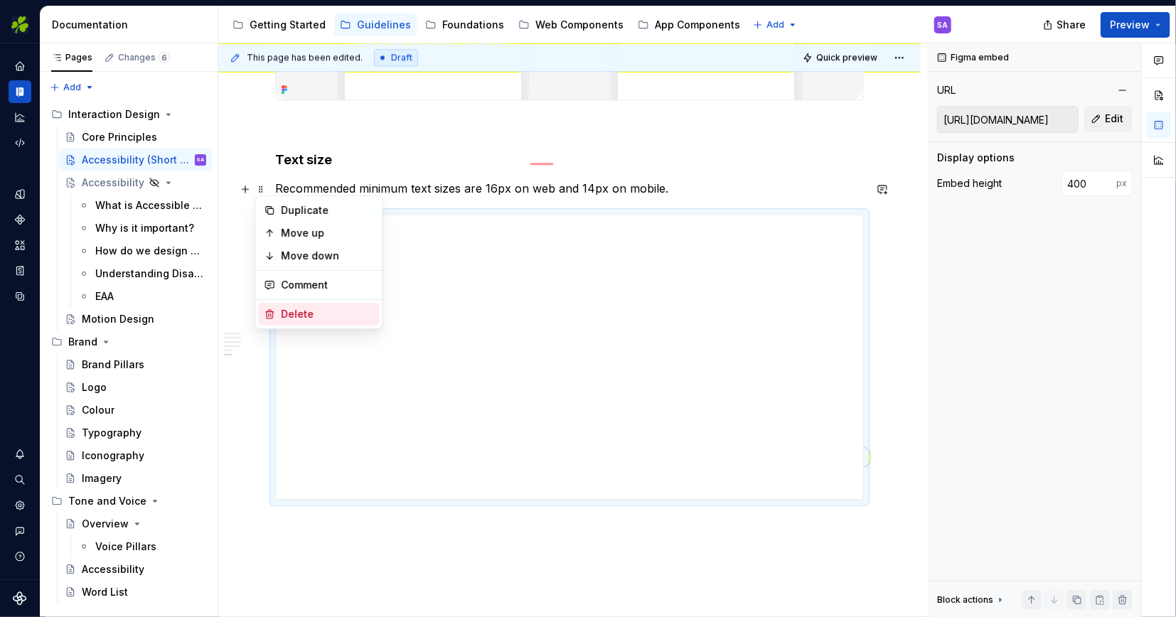
click at [302, 305] on div "Delete" at bounding box center [318, 314] width 121 height 23
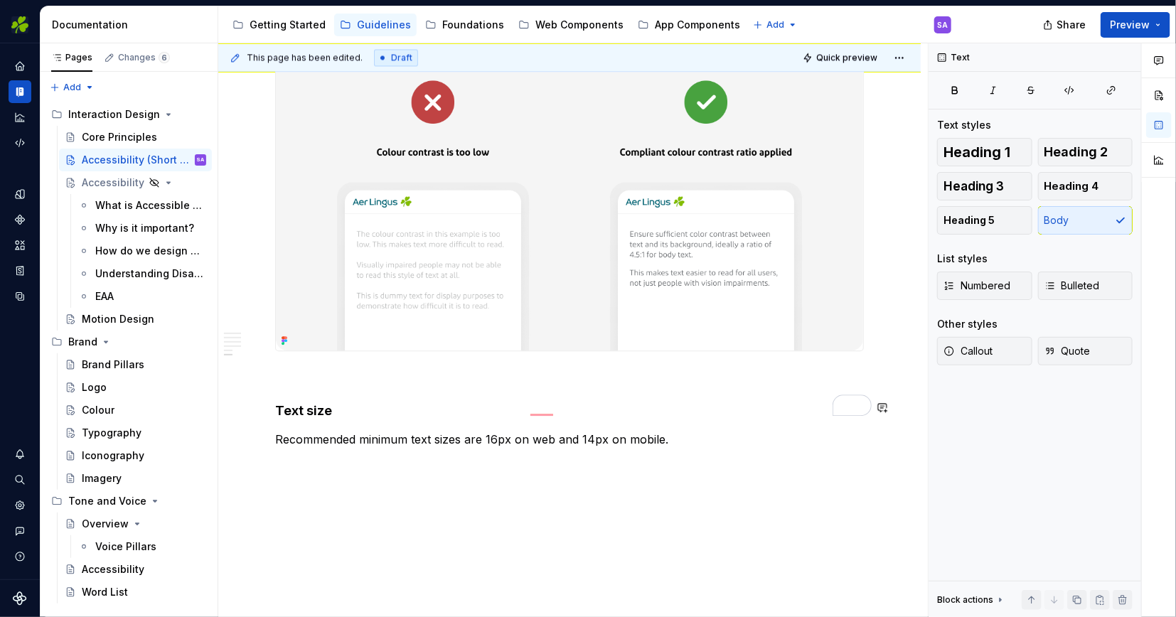
click at [307, 433] on div "**********" at bounding box center [573, 330] width 710 height 575
click at [676, 431] on p "Recommended minimum text sizes are 16px on web and 14px on mobile." at bounding box center [569, 439] width 589 height 17
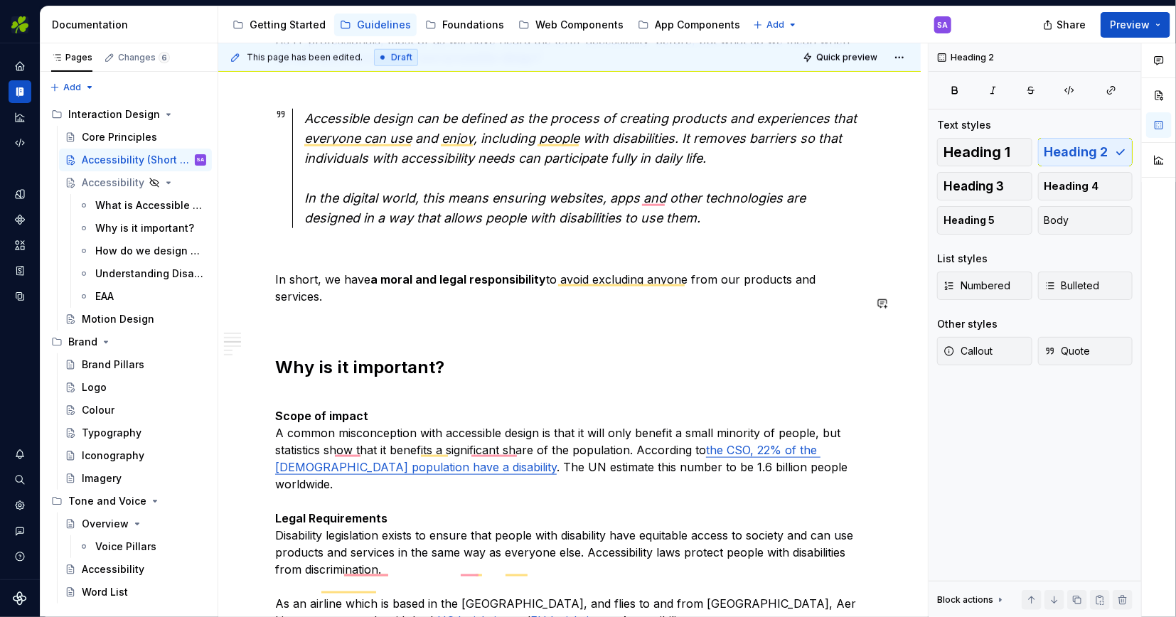
scroll to position [759, 0]
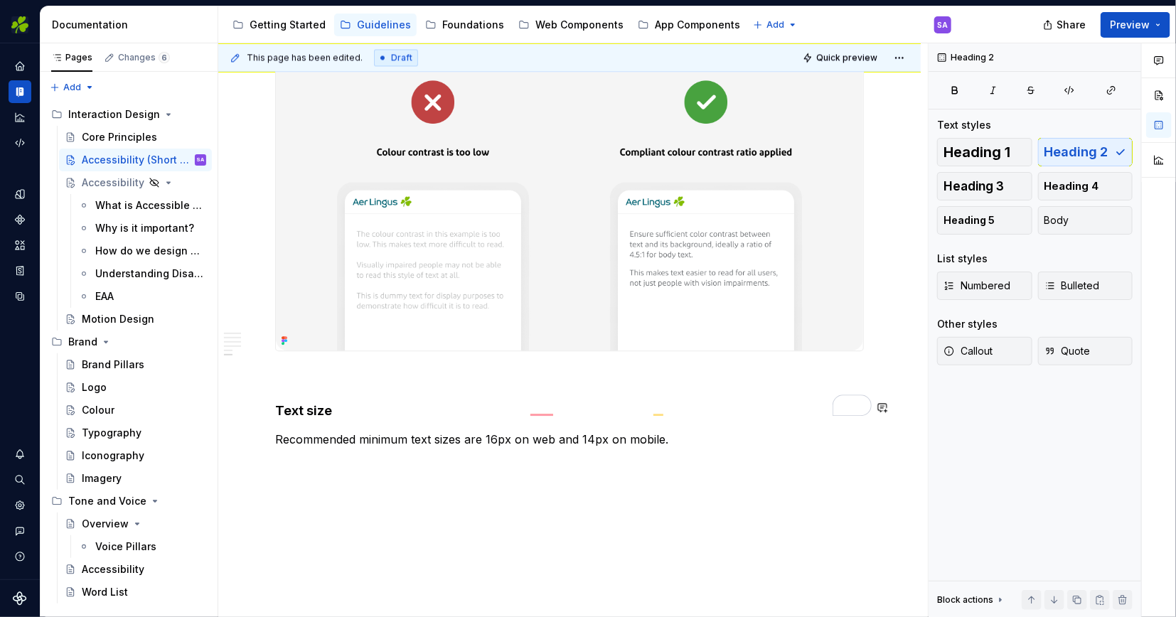
click at [243, 432] on button "button" at bounding box center [245, 433] width 20 height 20
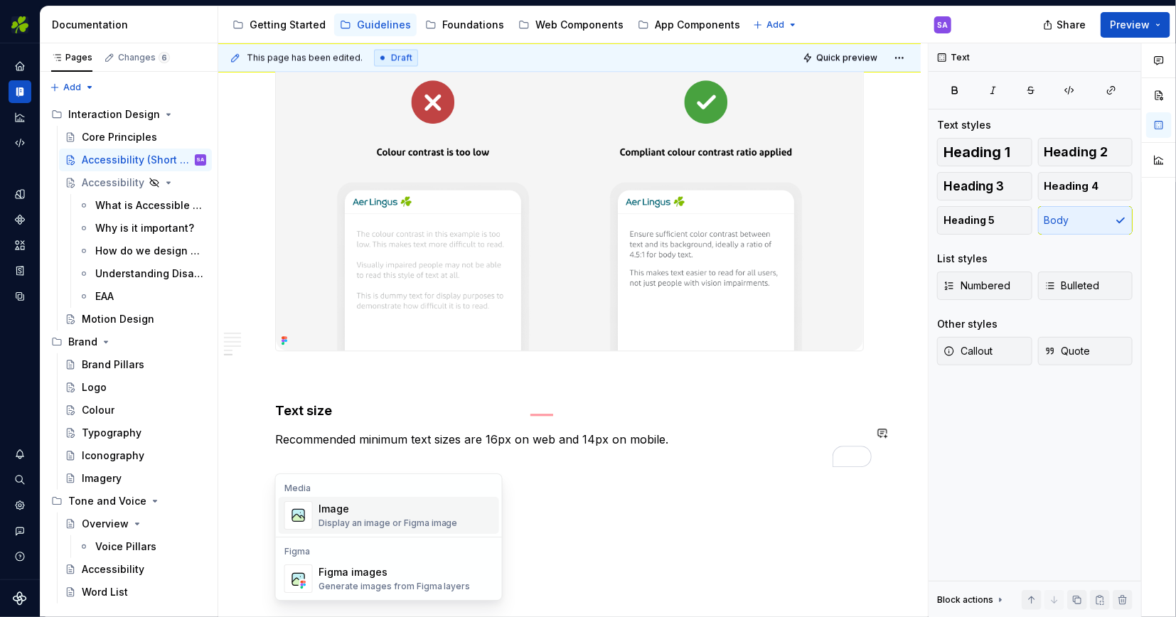
click at [388, 512] on div "Image" at bounding box center [388, 509] width 139 height 14
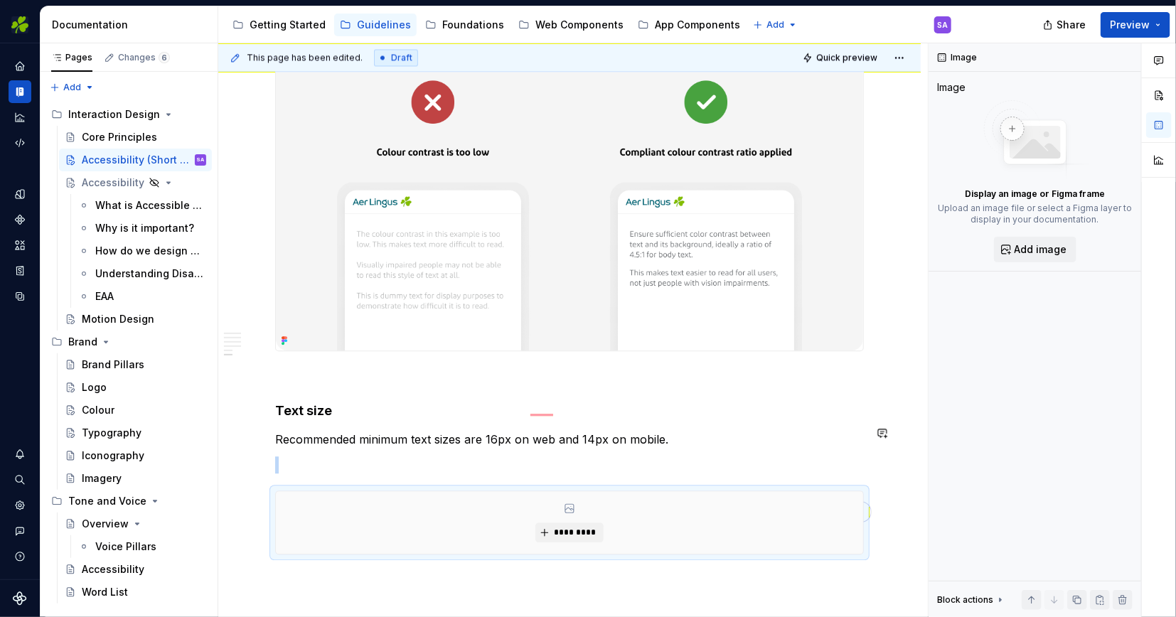
type textarea "*"
click at [568, 527] on span "*********" at bounding box center [574, 532] width 43 height 11
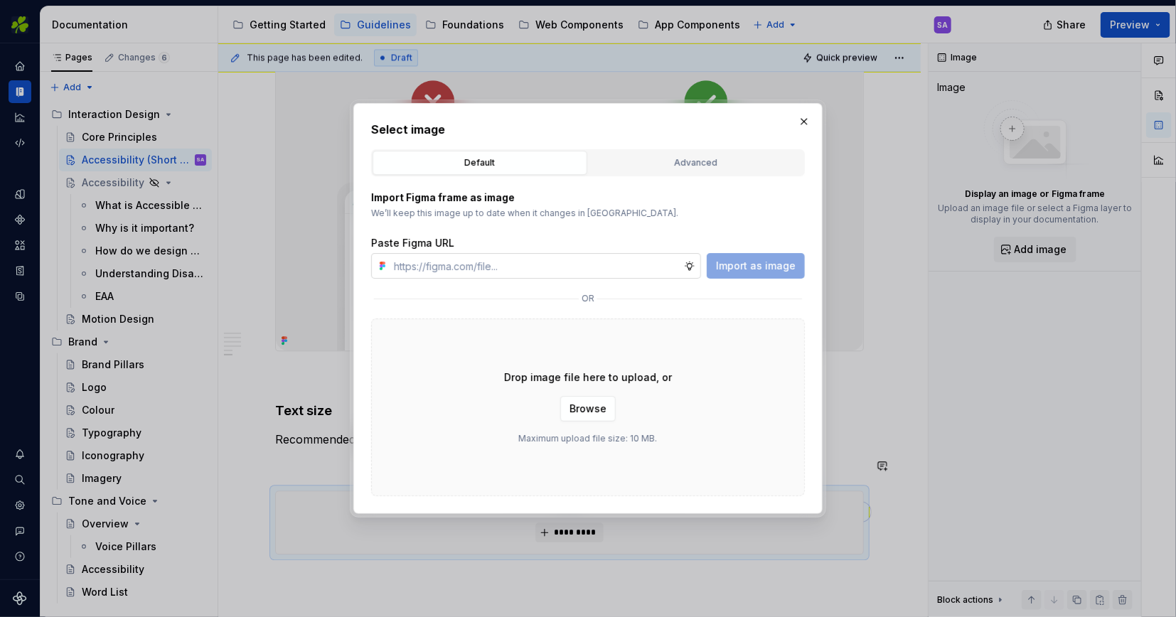
click at [518, 262] on input "text" at bounding box center [536, 266] width 296 height 26
type input "[URL][DOMAIN_NAME]"
click at [759, 267] on span "Import as image" at bounding box center [756, 266] width 80 height 14
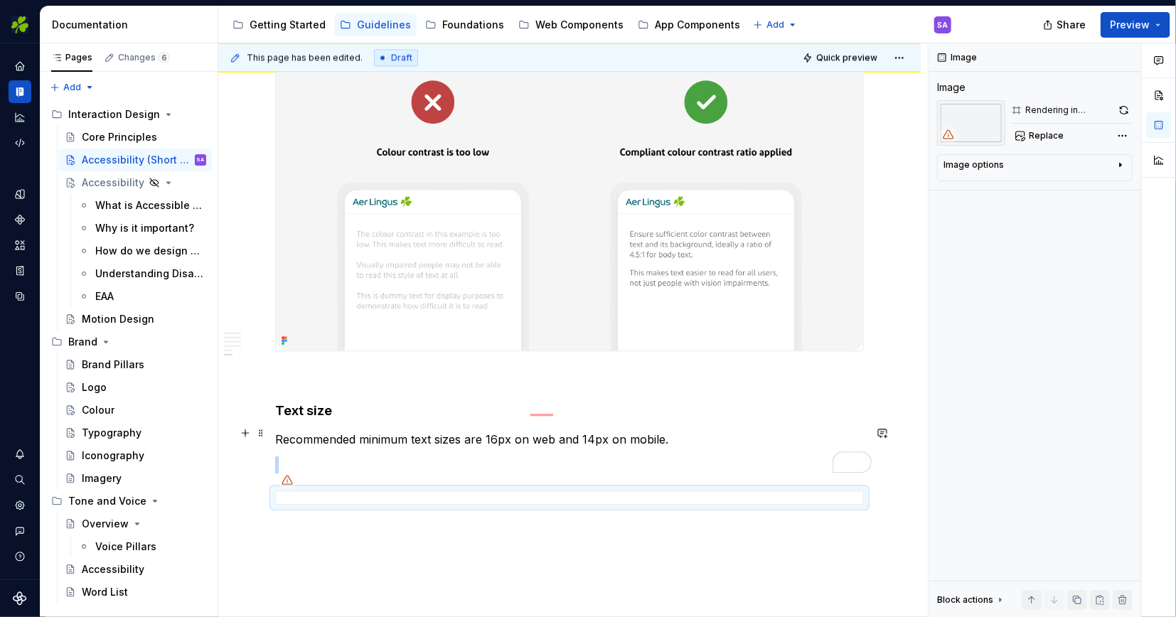
scroll to position [1803, 0]
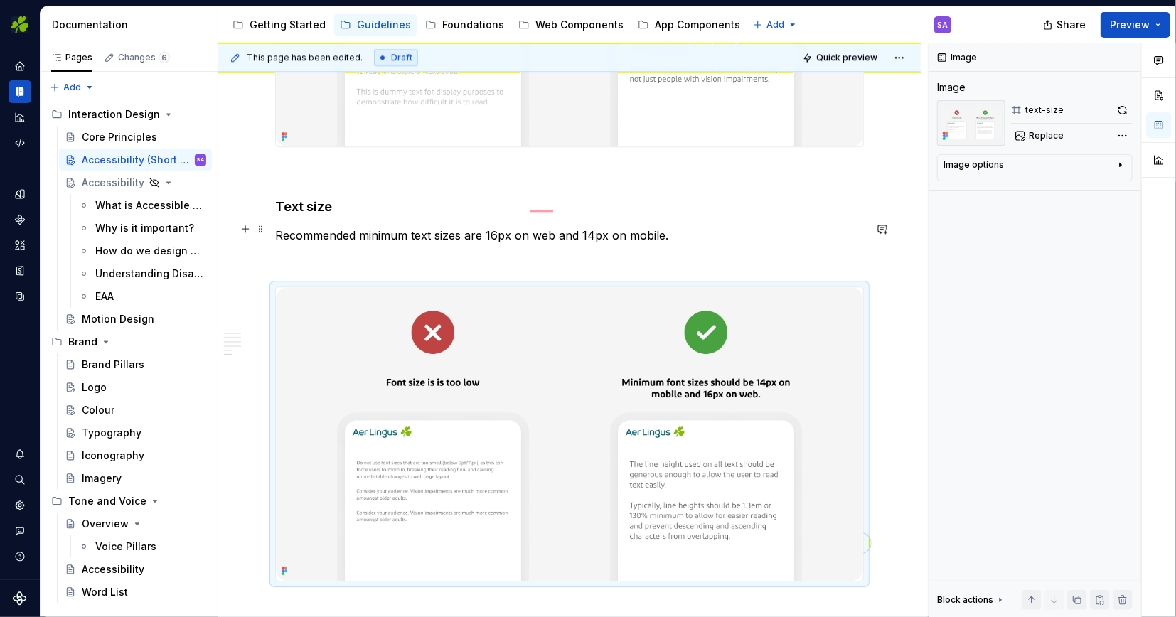
click at [479, 252] on p "To enrich screen reader interactions, please activate Accessibility in Grammarl…" at bounding box center [569, 260] width 589 height 17
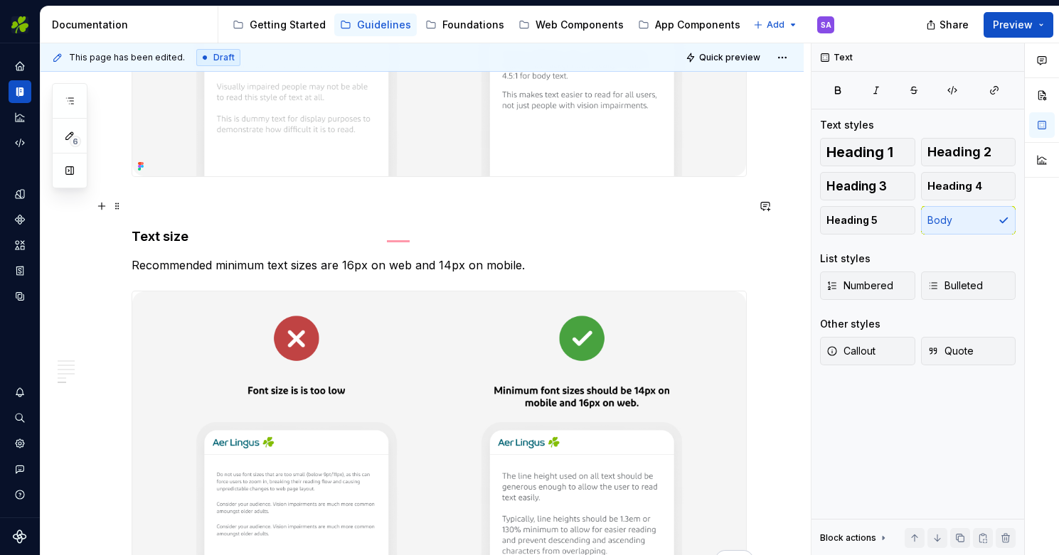
click at [174, 228] on h4 "Text size" at bounding box center [439, 236] width 615 height 17
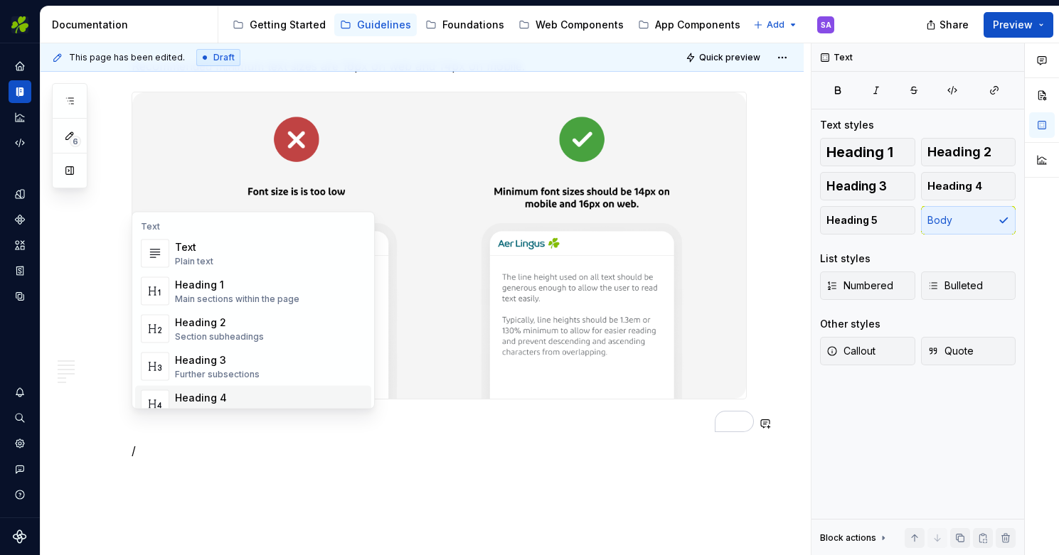
click at [238, 388] on span "Heading 4 Details in subsections" at bounding box center [253, 404] width 236 height 37
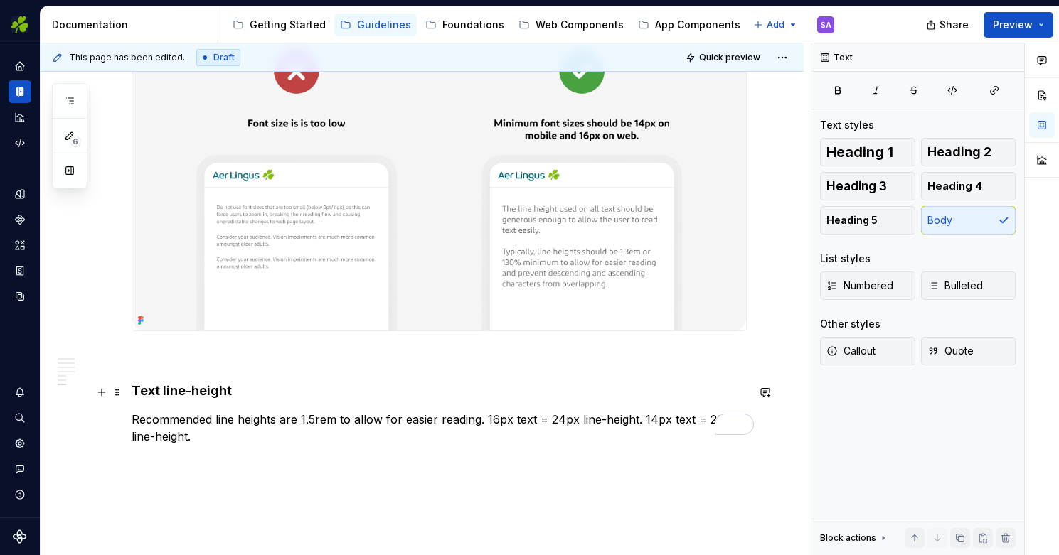
click at [255, 411] on p "Recommended line heights are 1.5rem to allow for easier reading. 16px text = 24…" at bounding box center [439, 436] width 615 height 51
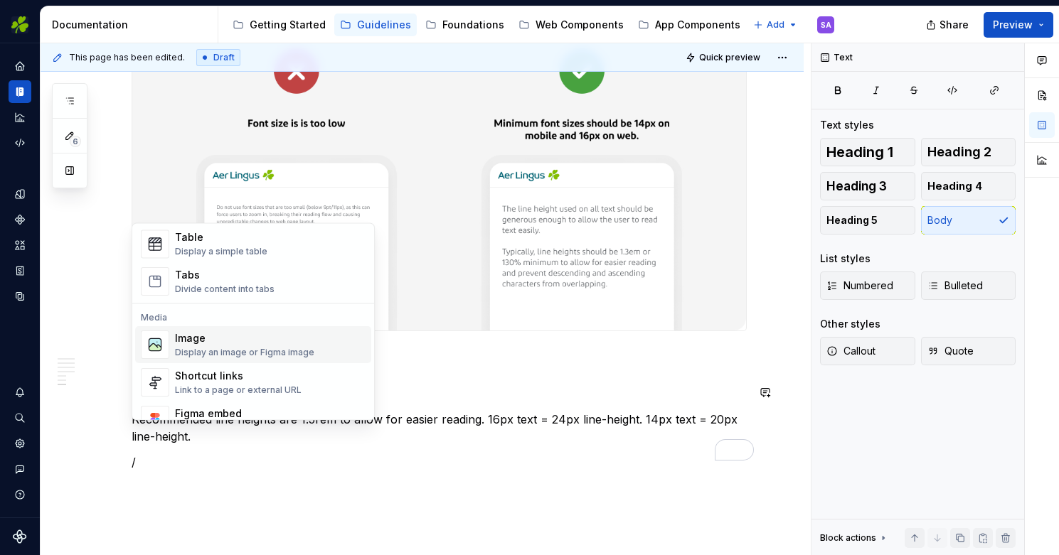
click at [237, 341] on div "Image" at bounding box center [244, 339] width 139 height 14
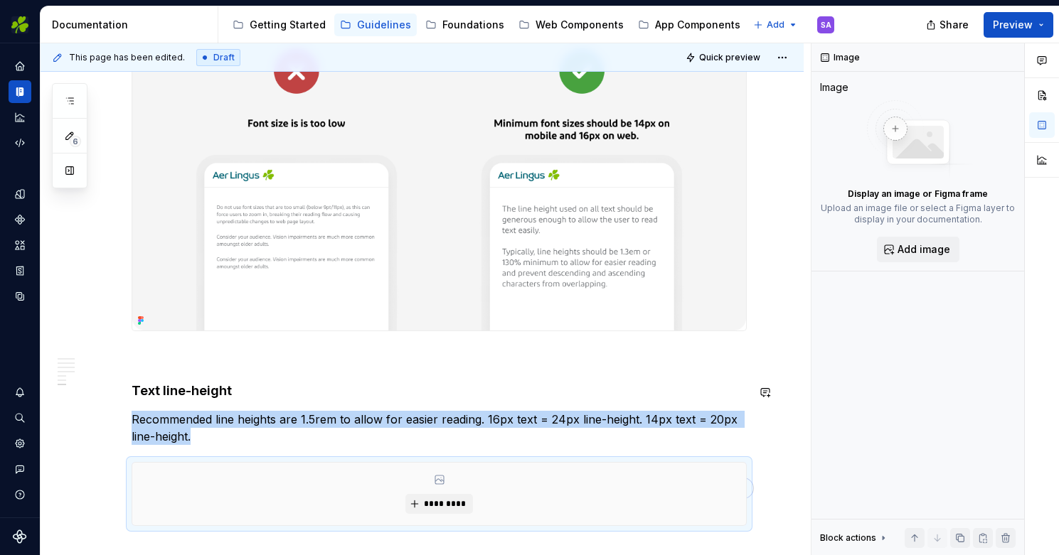
type textarea "*"
click at [443, 494] on button "*********" at bounding box center [439, 504] width 68 height 20
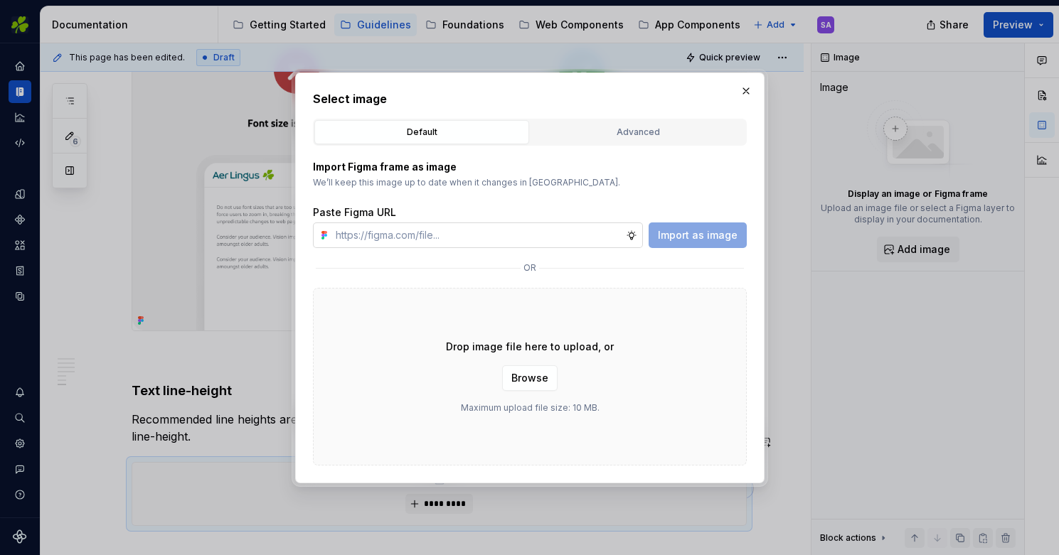
click at [470, 235] on input "text" at bounding box center [478, 236] width 296 height 26
type input "Recommended line heights are 1.5rem to allow for easier reading. 16px text = 24…"
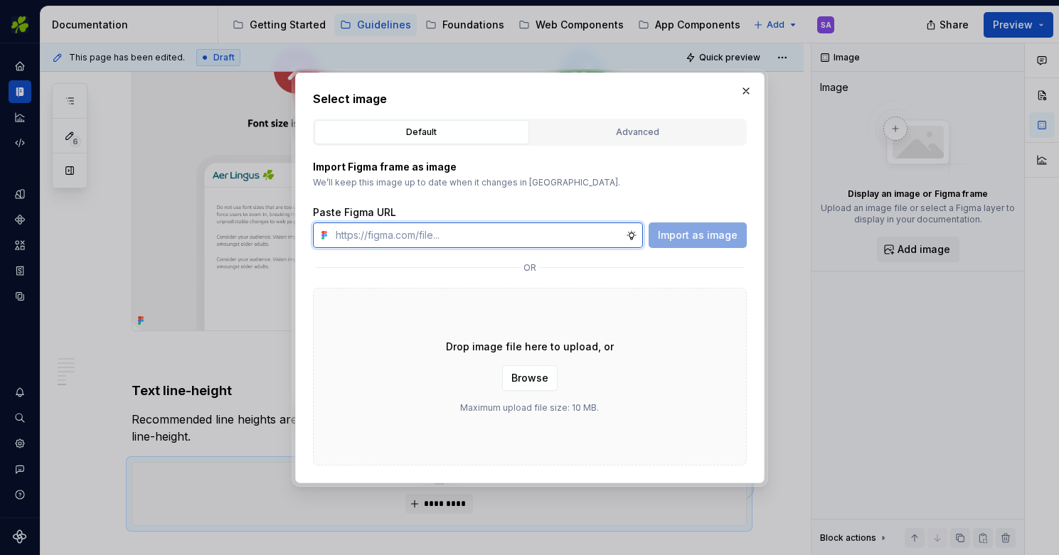
type textarea "*"
click at [374, 233] on input "text" at bounding box center [478, 236] width 296 height 26
paste input "[URL][DOMAIN_NAME]"
type input "[URL][DOMAIN_NAME]"
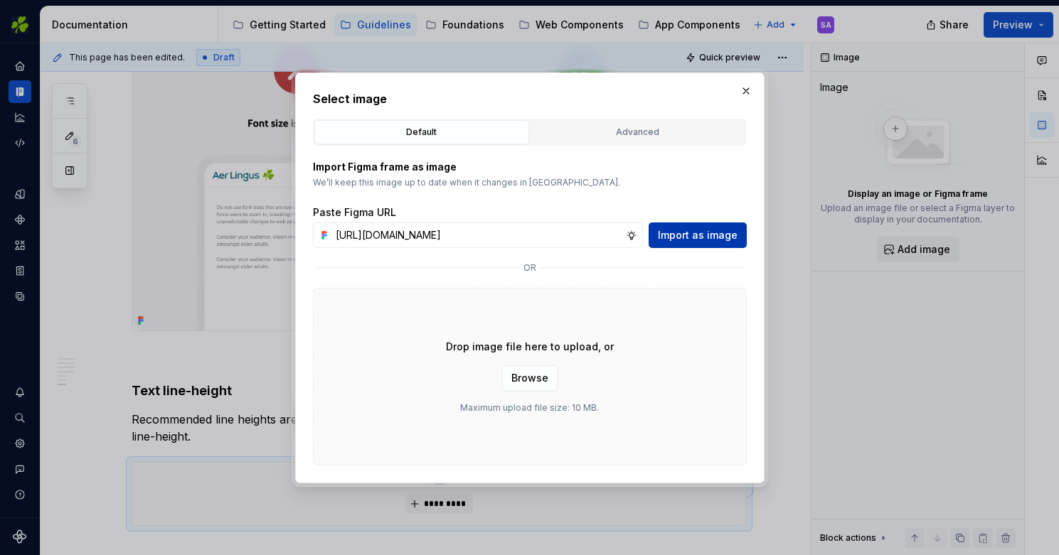
click at [705, 235] on span "Import as image" at bounding box center [698, 235] width 80 height 14
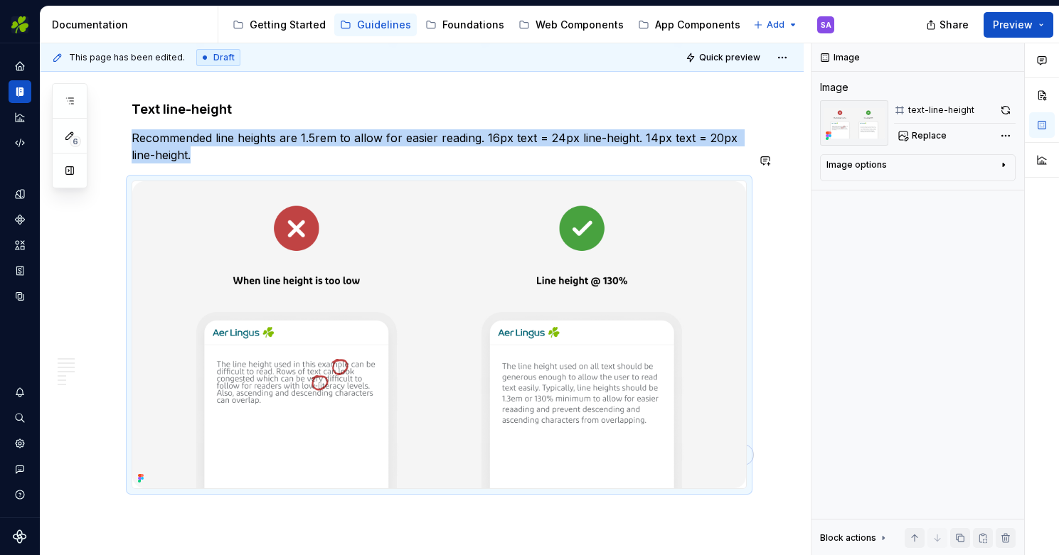
scroll to position [2258, 0]
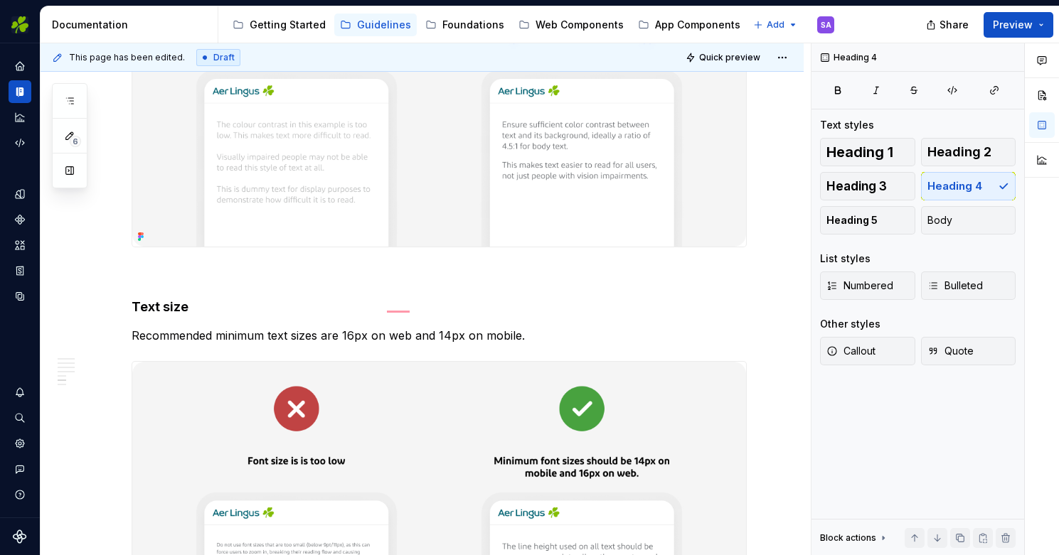
scroll to position [1732, 0]
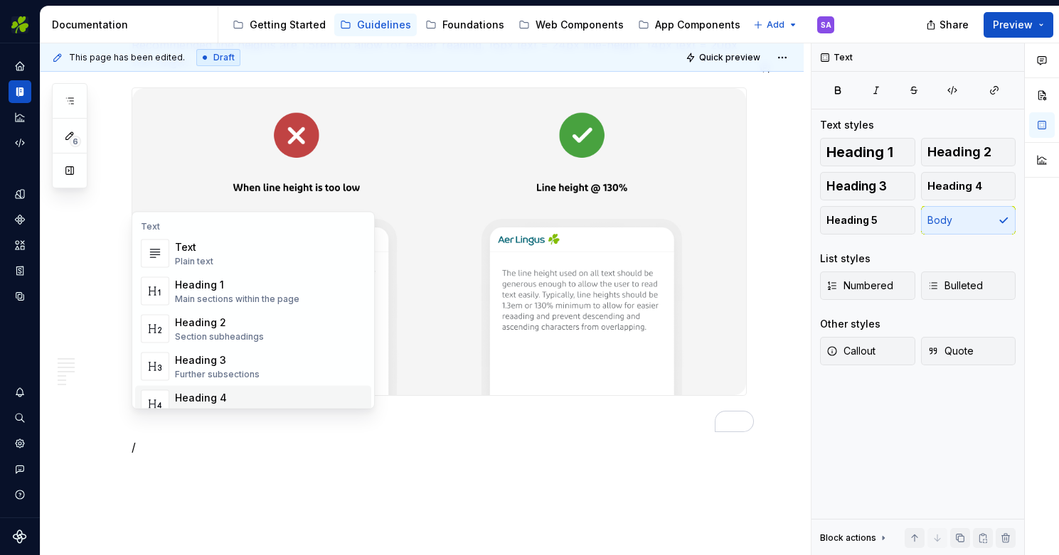
click at [242, 392] on div "Heading 4" at bounding box center [221, 398] width 92 height 14
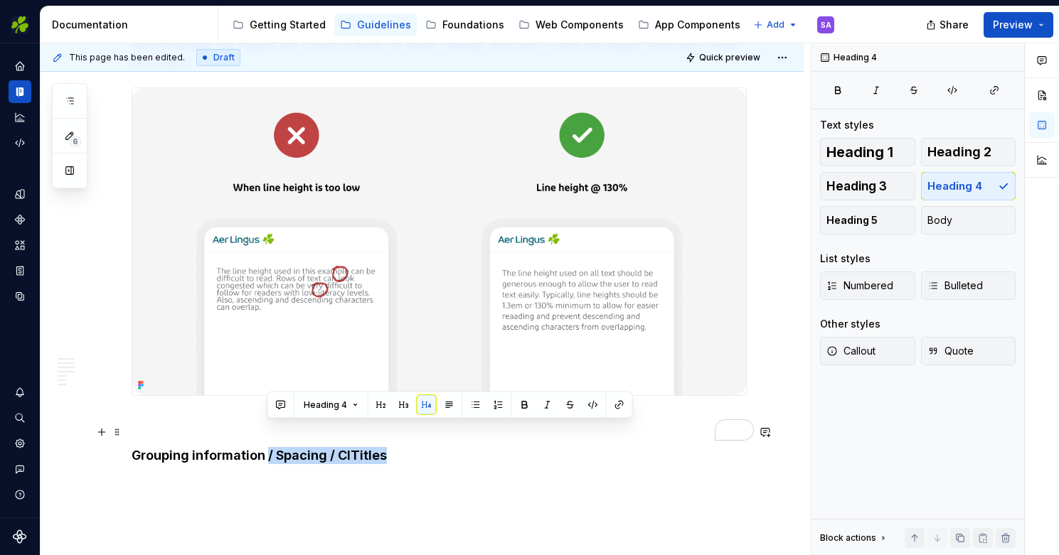
drag, startPoint x: 267, startPoint y: 431, endPoint x: 407, endPoint y: 432, distance: 139.4
click at [407, 447] on h4 "Grouping information / Spacing / ClTitles" at bounding box center [439, 455] width 615 height 17
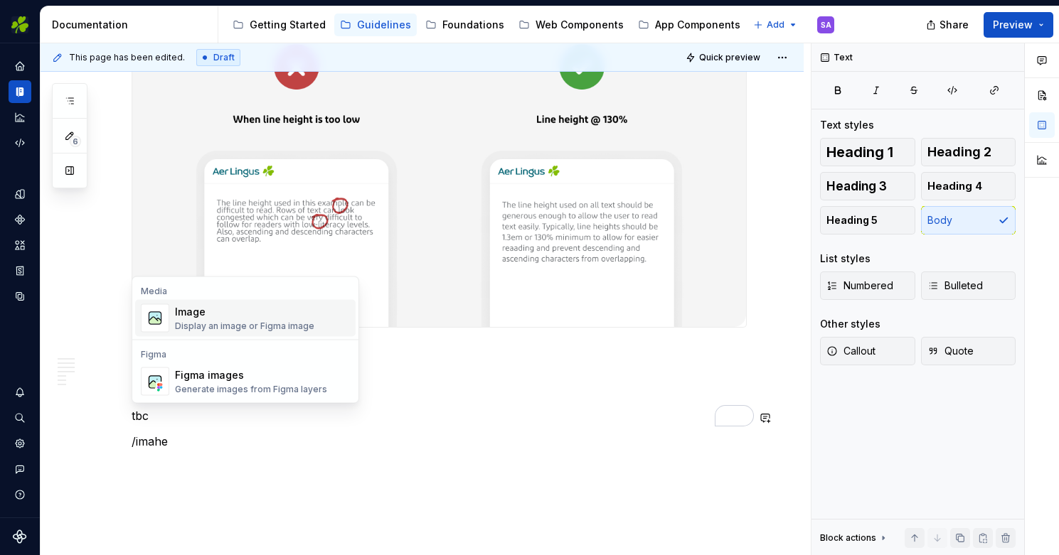
click at [222, 314] on div "Image" at bounding box center [244, 312] width 139 height 14
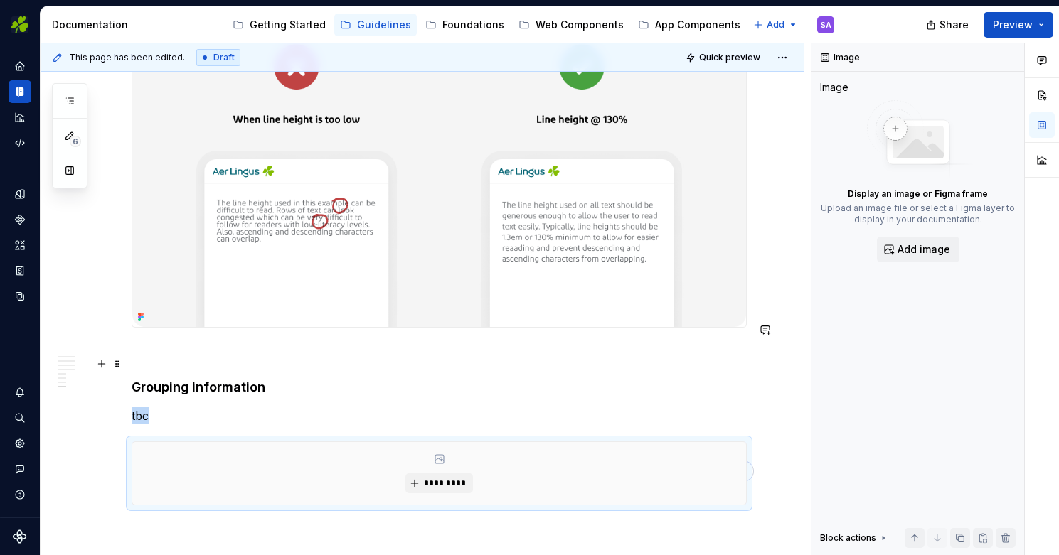
type textarea "*"
click at [446, 478] on span "*********" at bounding box center [444, 483] width 43 height 11
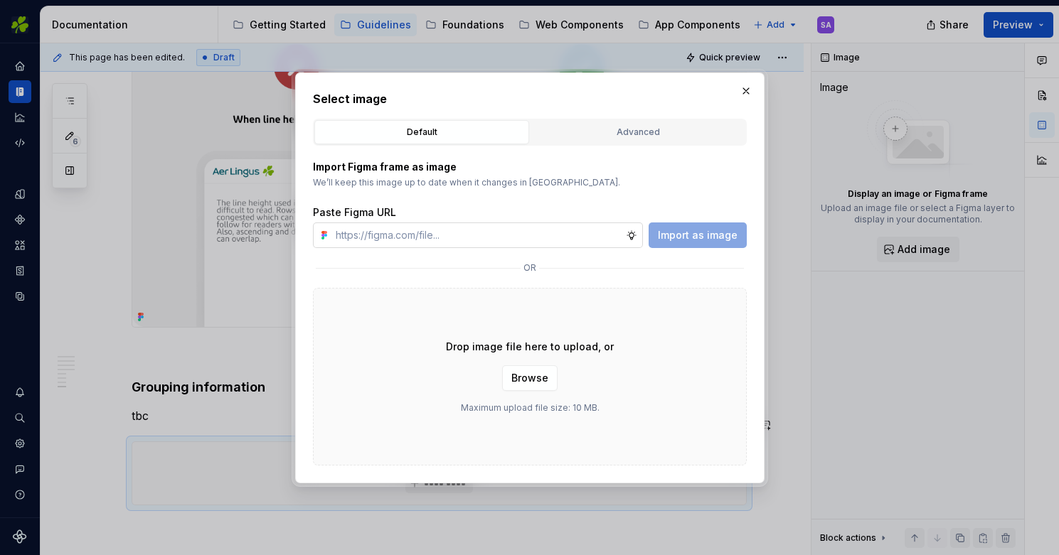
click at [489, 231] on input "text" at bounding box center [478, 236] width 296 height 26
type input "[URL][DOMAIN_NAME]"
click at [680, 228] on span "Import as image" at bounding box center [698, 235] width 80 height 14
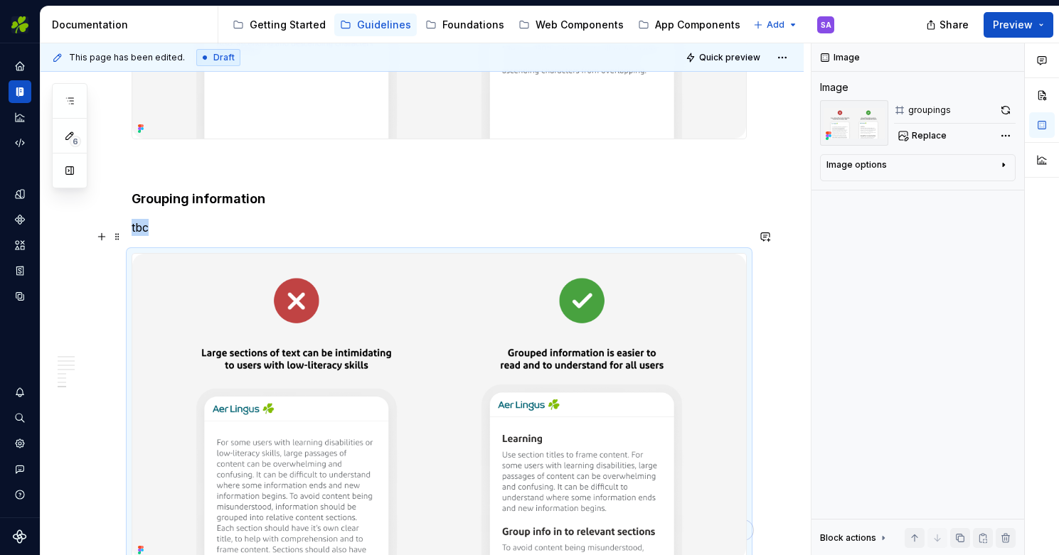
scroll to position [2684, 0]
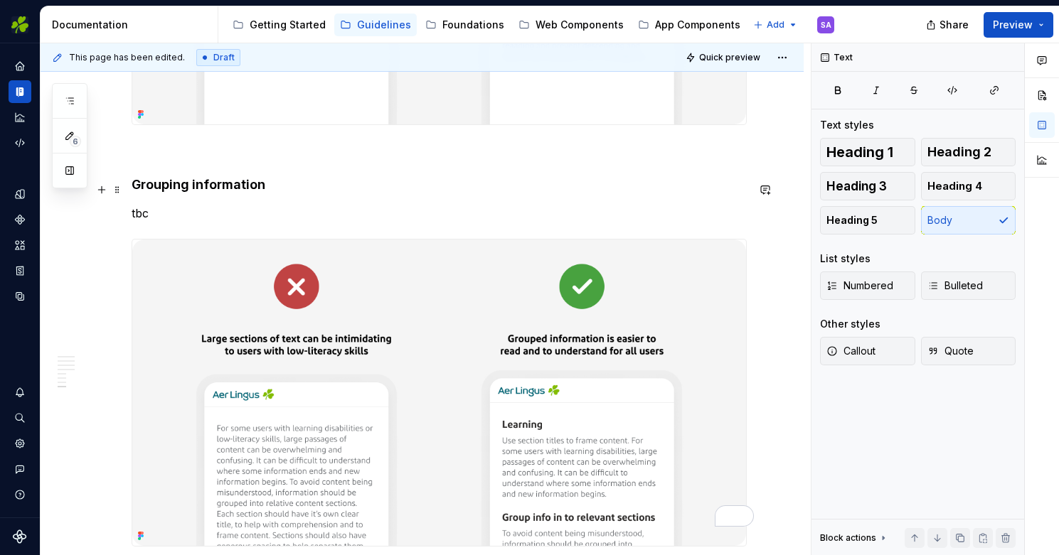
click at [148, 205] on p "tbc" at bounding box center [439, 213] width 615 height 17
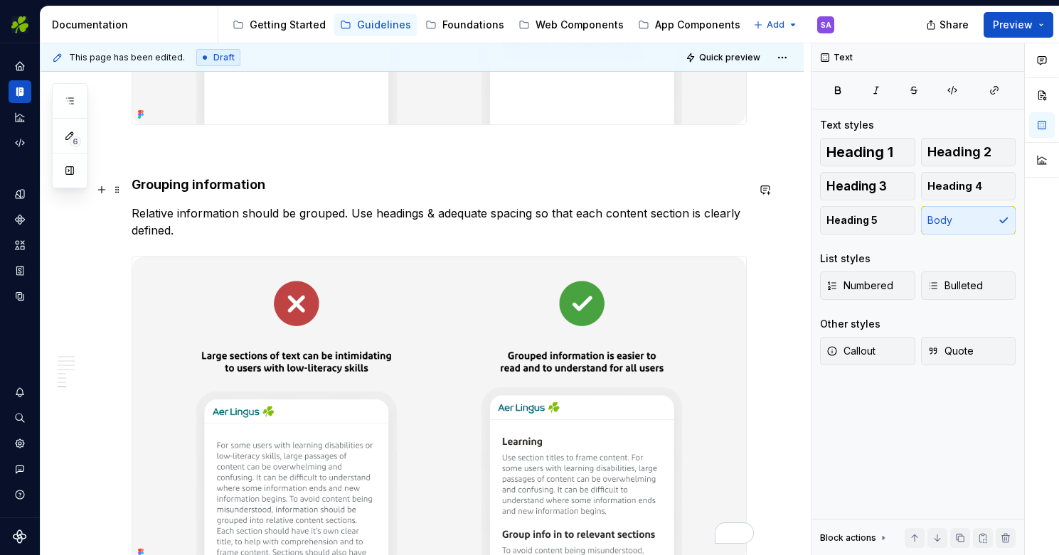
click at [373, 205] on p "Relative information should be grouped. Use headings & adequate spacing so that…" at bounding box center [439, 222] width 615 height 34
click at [1024, 26] on span "Preview" at bounding box center [1013, 25] width 40 height 14
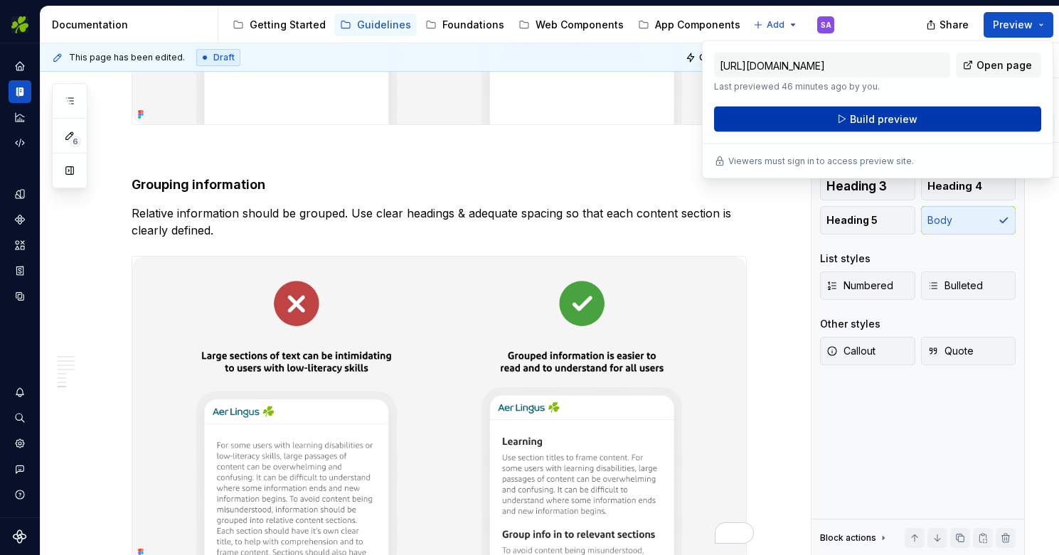
click at [887, 120] on span "Build preview" at bounding box center [884, 119] width 68 height 14
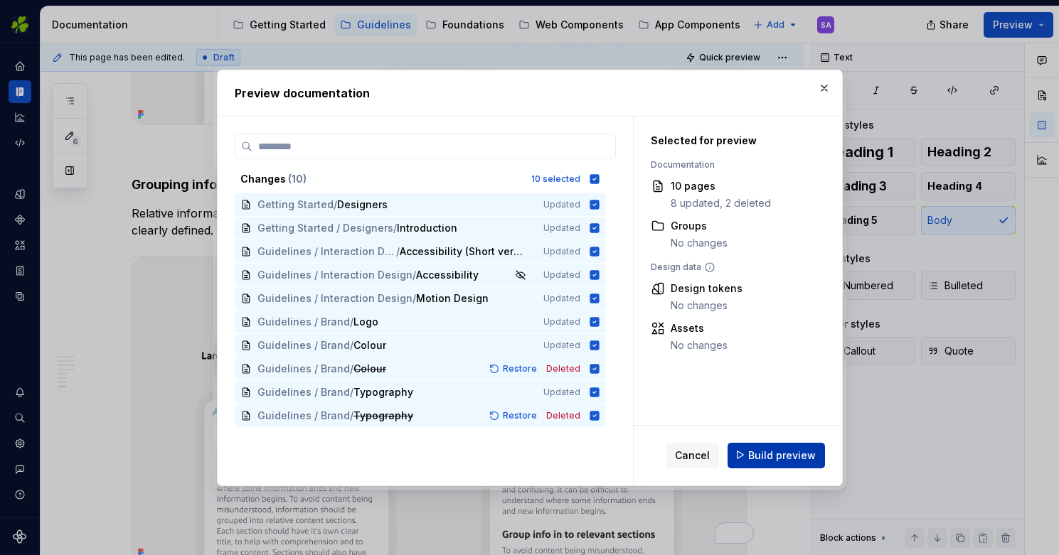
click at [780, 457] on span "Build preview" at bounding box center [782, 455] width 68 height 14
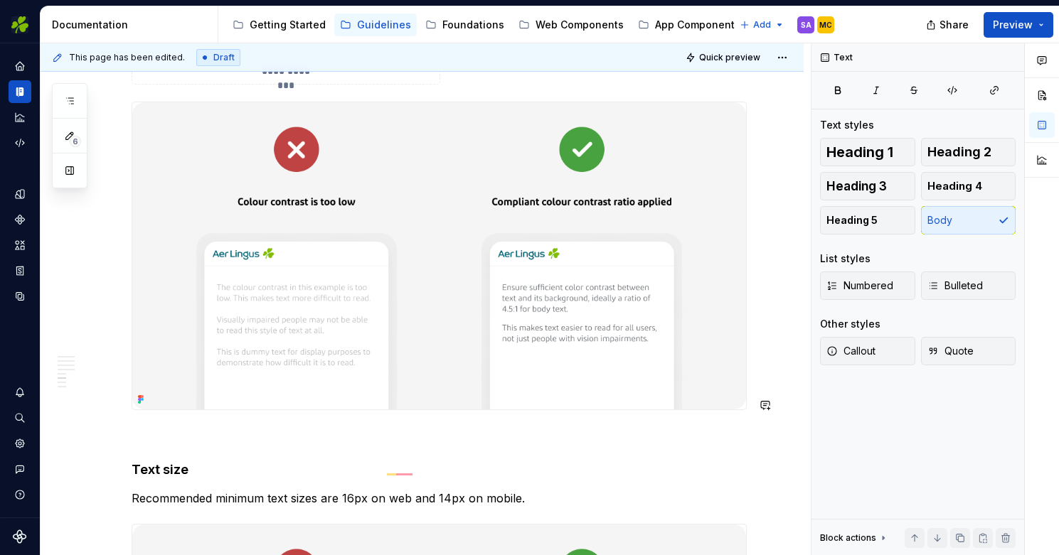
scroll to position [1800, 0]
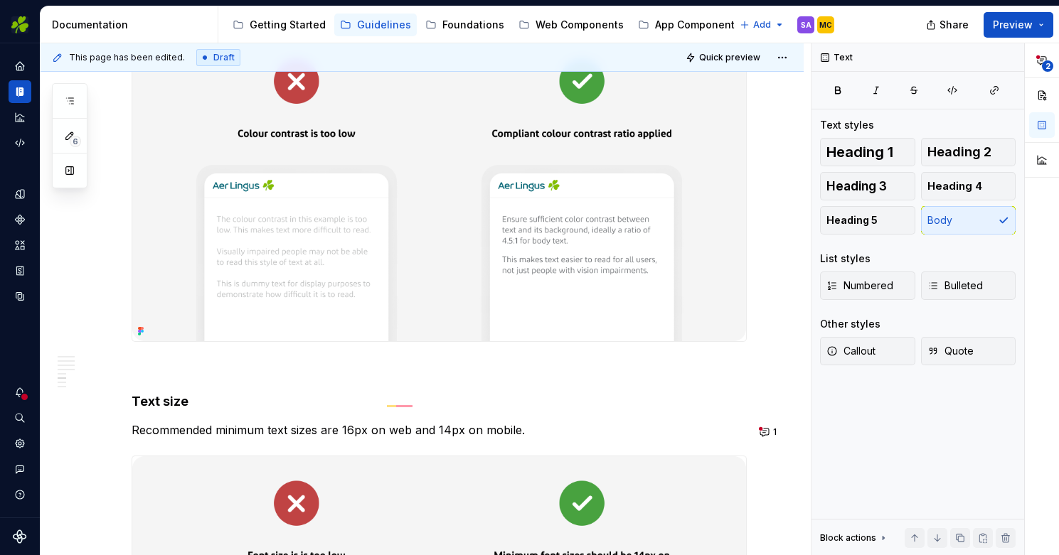
type textarea "*"
